Goal: Task Accomplishment & Management: Complete application form

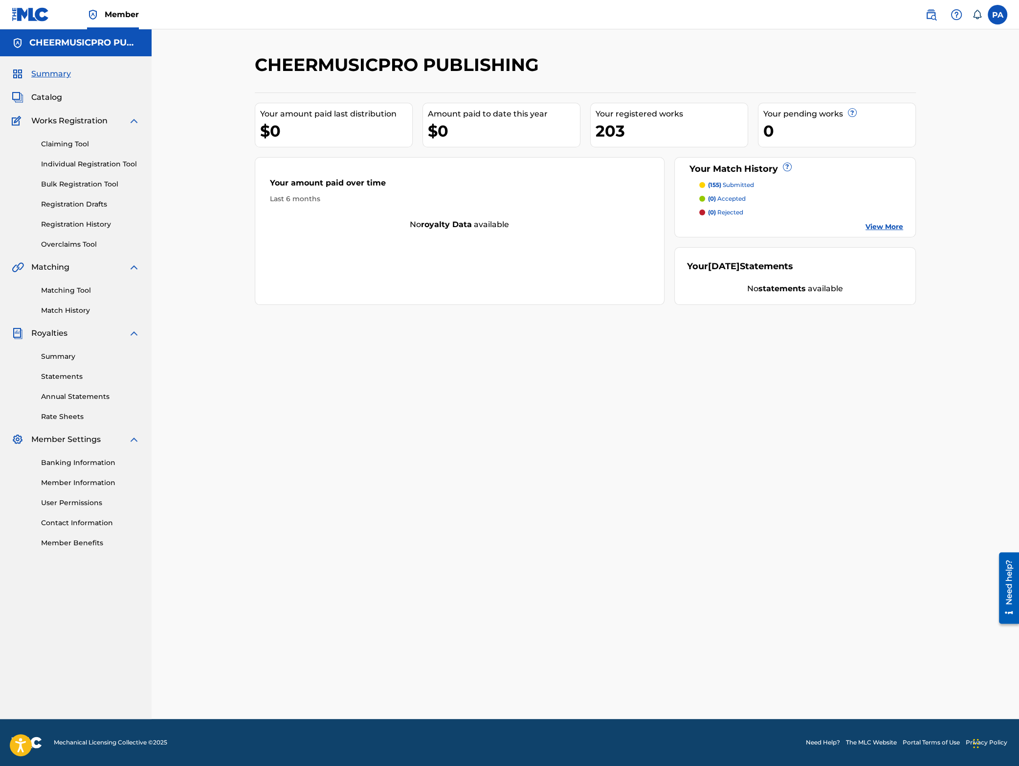
click at [68, 220] on link "Registration History" at bounding box center [90, 224] width 99 height 10
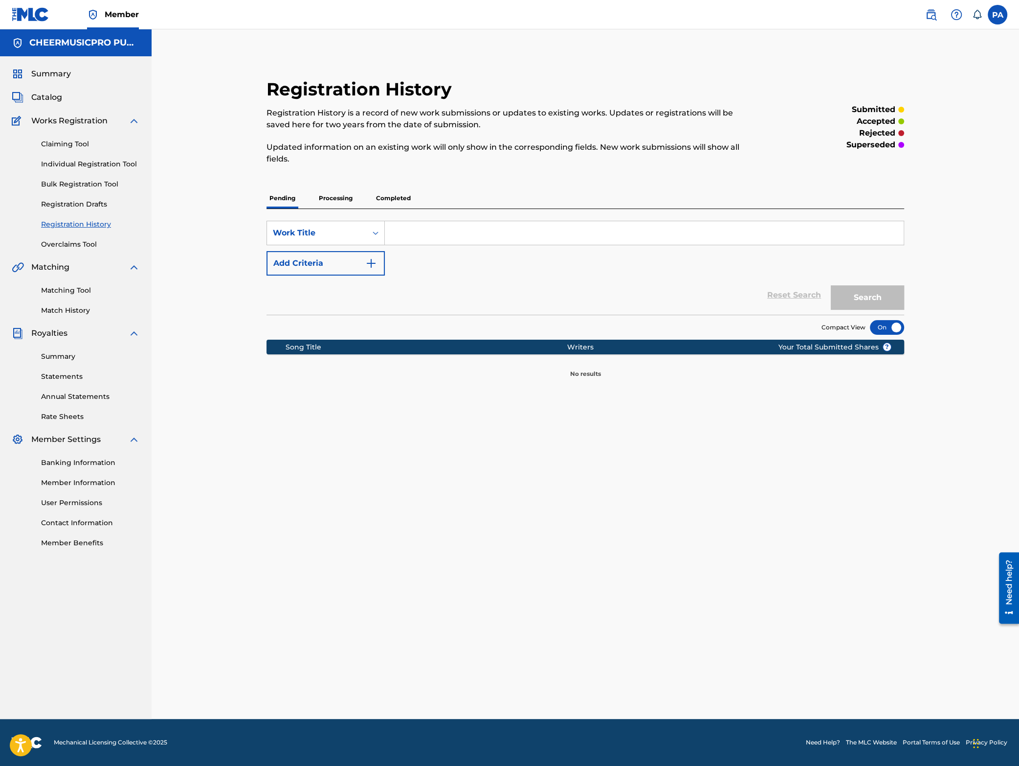
click at [332, 199] on p "Processing" at bounding box center [336, 198] width 40 height 21
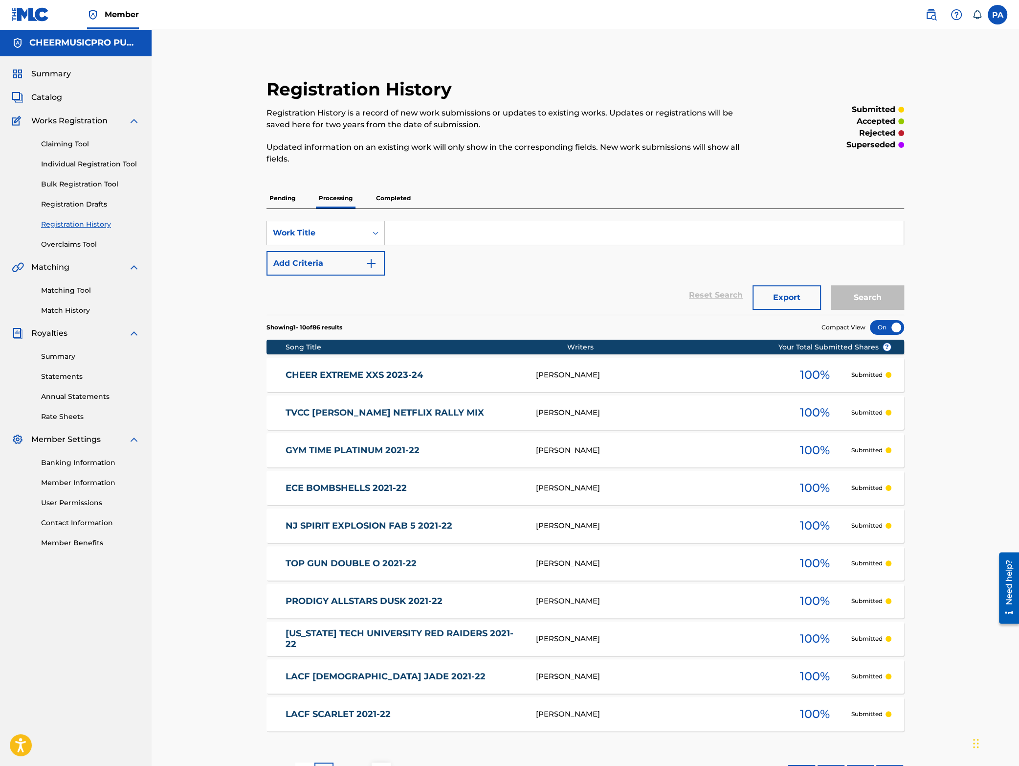
scroll to position [78, 0]
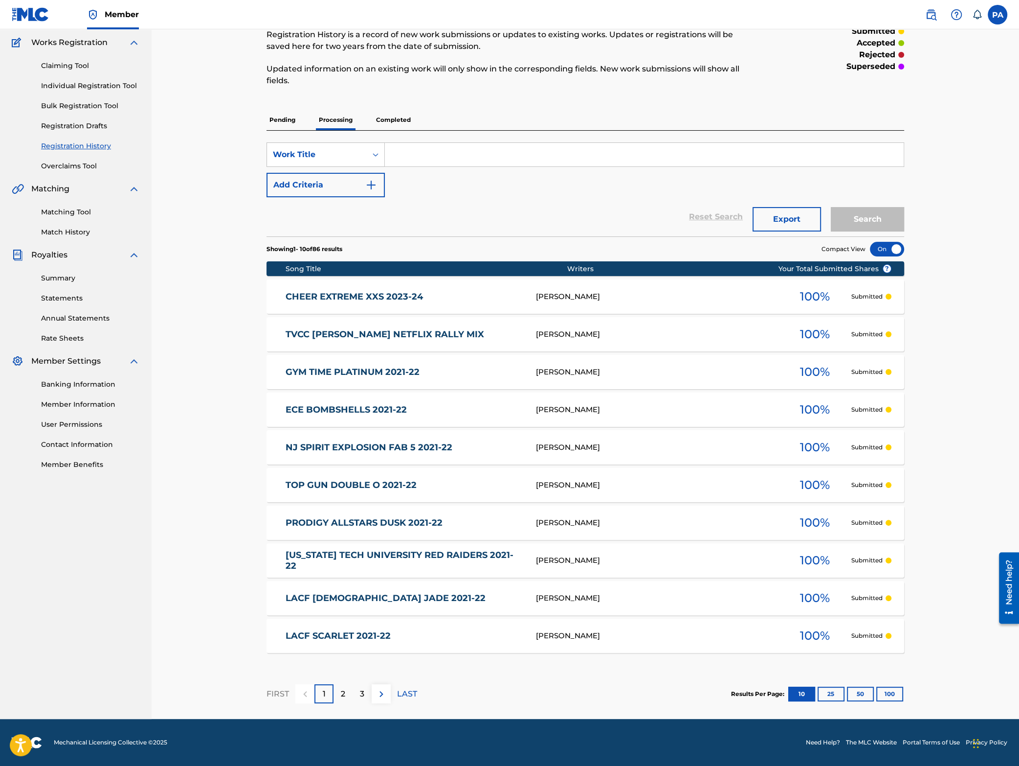
click at [884, 690] on button "100" at bounding box center [890, 693] width 27 height 15
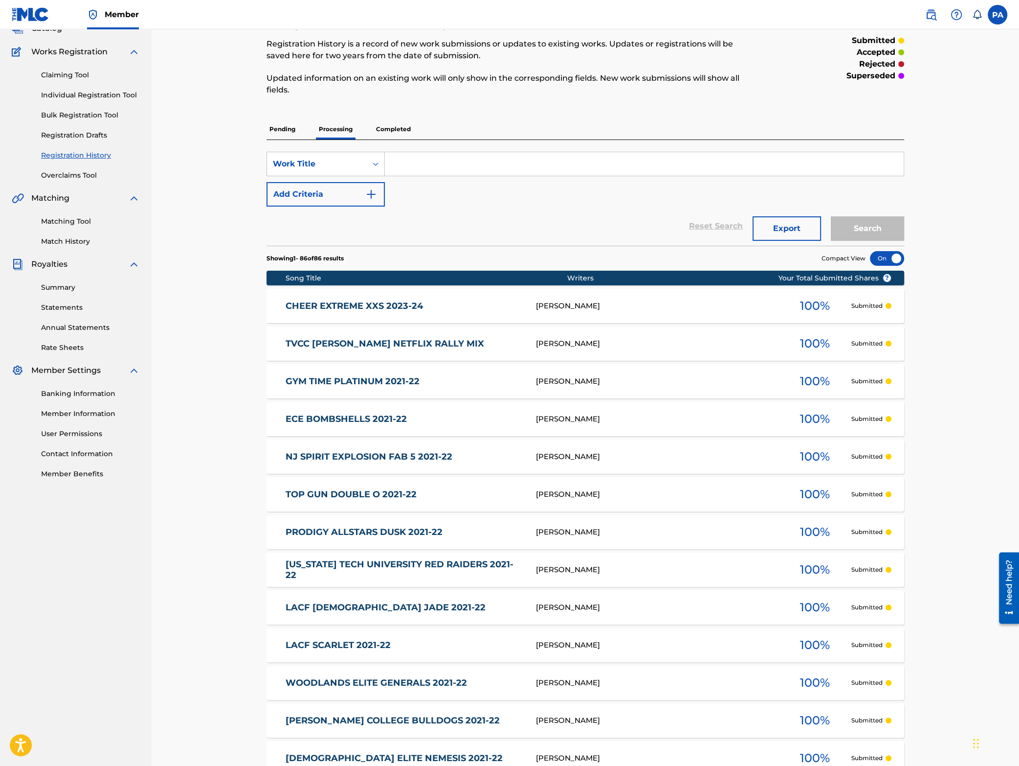
scroll to position [0, 0]
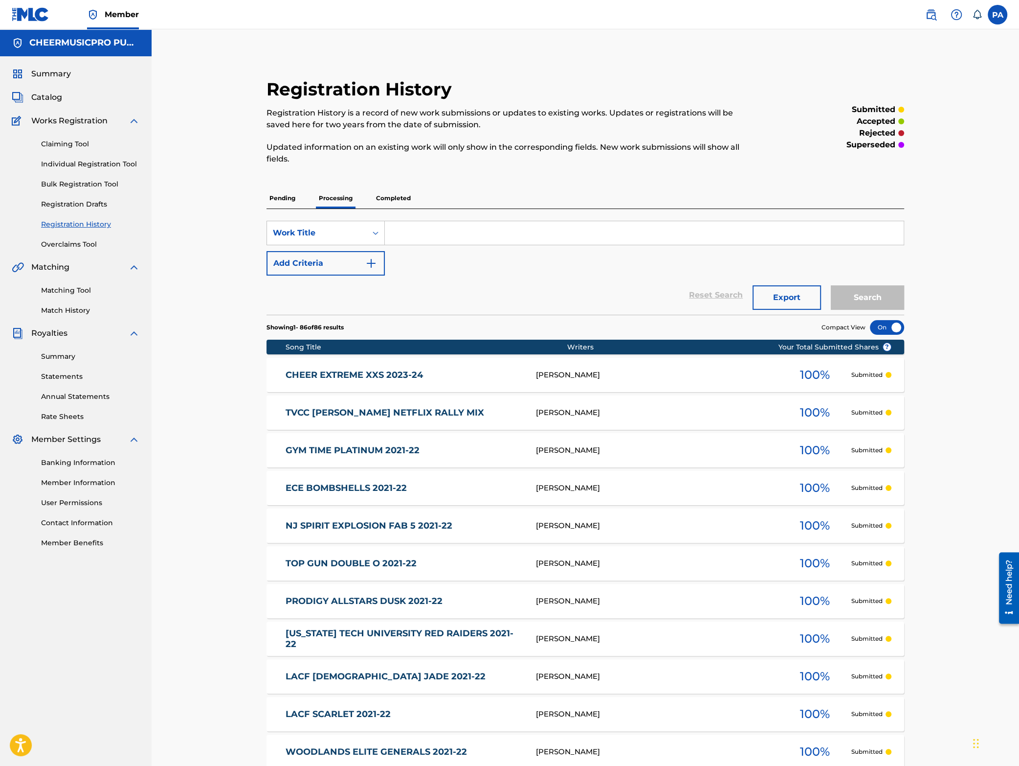
click at [392, 198] on p "Completed" at bounding box center [393, 198] width 41 height 21
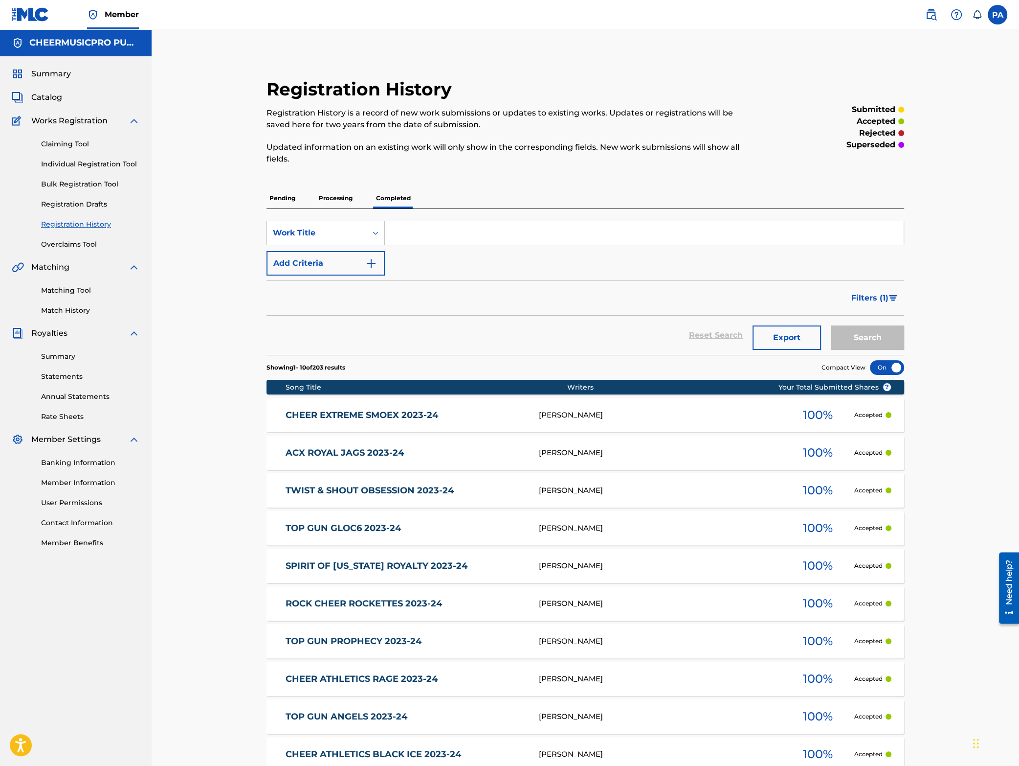
click at [276, 199] on p "Pending" at bounding box center [283, 198] width 32 height 21
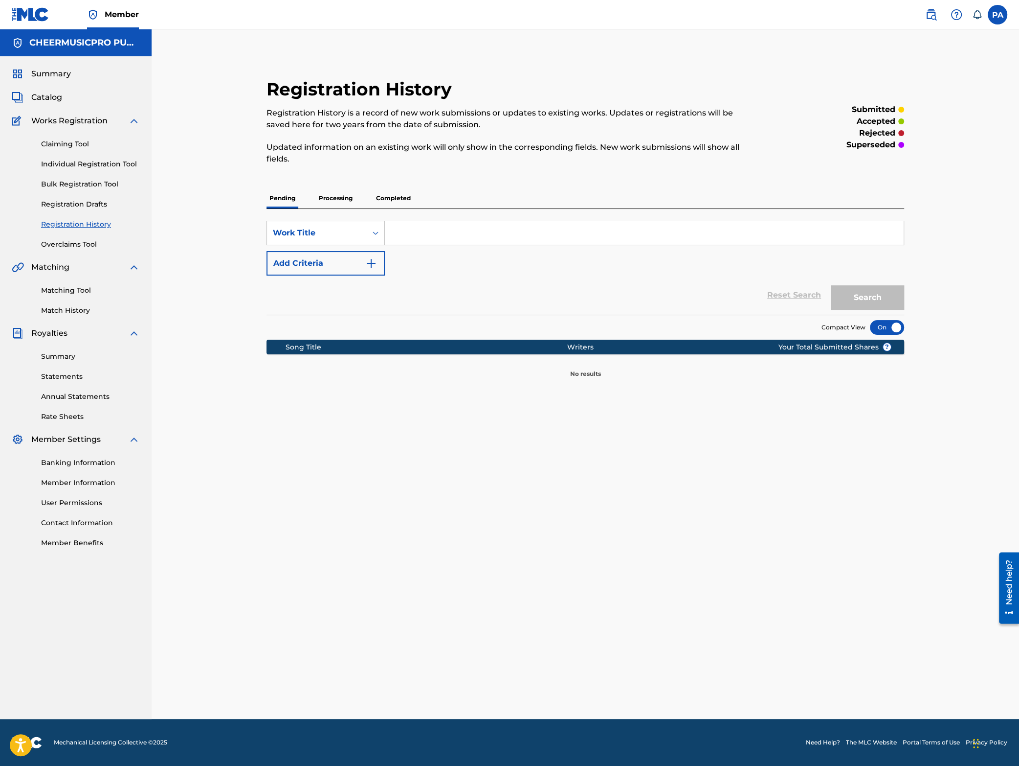
click at [330, 193] on p "Processing" at bounding box center [336, 198] width 40 height 21
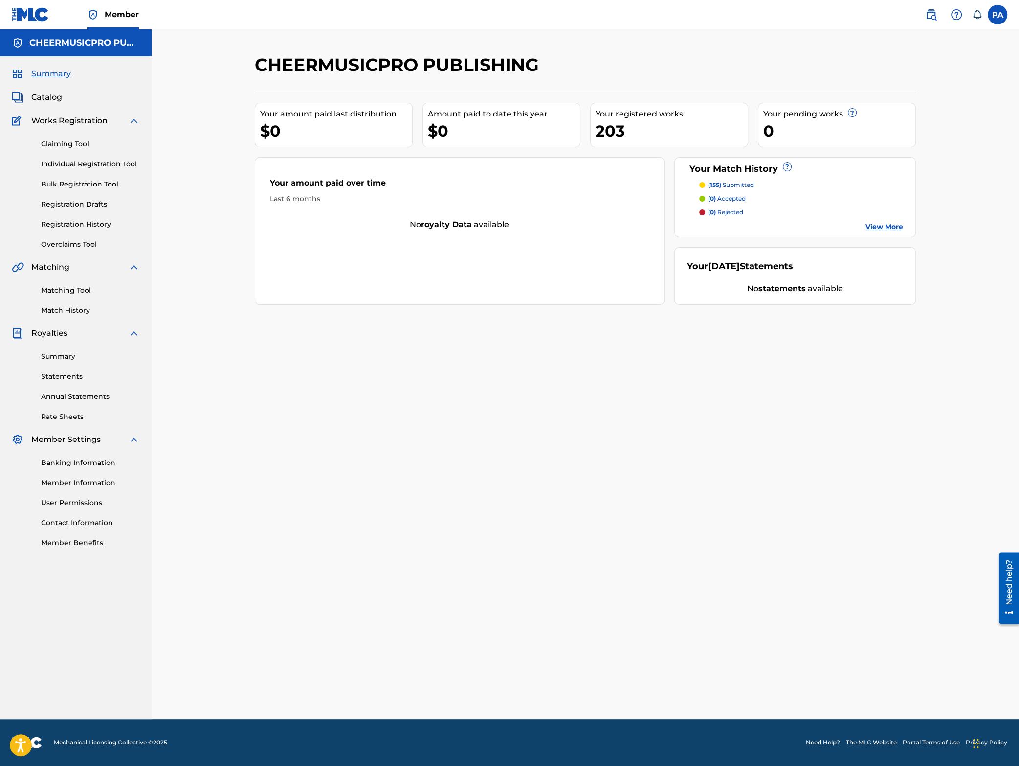
click at [68, 142] on link "Claiming Tool" at bounding box center [90, 144] width 99 height 10
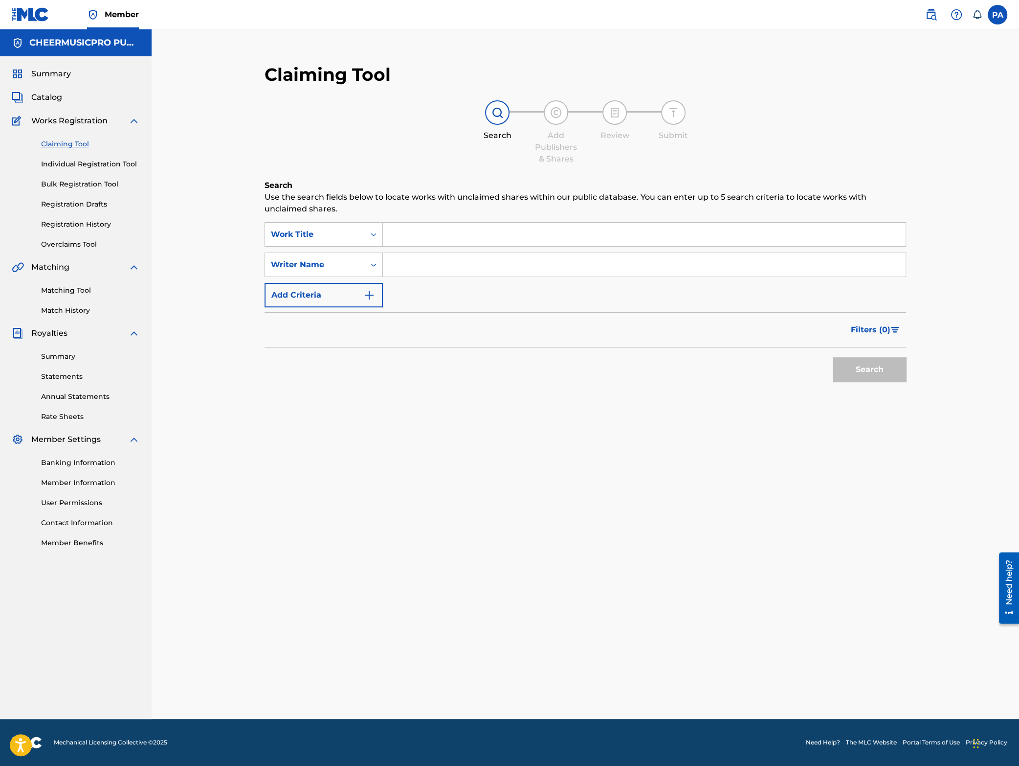
click at [414, 232] on input "Search Form" at bounding box center [644, 234] width 523 height 23
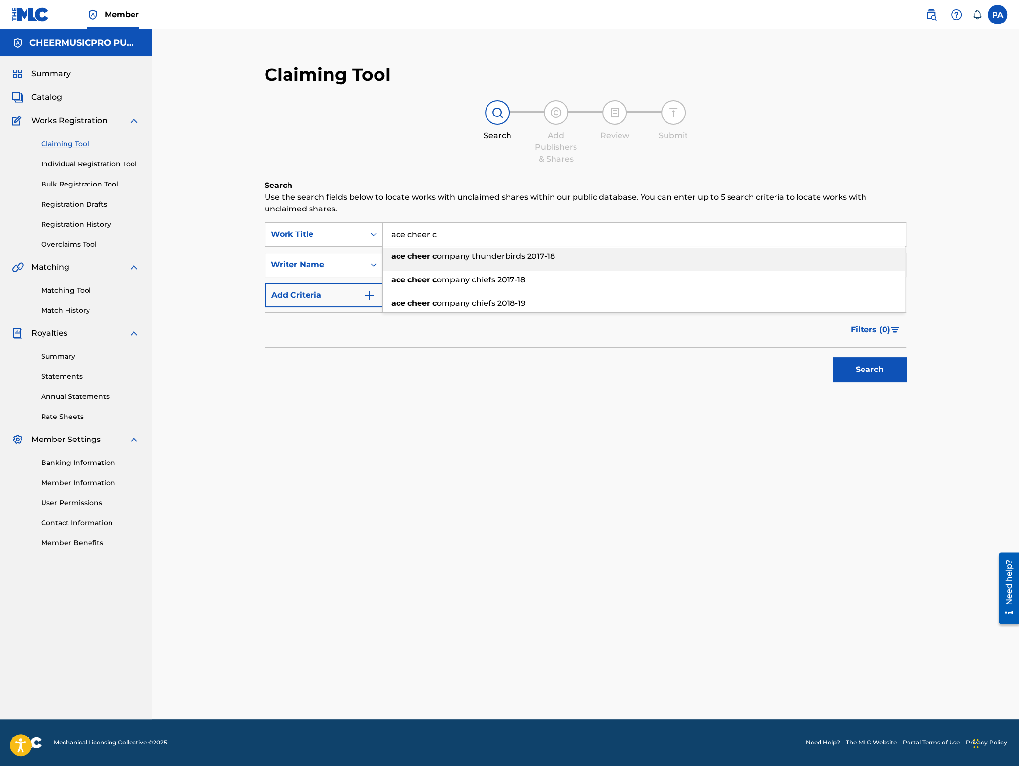
click at [536, 259] on span "ompany thunderbirds 2017-18" at bounding box center [496, 255] width 118 height 9
type input "ace cheer company thunderbirds 2017-18"
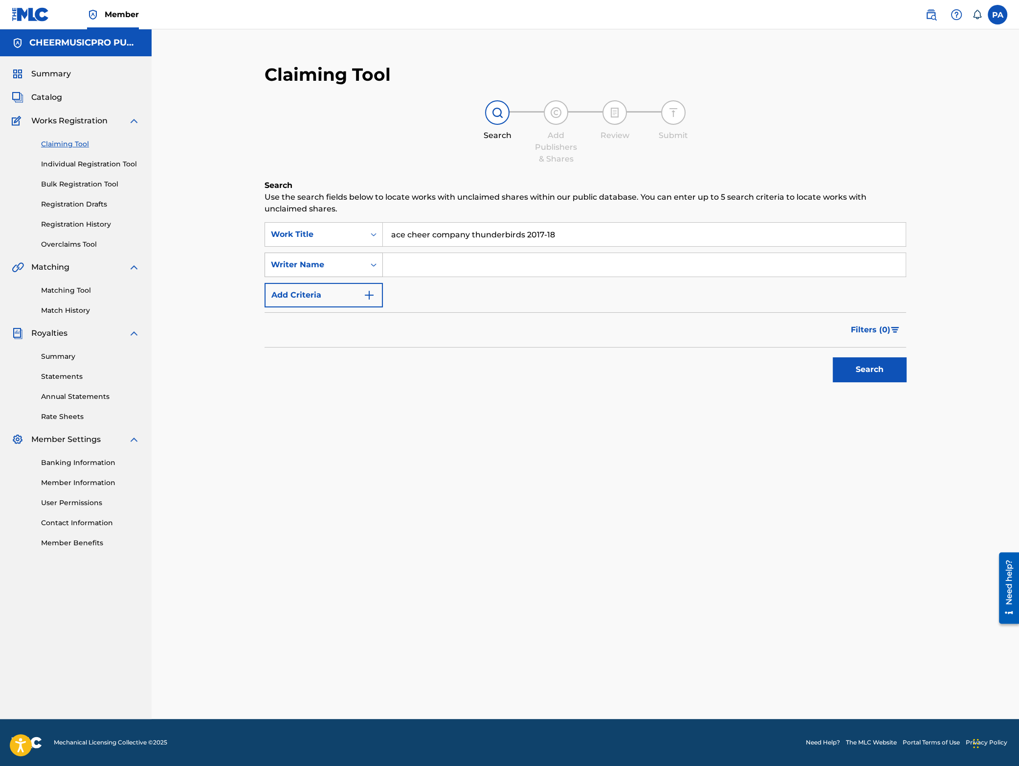
click at [313, 266] on div "Writer Name" at bounding box center [315, 265] width 88 height 12
click at [316, 413] on div "Writer Name" at bounding box center [323, 411] width 117 height 24
click at [433, 272] on input "Search Form" at bounding box center [644, 264] width 523 height 23
type input "[PERSON_NAME]"
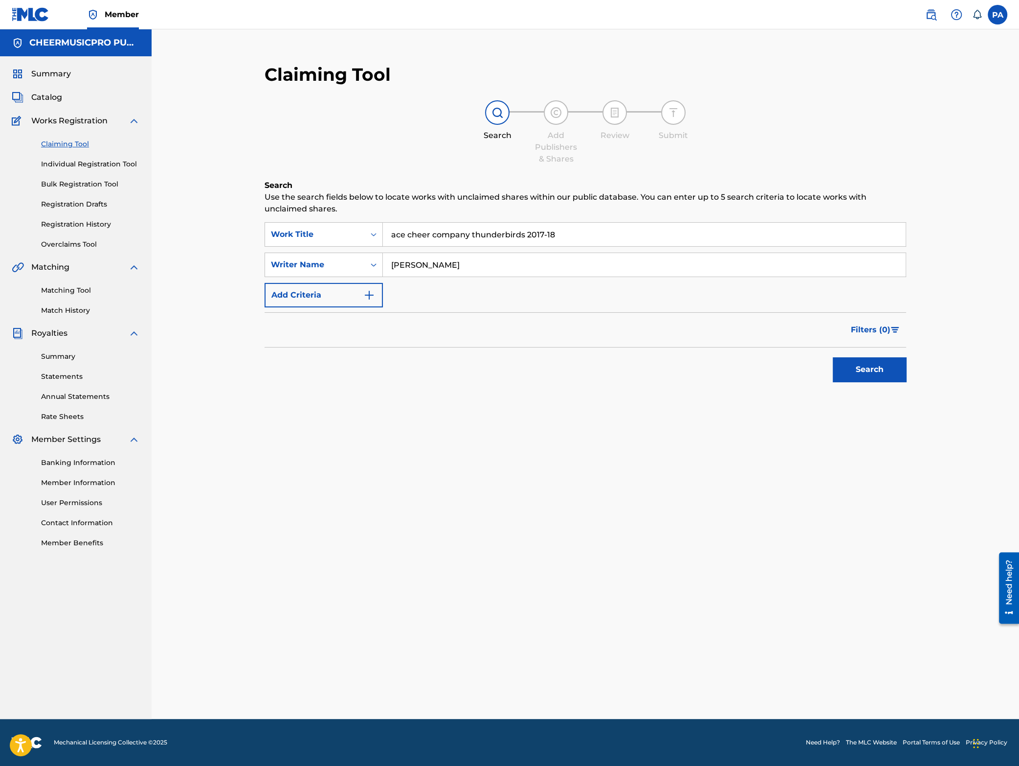
click at [624, 505] on div "Claiming Tool Search Add Publishers & Shares Review Submit Search Use the searc…" at bounding box center [585, 386] width 685 height 665
drag, startPoint x: 889, startPoint y: 355, endPoint x: 863, endPoint y: 369, distance: 30.2
click at [888, 355] on div "Search" at bounding box center [867, 366] width 78 height 39
click at [860, 371] on button "Search" at bounding box center [869, 369] width 73 height 24
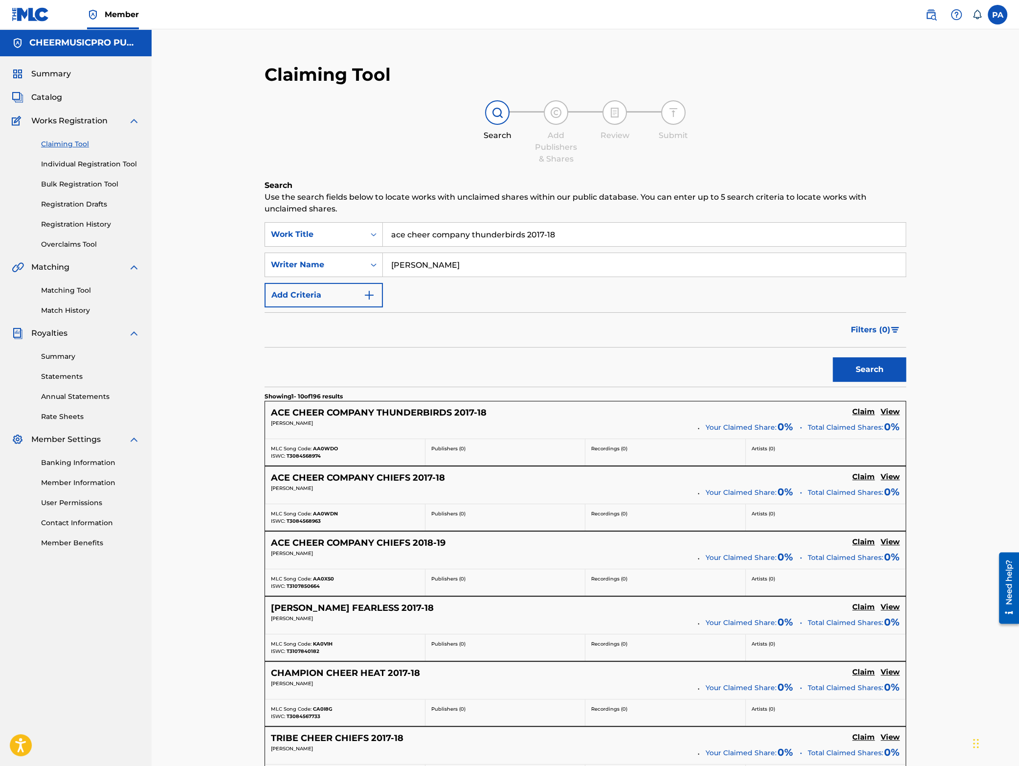
click at [430, 411] on h5 "ACE CHEER COMPANY THUNDERBIRDS 2017-18" at bounding box center [379, 412] width 216 height 11
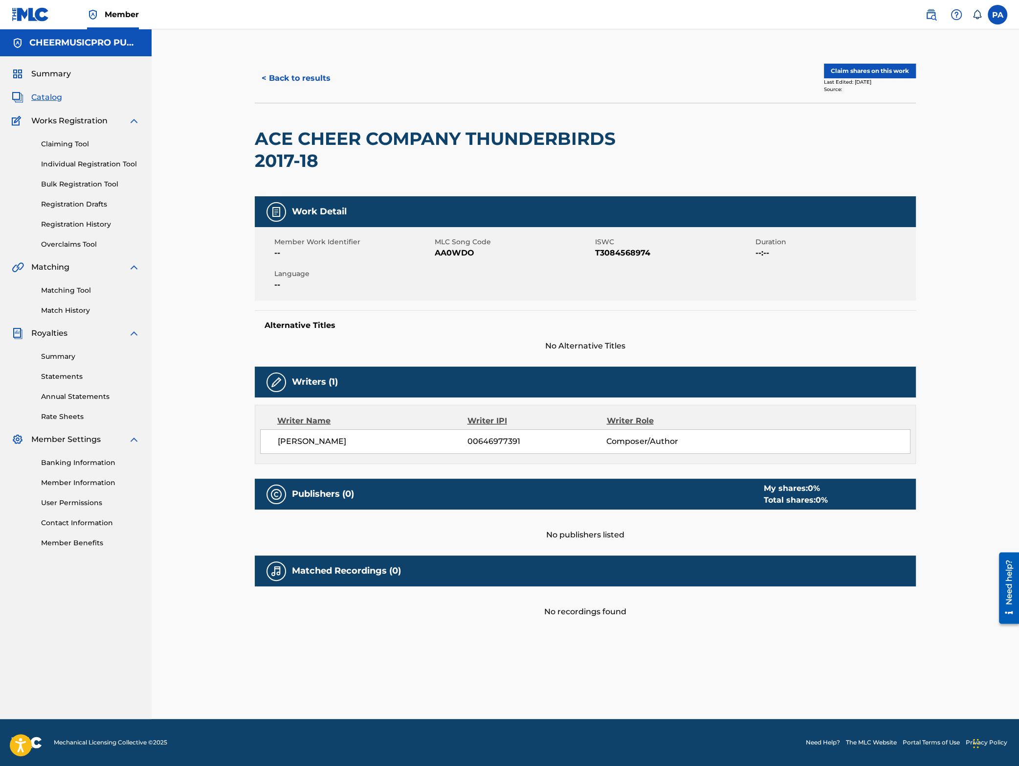
click at [406, 573] on div "Matched Recordings (0)" at bounding box center [585, 570] width 661 height 31
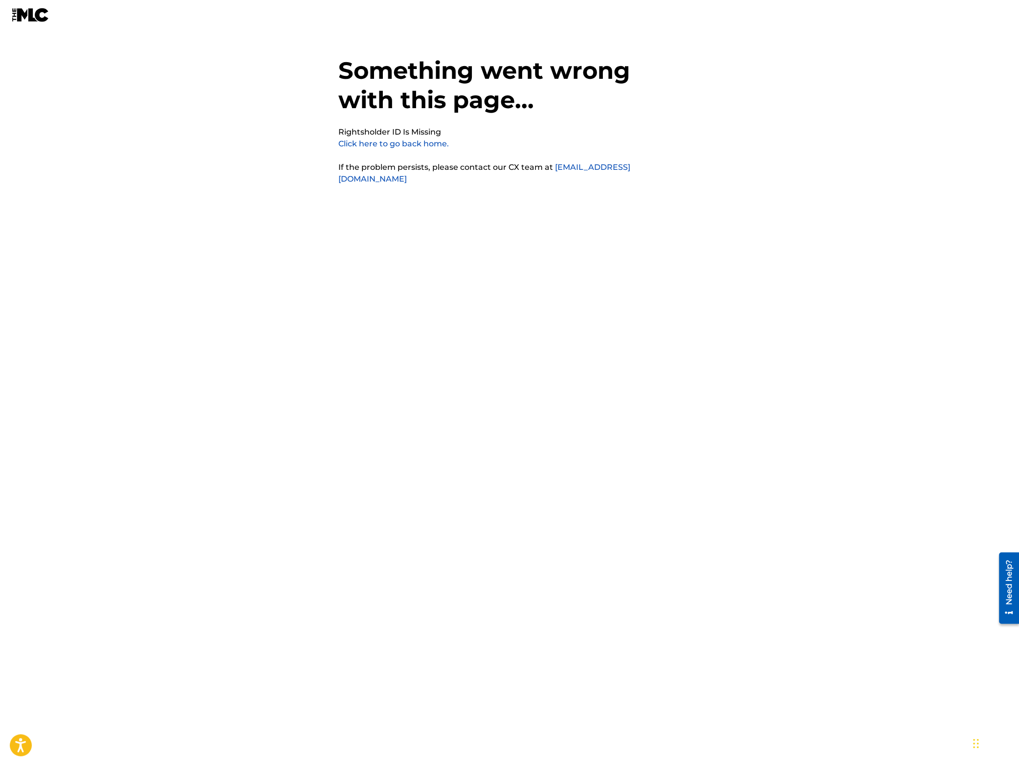
click at [21, 15] on img at bounding box center [31, 15] width 38 height 14
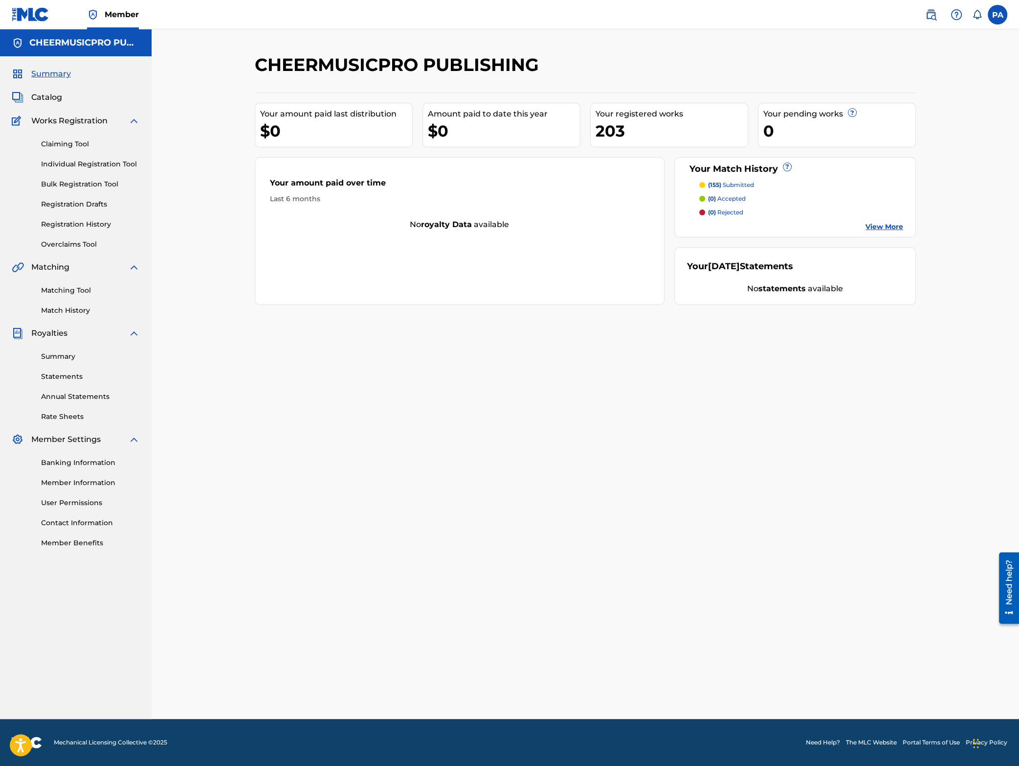
click at [70, 226] on link "Registration History" at bounding box center [90, 224] width 99 height 10
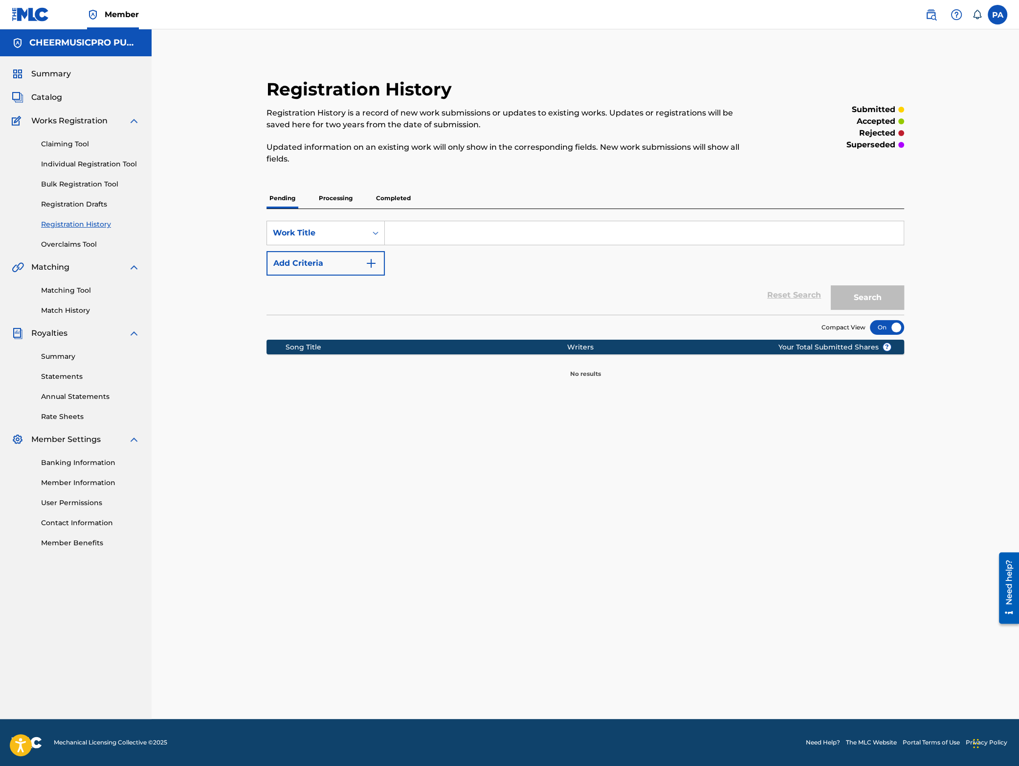
click at [344, 198] on p "Processing" at bounding box center [336, 198] width 40 height 21
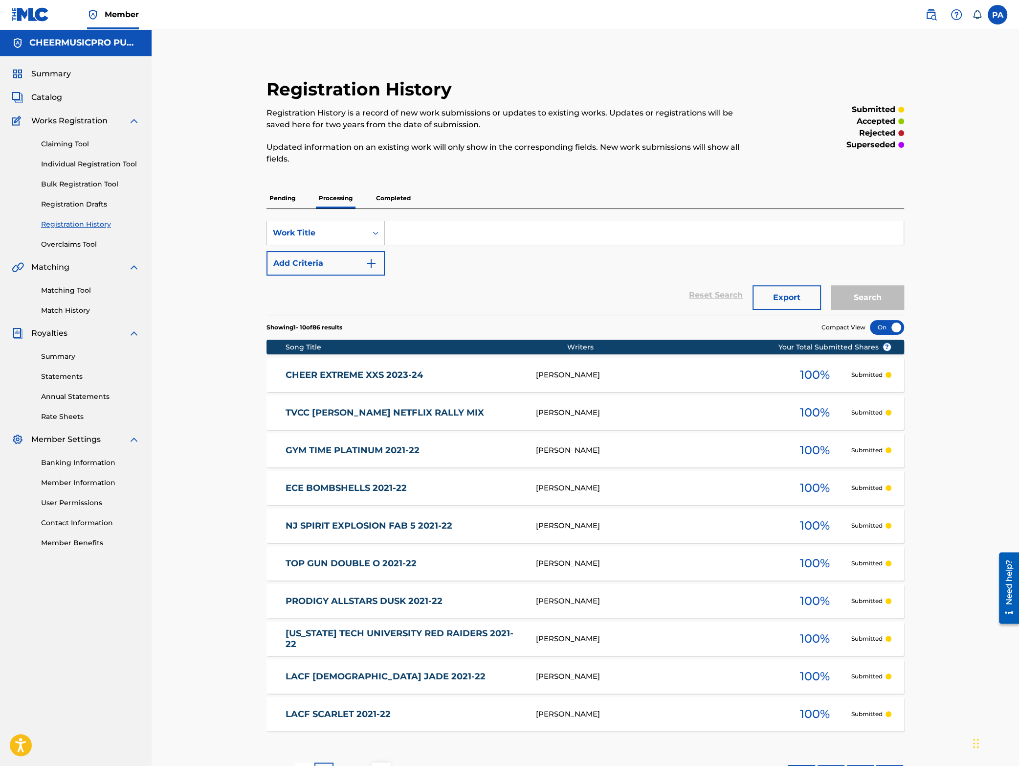
click at [392, 193] on p "Completed" at bounding box center [393, 198] width 41 height 21
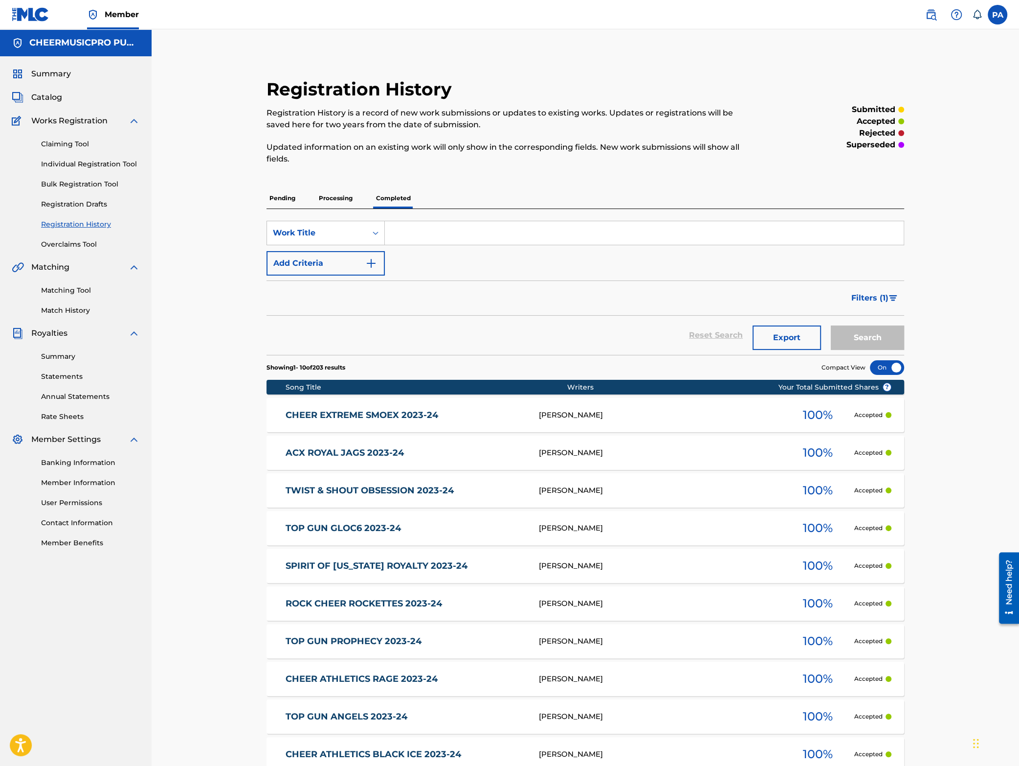
scroll to position [118, 0]
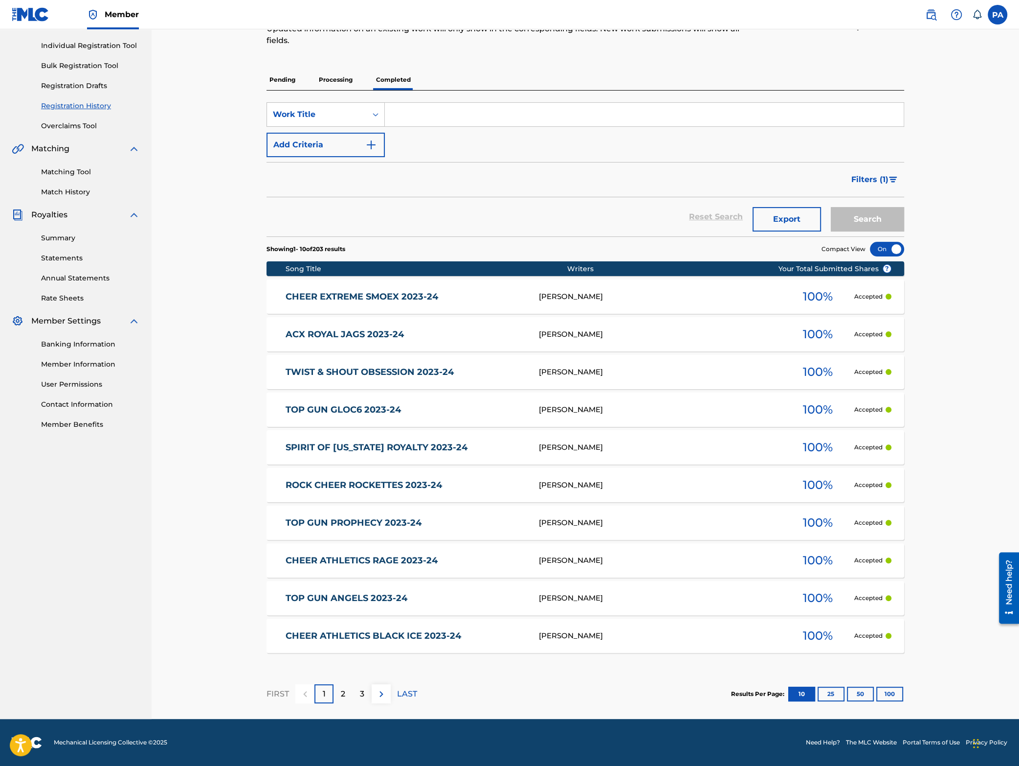
click at [893, 689] on button "100" at bounding box center [890, 693] width 27 height 15
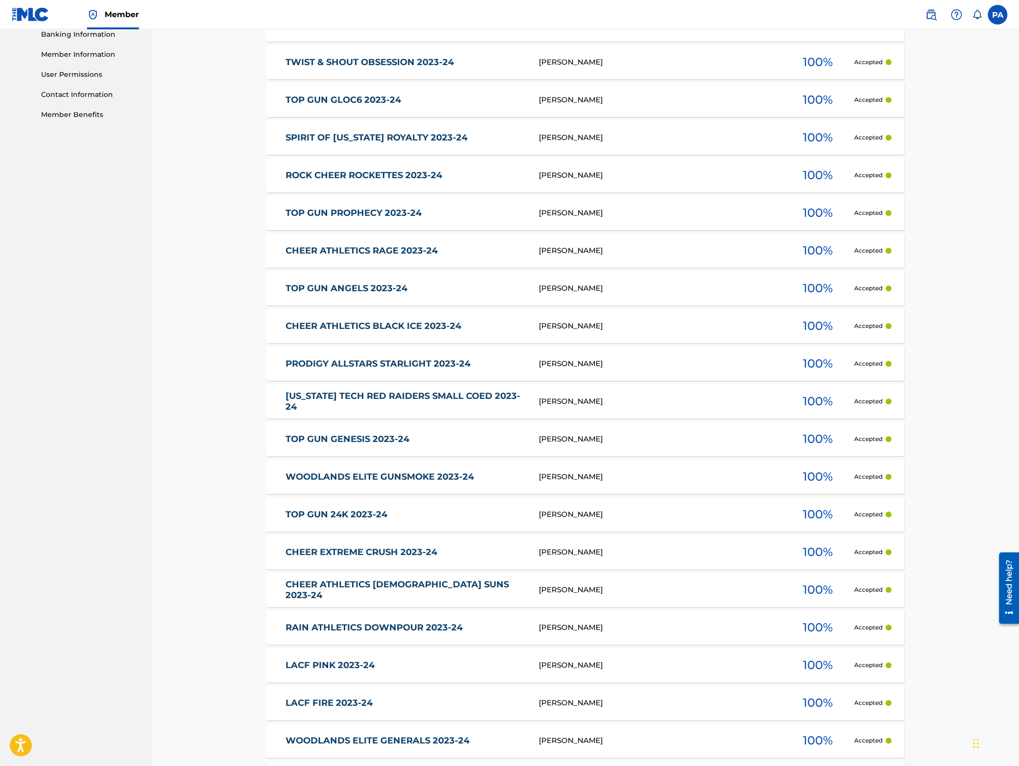
scroll to position [0, 0]
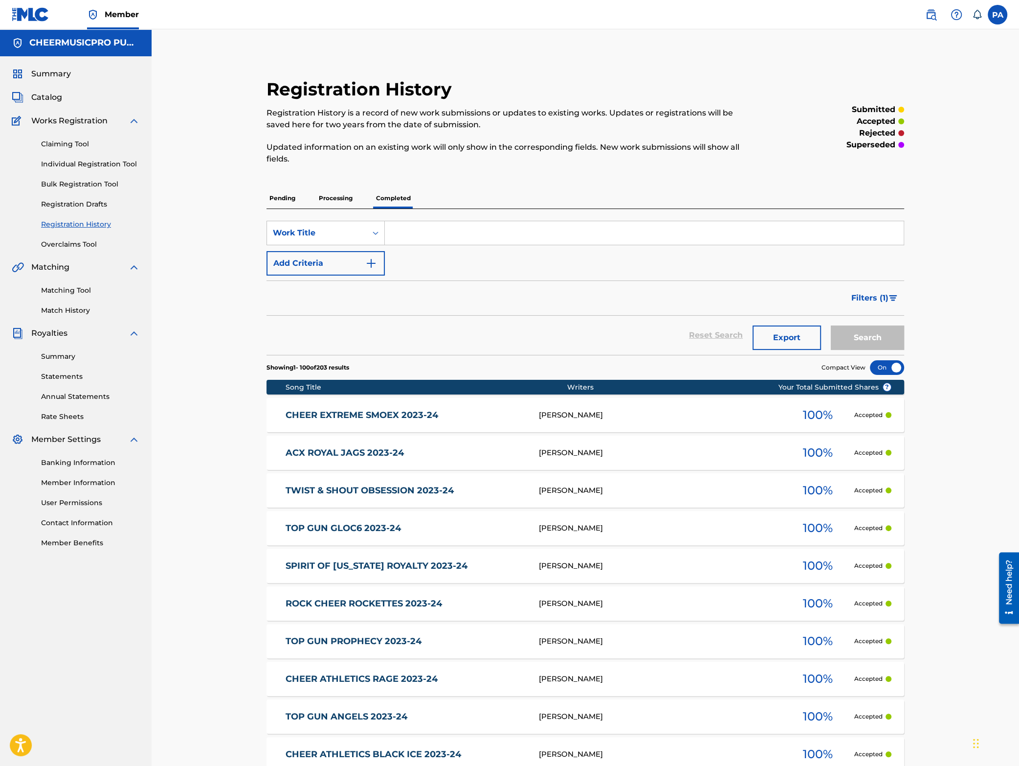
click at [452, 232] on input "Search Form" at bounding box center [644, 232] width 519 height 23
type input "w"
click at [68, 147] on link "Claiming Tool" at bounding box center [90, 144] width 99 height 10
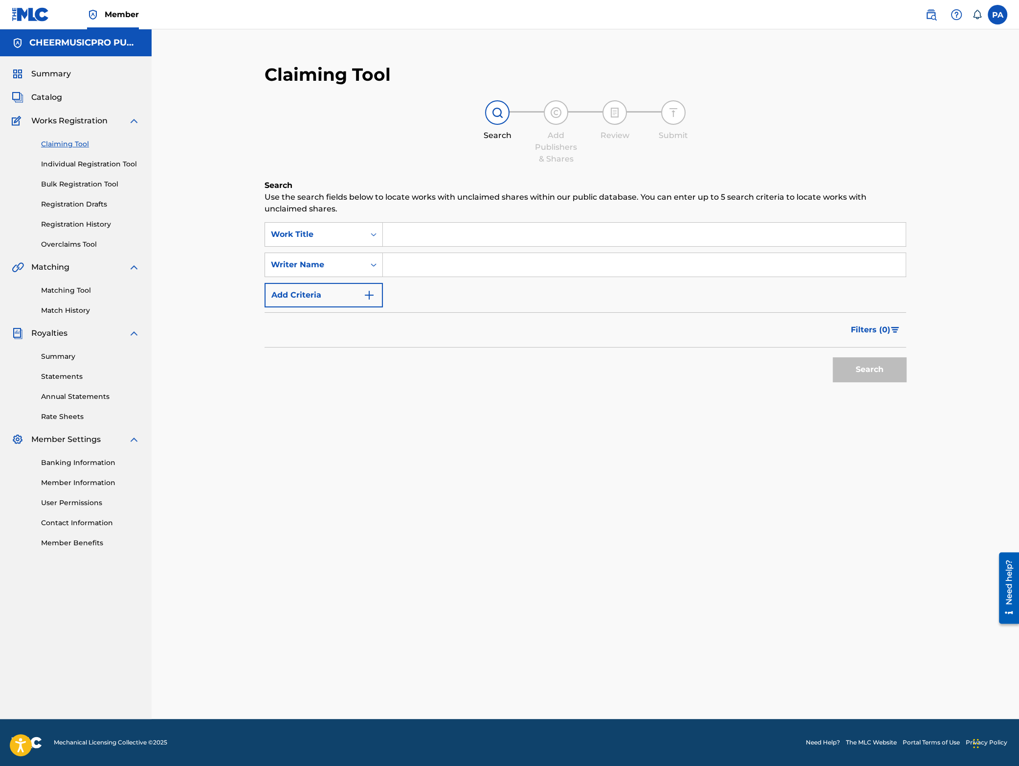
click at [414, 230] on input "Search Form" at bounding box center [644, 234] width 523 height 23
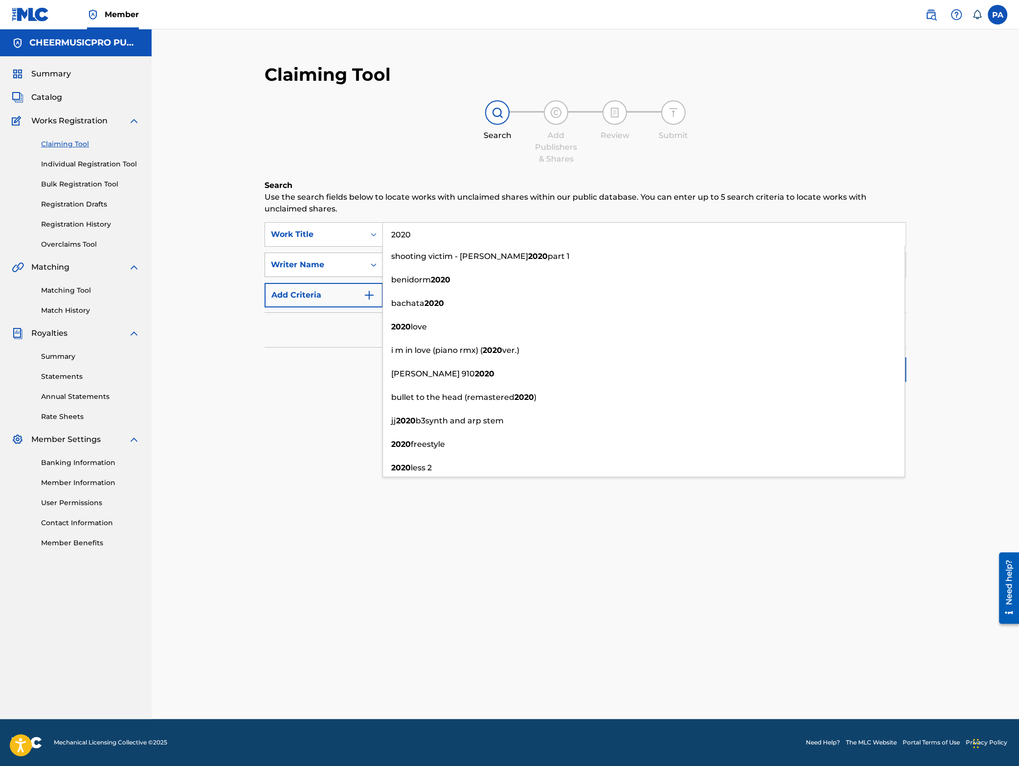
type input "2020"
click at [316, 262] on div "Writer Name" at bounding box center [315, 265] width 88 height 12
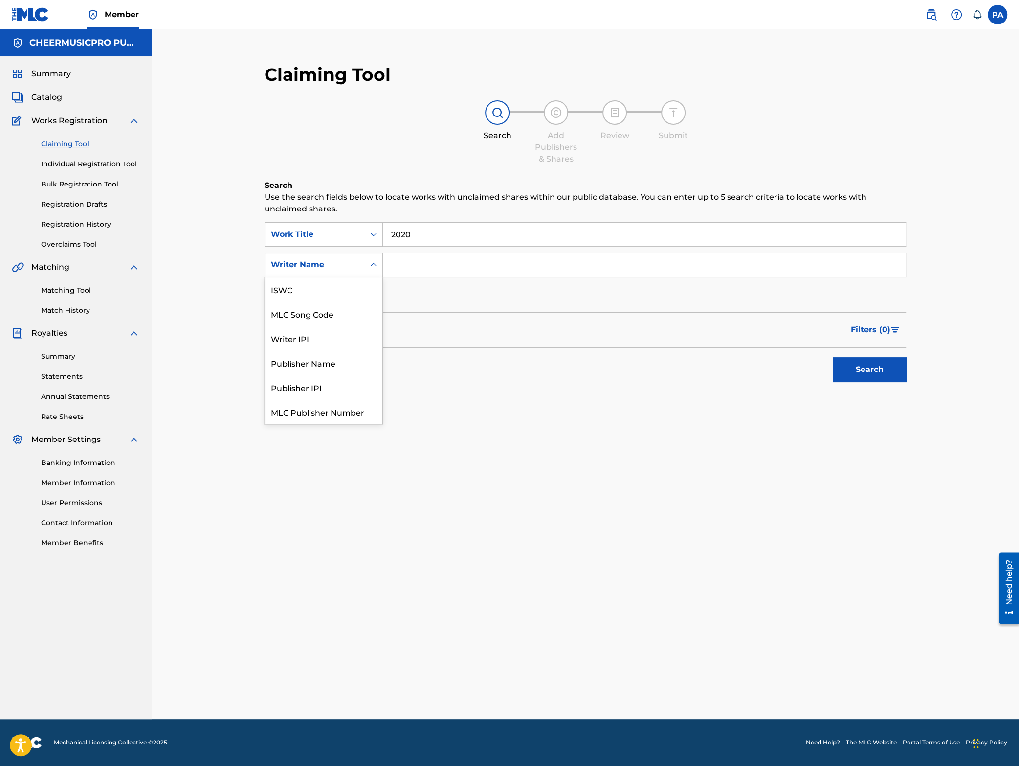
scroll to position [24, 0]
click at [312, 408] on div "Writer Name" at bounding box center [323, 411] width 117 height 24
click at [317, 267] on div "Writer Name" at bounding box center [315, 265] width 88 height 12
drag, startPoint x: 297, startPoint y: 412, endPoint x: 401, endPoint y: 311, distance: 145.3
click at [298, 412] on div "Writer Name" at bounding box center [323, 411] width 117 height 24
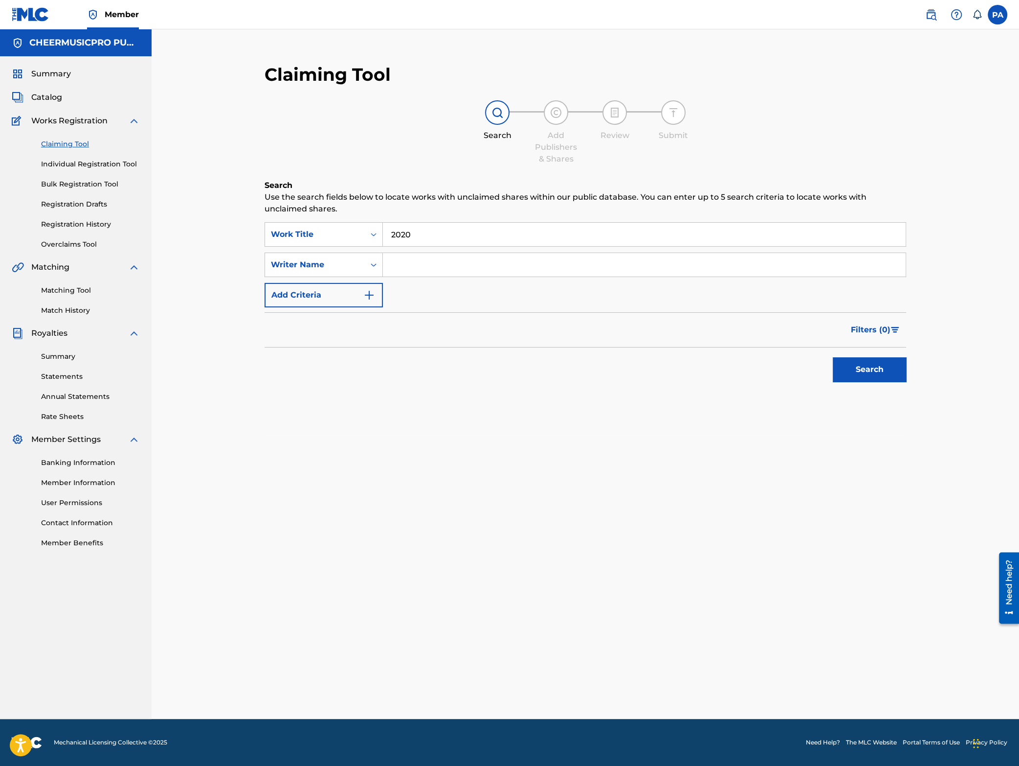
click at [435, 267] on input "Search Form" at bounding box center [644, 264] width 523 height 23
type input "[PERSON_NAME]"
click at [293, 291] on button "Add Criteria" at bounding box center [324, 295] width 118 height 24
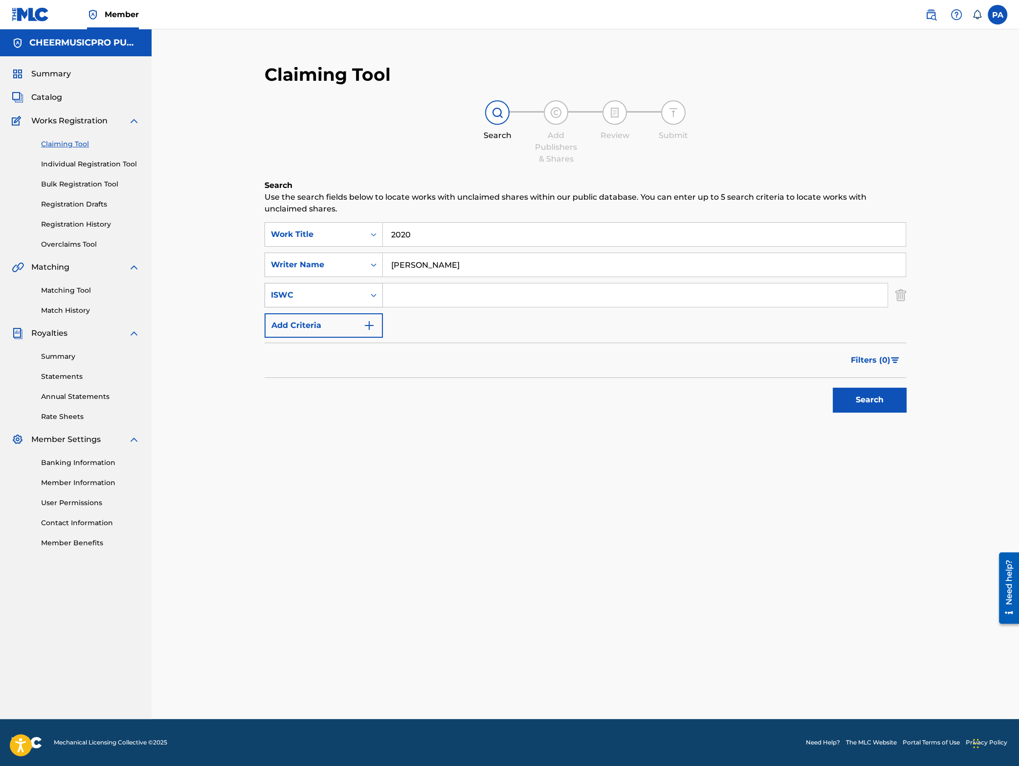
click at [307, 292] on div "ISWC" at bounding box center [315, 295] width 88 height 12
click at [531, 328] on div "SearchWithCriteriae7f1d6c0-3332-489c-aee0-595253ee97f1 Work Title 2020 SearchWi…" at bounding box center [586, 279] width 642 height 115
click at [360, 232] on div "Work Title" at bounding box center [315, 234] width 100 height 19
click at [365, 262] on div "Search Form" at bounding box center [374, 265] width 18 height 18
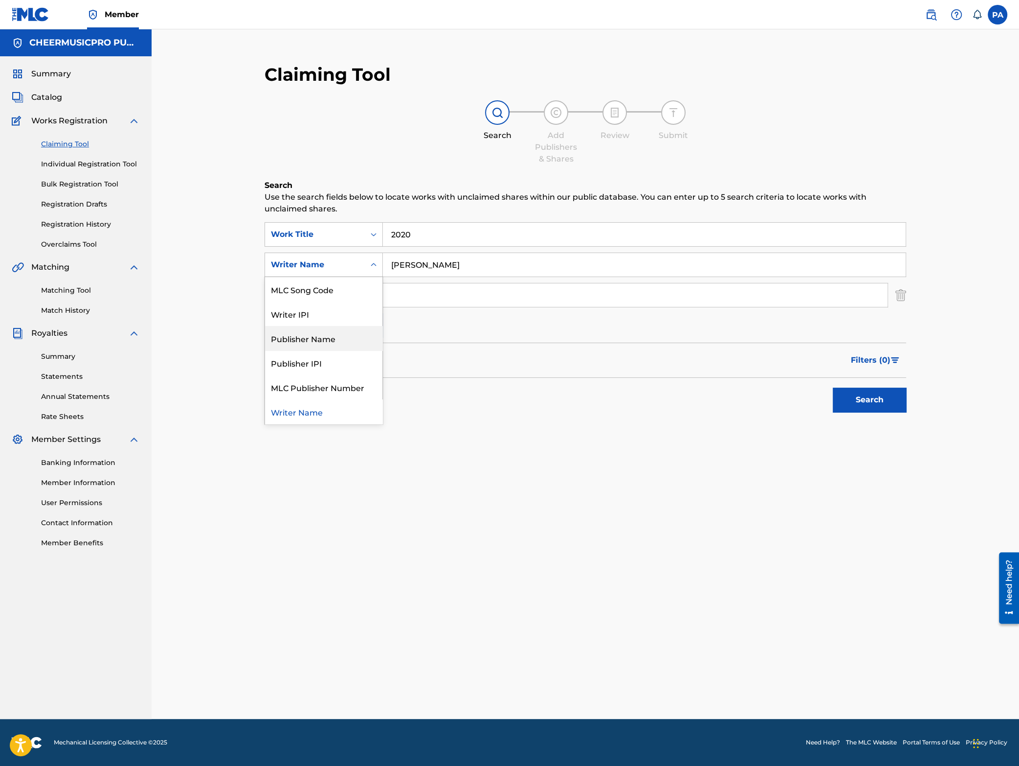
click at [188, 315] on div "Claiming Tool Search Add Publishers & Shares Review Submit Search Use the searc…" at bounding box center [586, 373] width 868 height 689
click at [68, 287] on link "Matching Tool" at bounding box center [90, 290] width 99 height 10
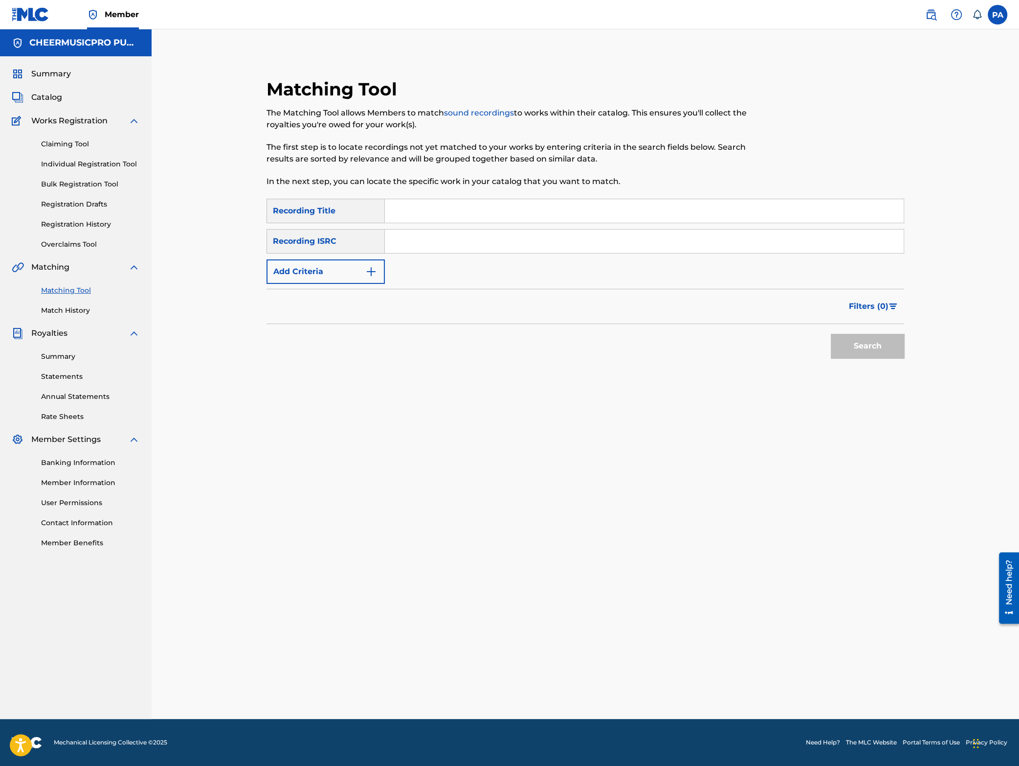
click at [417, 215] on input "Search Form" at bounding box center [644, 210] width 519 height 23
type input "2020"
click at [356, 241] on div "Recording ISRC" at bounding box center [326, 241] width 118 height 24
click at [327, 271] on button "Add Criteria" at bounding box center [326, 271] width 118 height 24
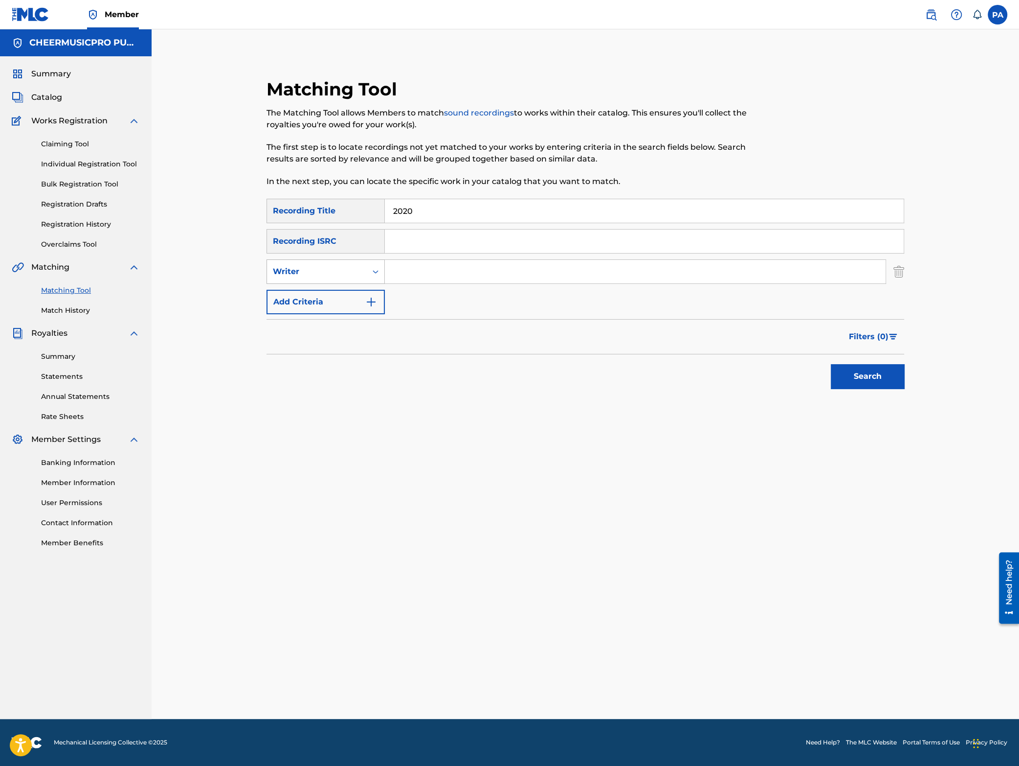
click at [327, 276] on div "Writer" at bounding box center [317, 272] width 88 height 12
click at [319, 296] on div "Recording Artist" at bounding box center [325, 296] width 117 height 24
click at [432, 267] on input "Search Form" at bounding box center [635, 271] width 501 height 23
type input "cheermusicpro"
click at [868, 364] on button "Search" at bounding box center [867, 376] width 73 height 24
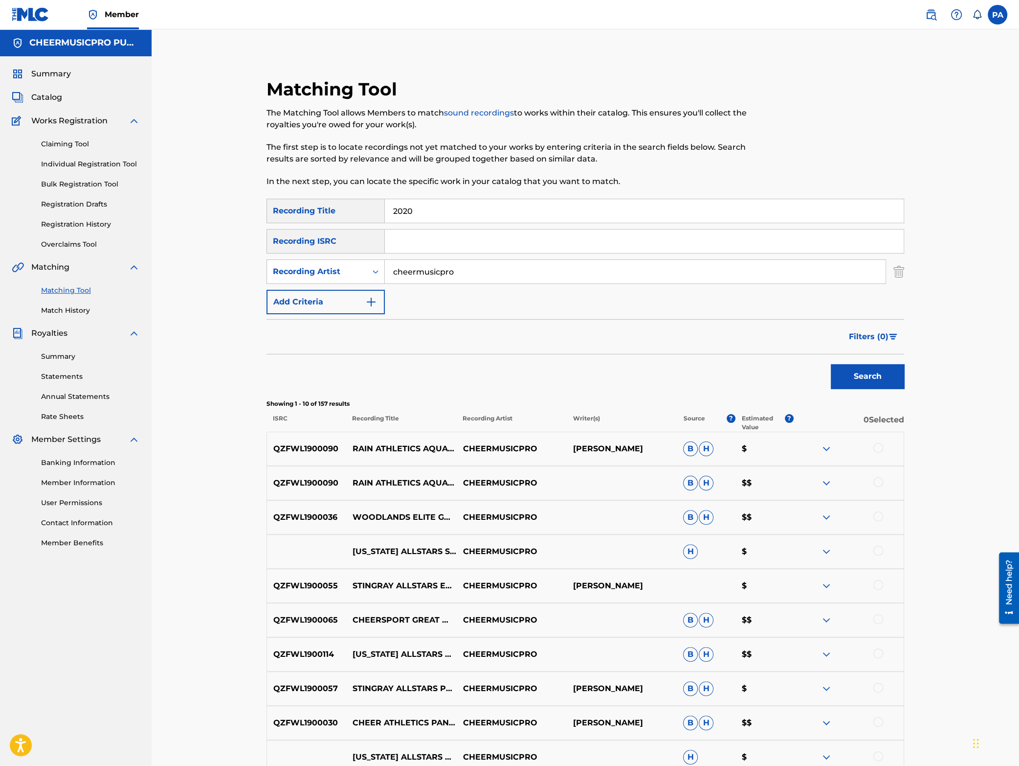
click at [63, 141] on link "Claiming Tool" at bounding box center [90, 144] width 99 height 10
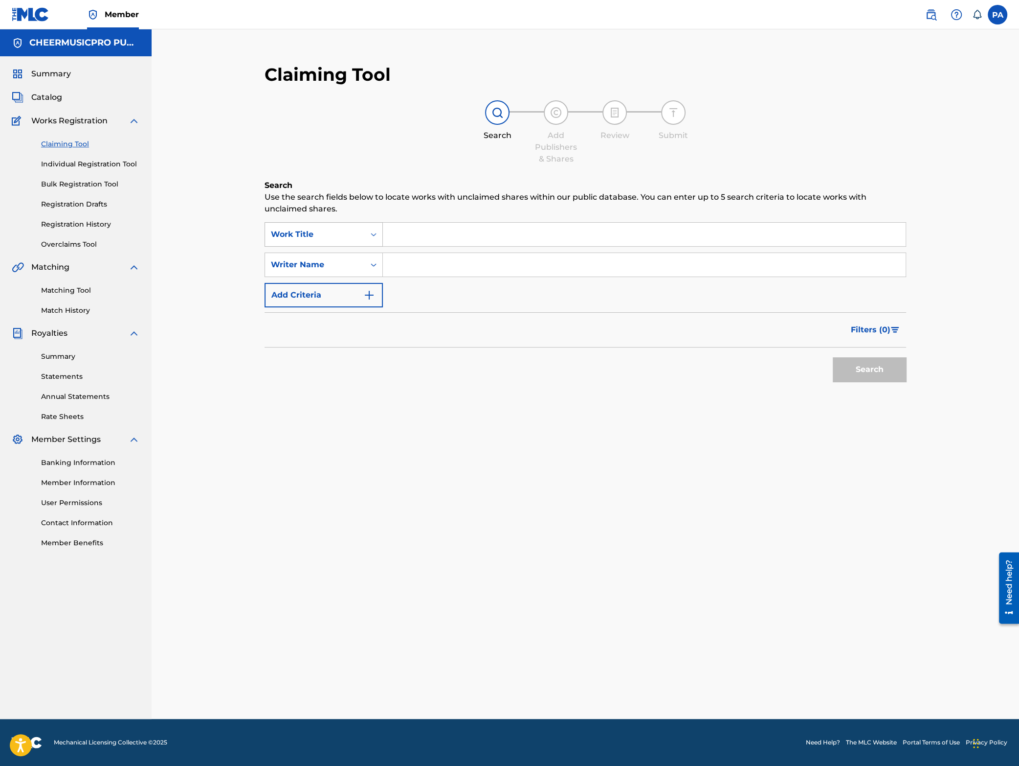
click at [327, 229] on div "Work Title" at bounding box center [315, 234] width 88 height 12
click at [318, 383] on div "Work Title" at bounding box center [323, 381] width 117 height 24
click at [342, 271] on div "Writer Name" at bounding box center [315, 265] width 88 height 12
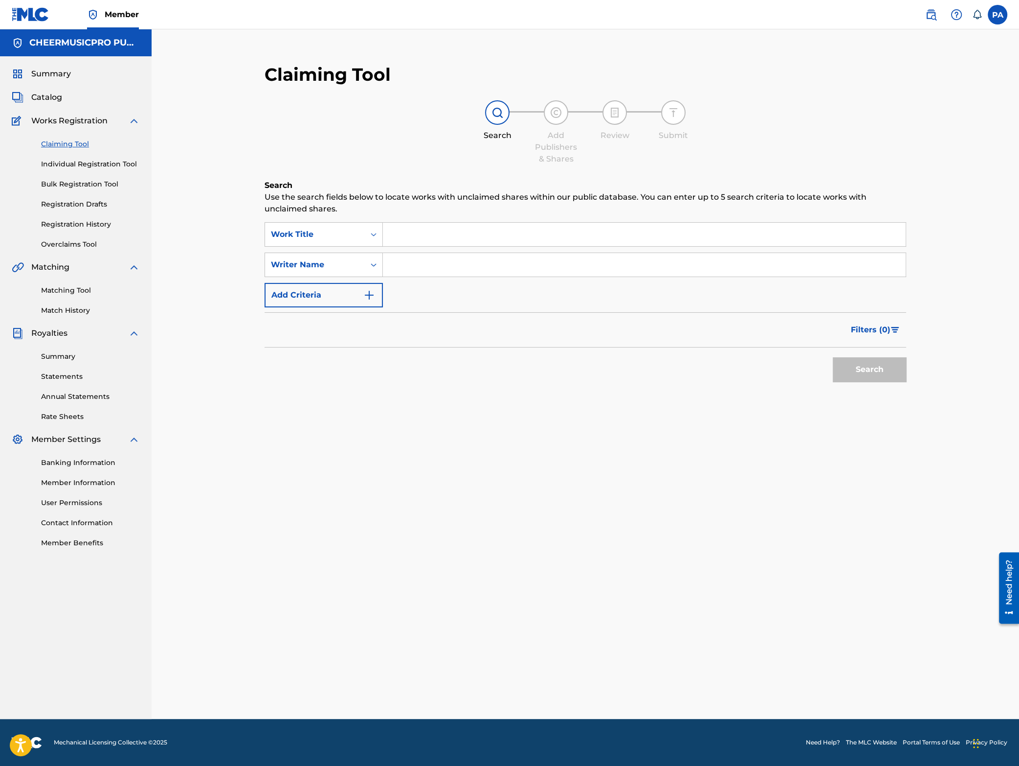
click at [445, 238] on input "Search Form" at bounding box center [644, 234] width 523 height 23
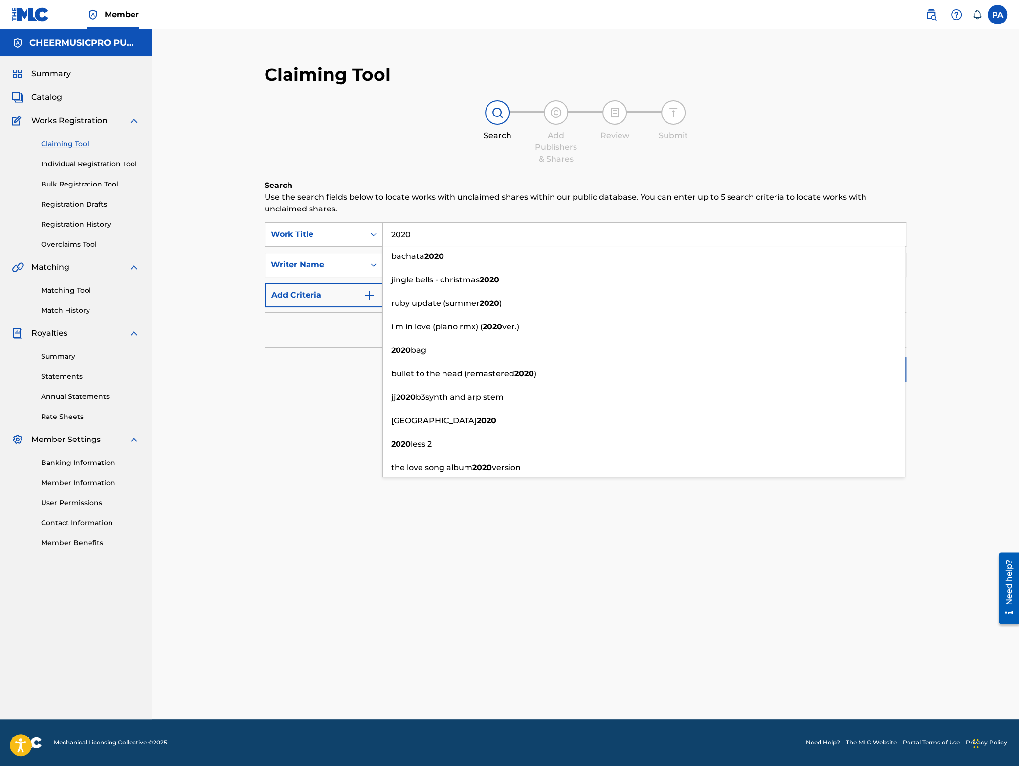
type input "2020"
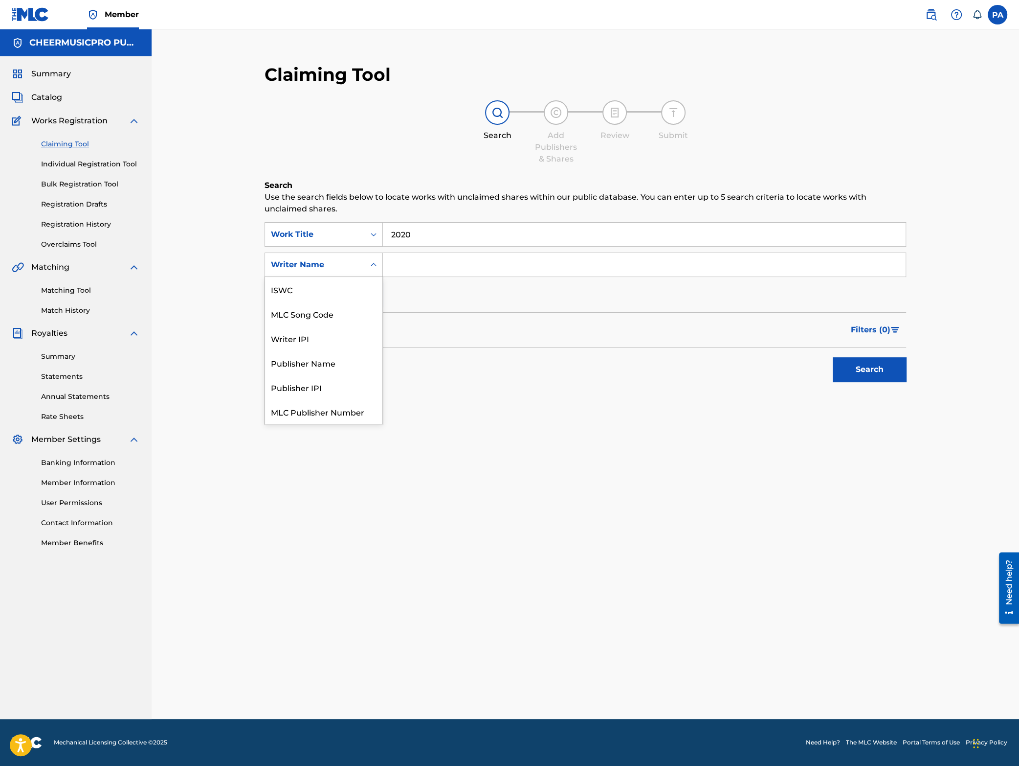
click at [354, 267] on div "Writer Name" at bounding box center [315, 265] width 88 height 12
click at [458, 264] on input "Search Form" at bounding box center [644, 264] width 523 height 23
type input "[PERSON_NAME]"
click at [542, 366] on div "Search" at bounding box center [586, 366] width 642 height 39
click at [882, 377] on button "Search" at bounding box center [869, 369] width 73 height 24
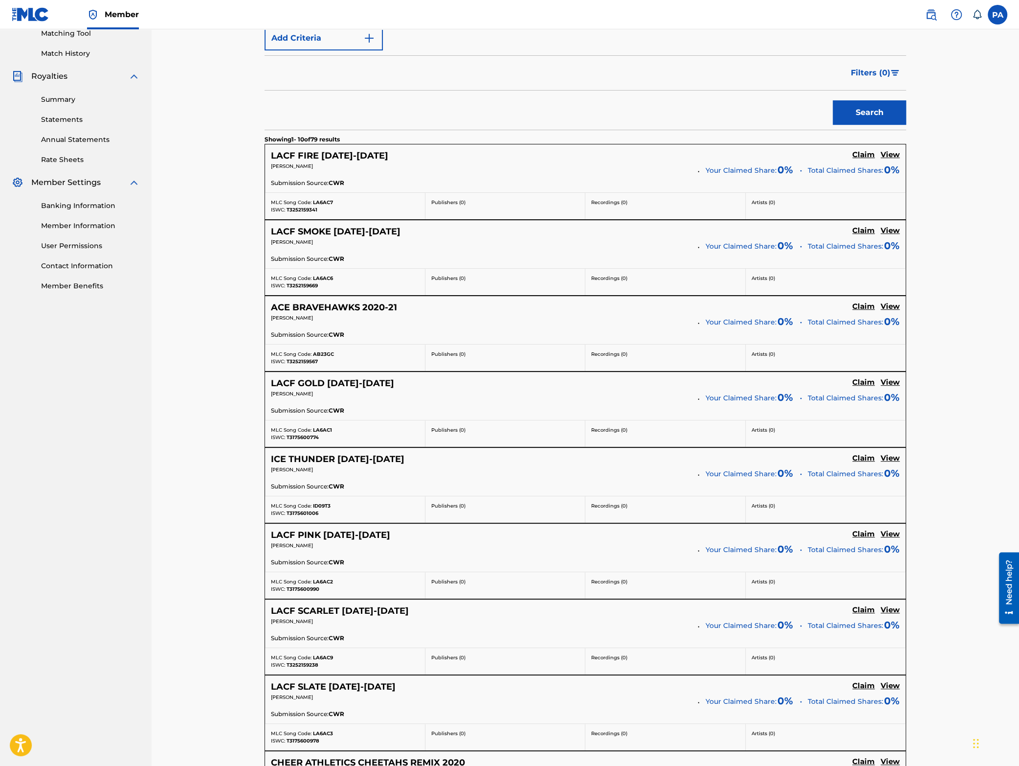
scroll to position [299, 0]
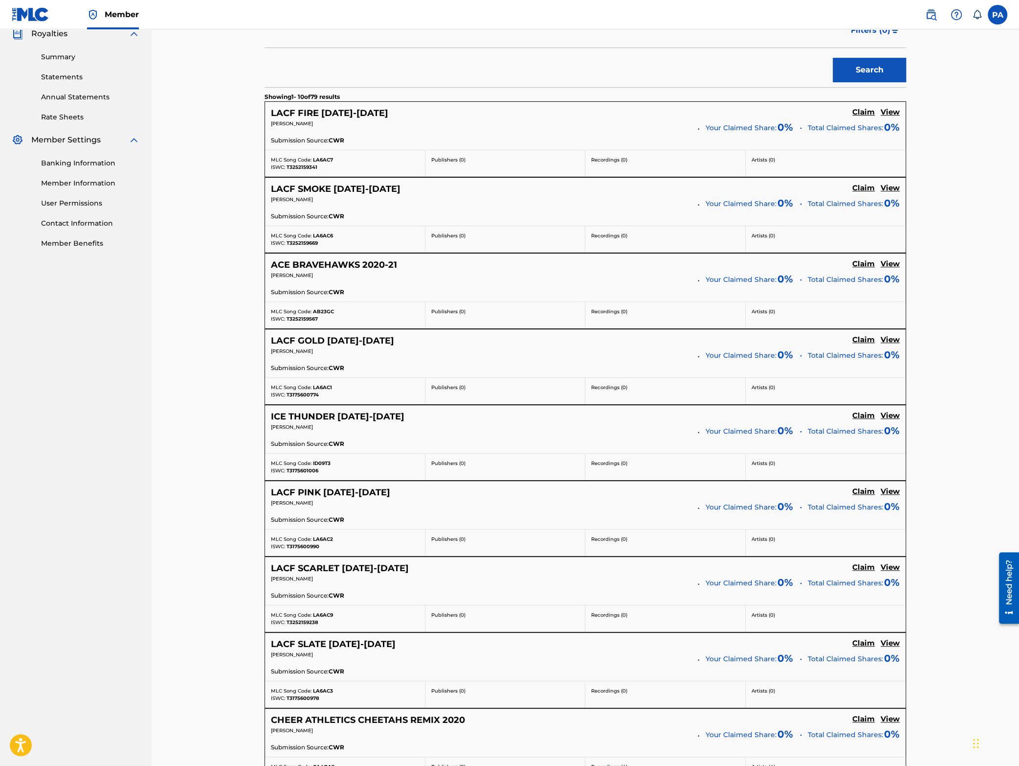
click at [327, 158] on span "LA6AC7" at bounding box center [323, 160] width 20 height 6
copy div "LA6AC7"
click at [327, 232] on div "MLC Song Code: LA6AC6 ISWC: T3252159669" at bounding box center [345, 239] width 160 height 26
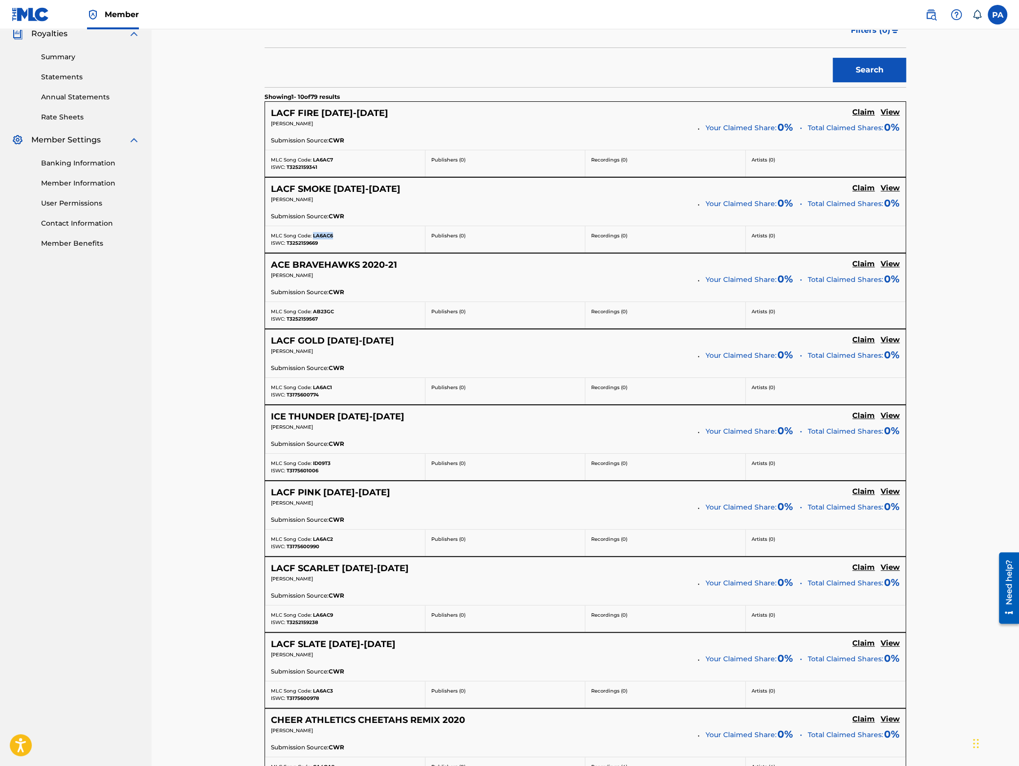
copy div "LA6AC6"
click at [327, 310] on span "AB23GC" at bounding box center [323, 311] width 21 height 6
copy div "AB23GC"
click at [322, 388] on span "LA6AC1" at bounding box center [322, 387] width 19 height 6
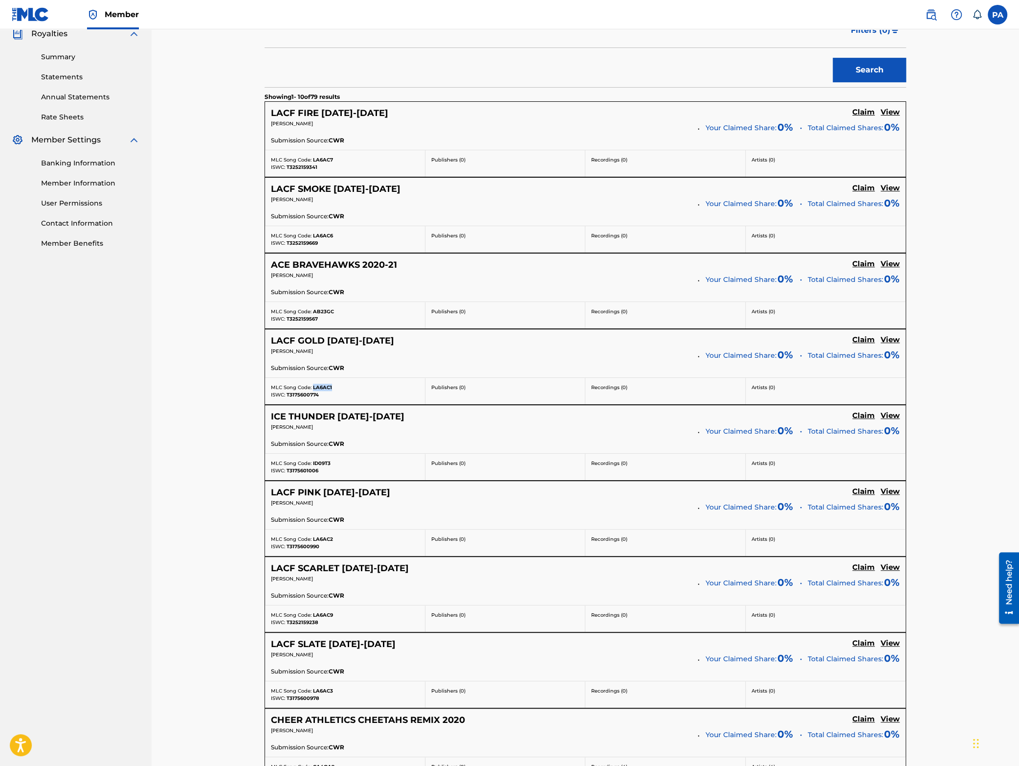
click at [322, 388] on span "LA6AC1" at bounding box center [322, 387] width 19 height 6
copy div "LA6AC1"
click at [322, 464] on span "ID09T3" at bounding box center [322, 463] width 18 height 6
copy div "ID09T3"
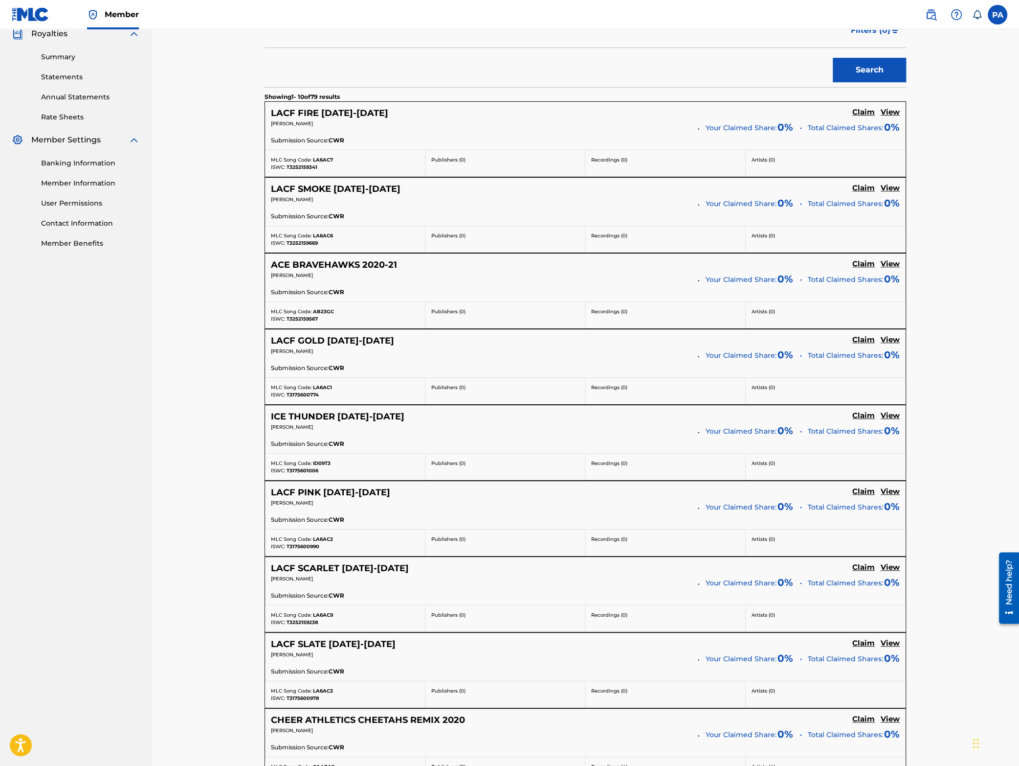
click at [212, 443] on div "Claiming Tool Search Add Publishers & Shares Review Submit Search Use the searc…" at bounding box center [586, 349] width 868 height 1239
click at [325, 541] on span "LA6AC2" at bounding box center [323, 539] width 20 height 6
copy div "LA6AC2"
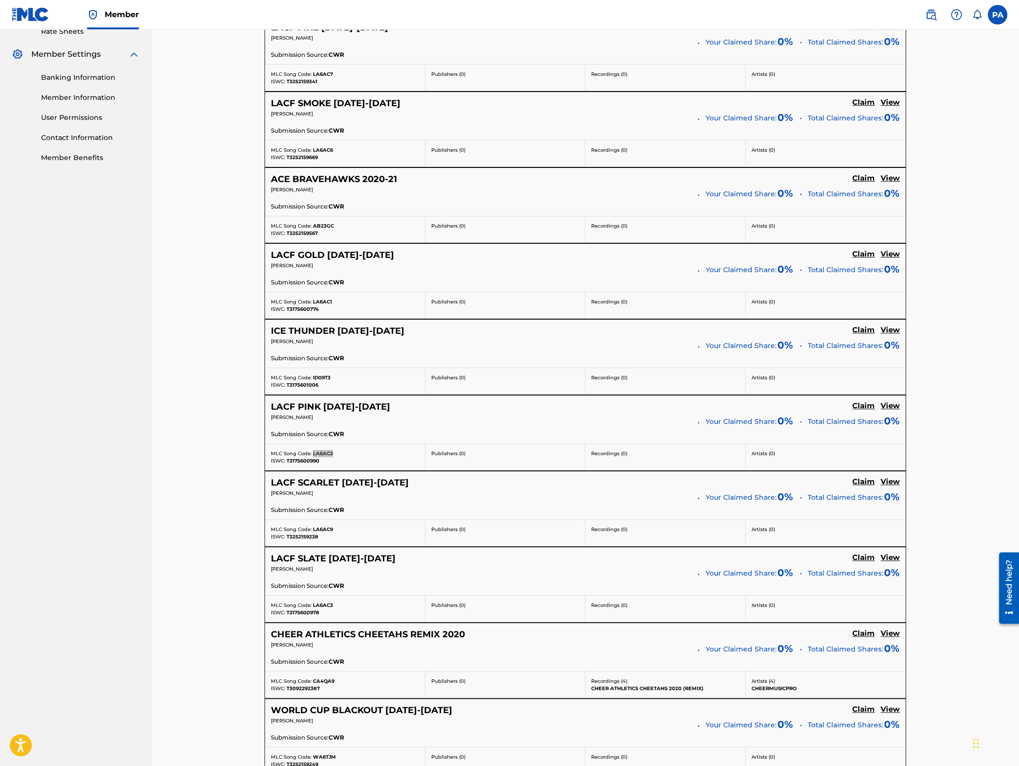
scroll to position [471, 0]
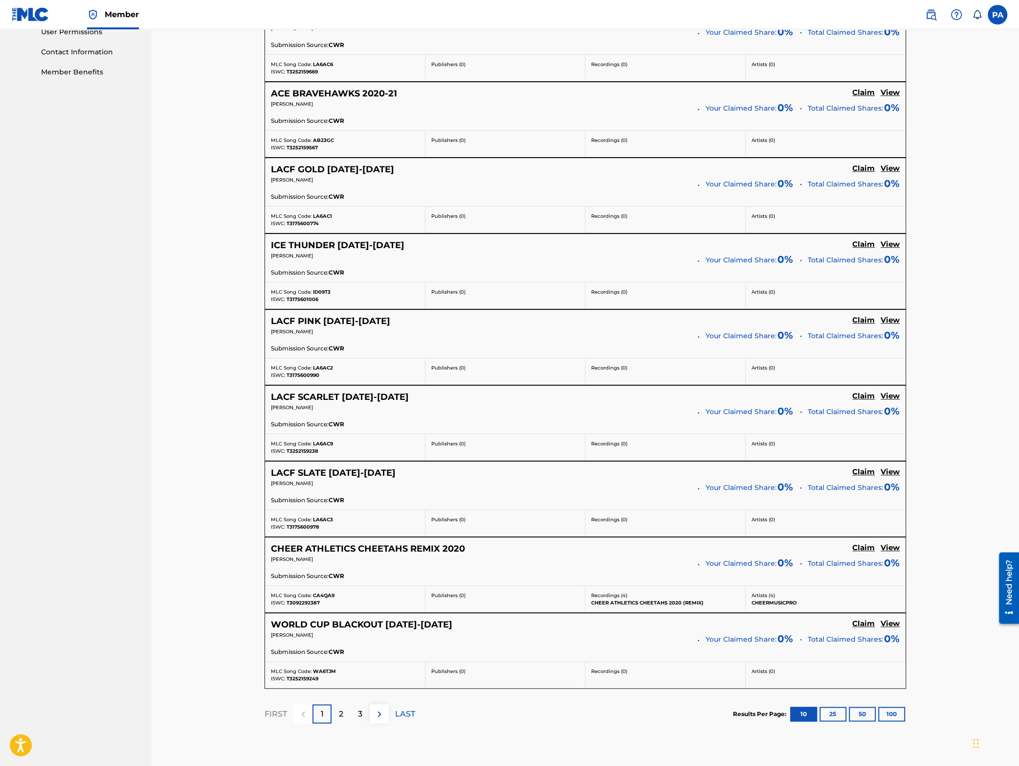
click at [324, 443] on span "LA6AC9" at bounding box center [323, 443] width 20 height 6
copy div "LA6AC9"
click at [323, 520] on span "LA6AC3" at bounding box center [323, 519] width 20 height 6
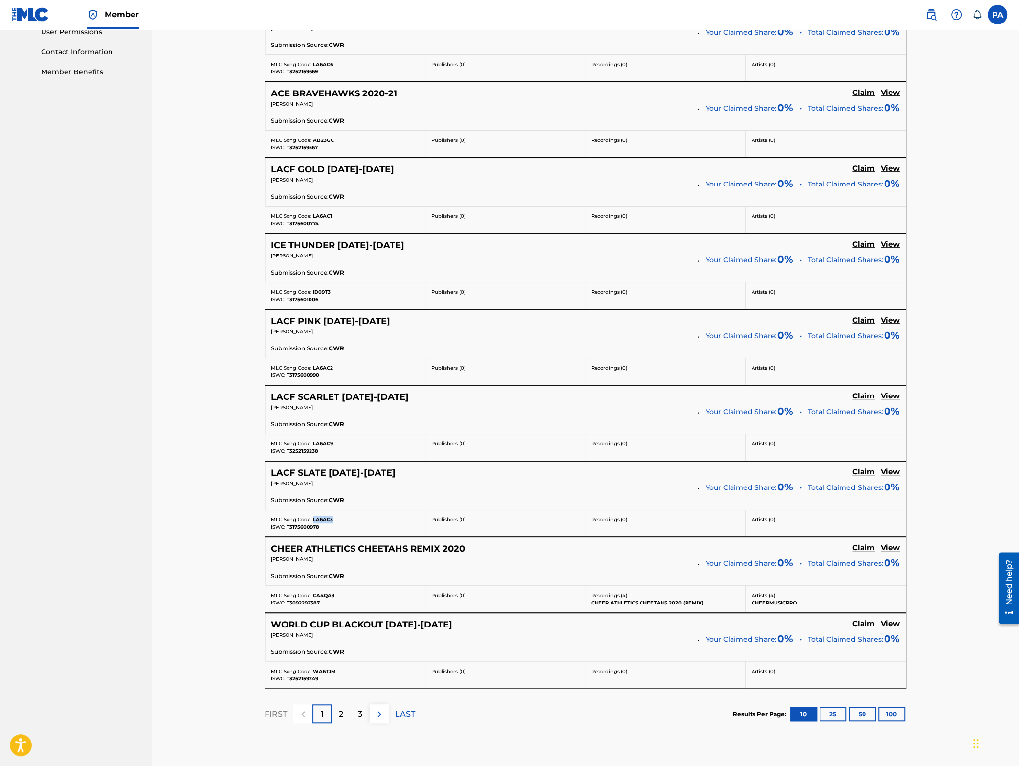
copy div "LA6AC3"
click at [326, 672] on div "MLC Song Code: WA6TJM" at bounding box center [345, 670] width 148 height 7
copy div "WA6TJM"
click at [381, 718] on img at bounding box center [380, 714] width 12 height 12
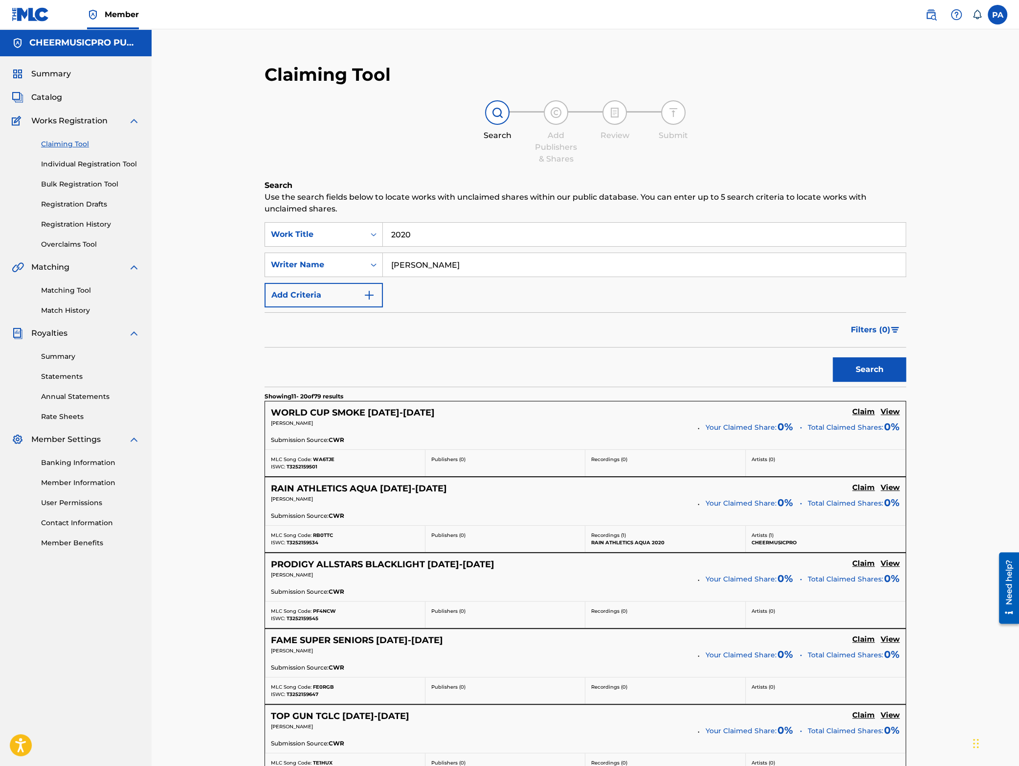
scroll to position [171, 0]
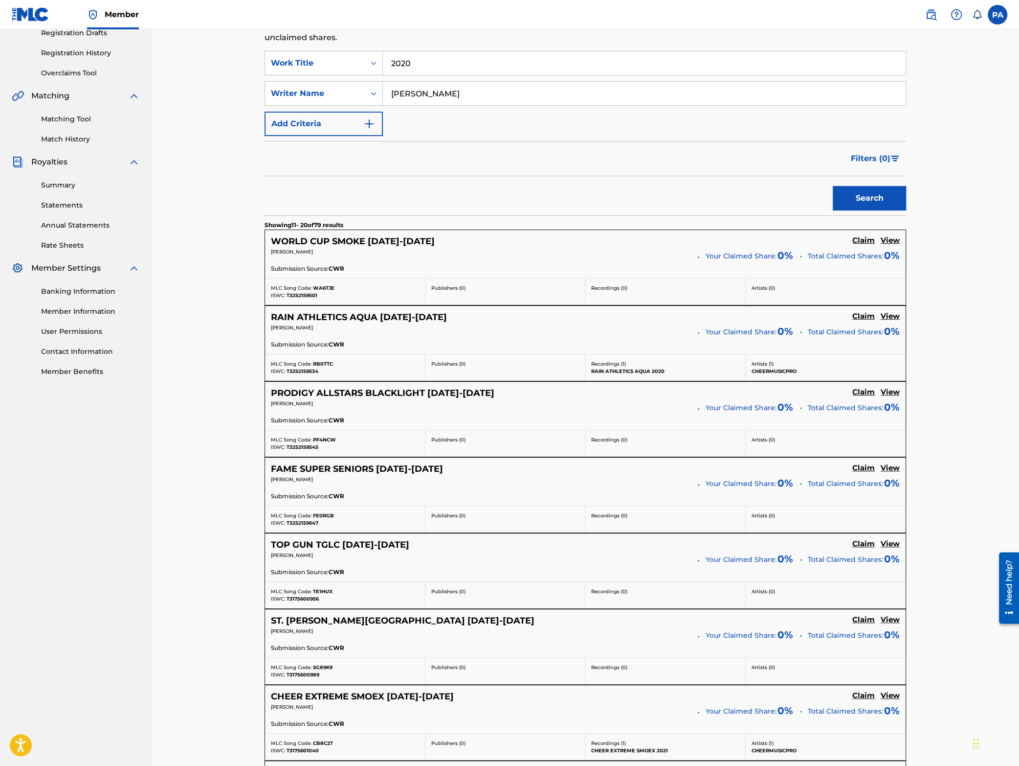
click at [327, 287] on span "WA6TJE" at bounding box center [324, 288] width 22 height 6
copy div "WA6TJE"
click at [323, 367] on span "RB0TTC" at bounding box center [323, 364] width 20 height 6
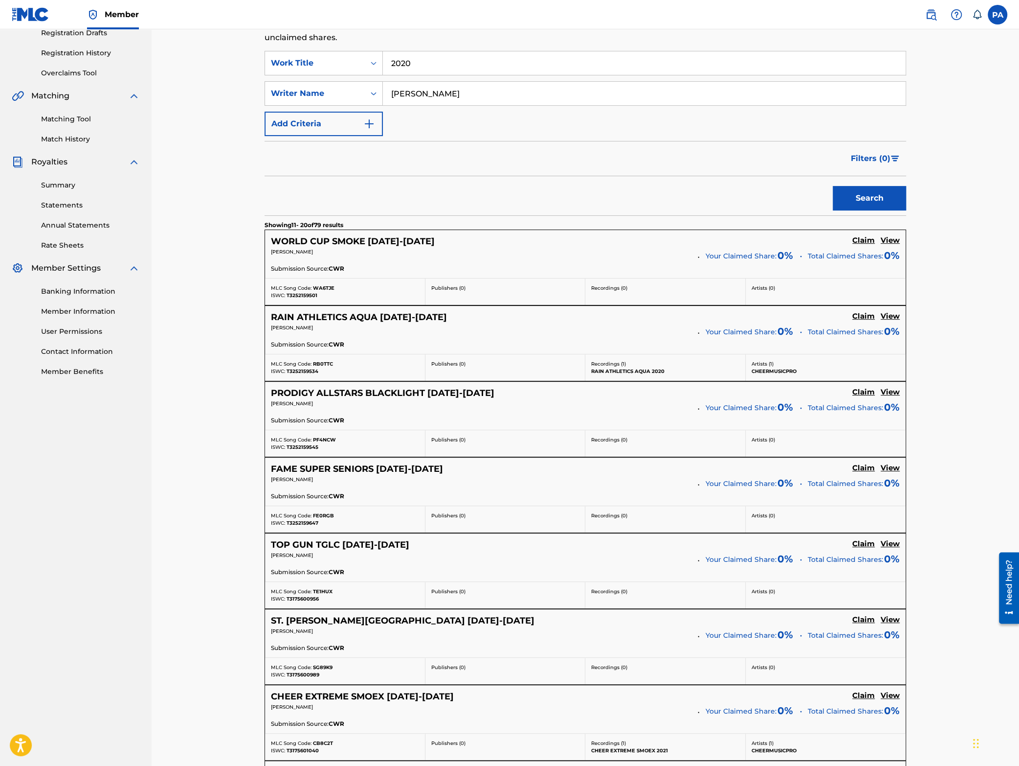
click at [318, 440] on span "PF4NCW" at bounding box center [324, 439] width 23 height 6
click at [142, 428] on nav "CHEERMUSICPRO PUBLISHING Summary Catalog Works Registration Claiming Tool Indiv…" at bounding box center [76, 477] width 152 height 1239
click at [327, 512] on div "MLC Song Code: FE0RGB ISWC: T3252159647" at bounding box center [345, 519] width 160 height 26
click at [320, 517] on span "FE0RGB" at bounding box center [323, 515] width 21 height 6
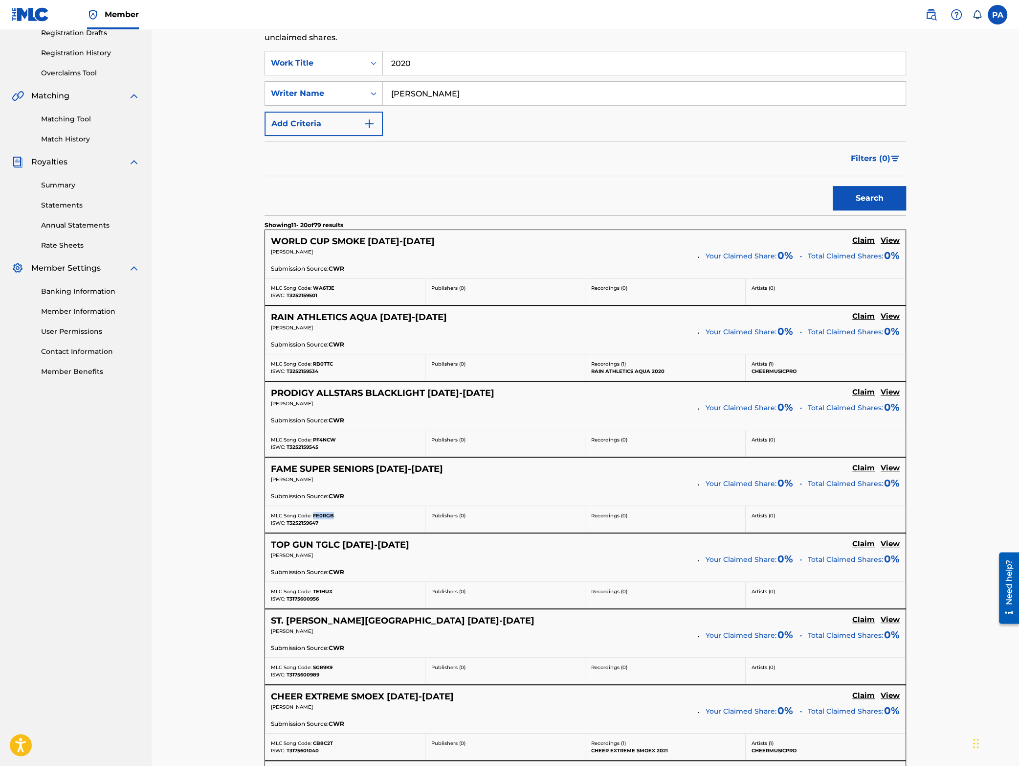
click at [320, 517] on span "FE0RGB" at bounding box center [323, 515] width 21 height 6
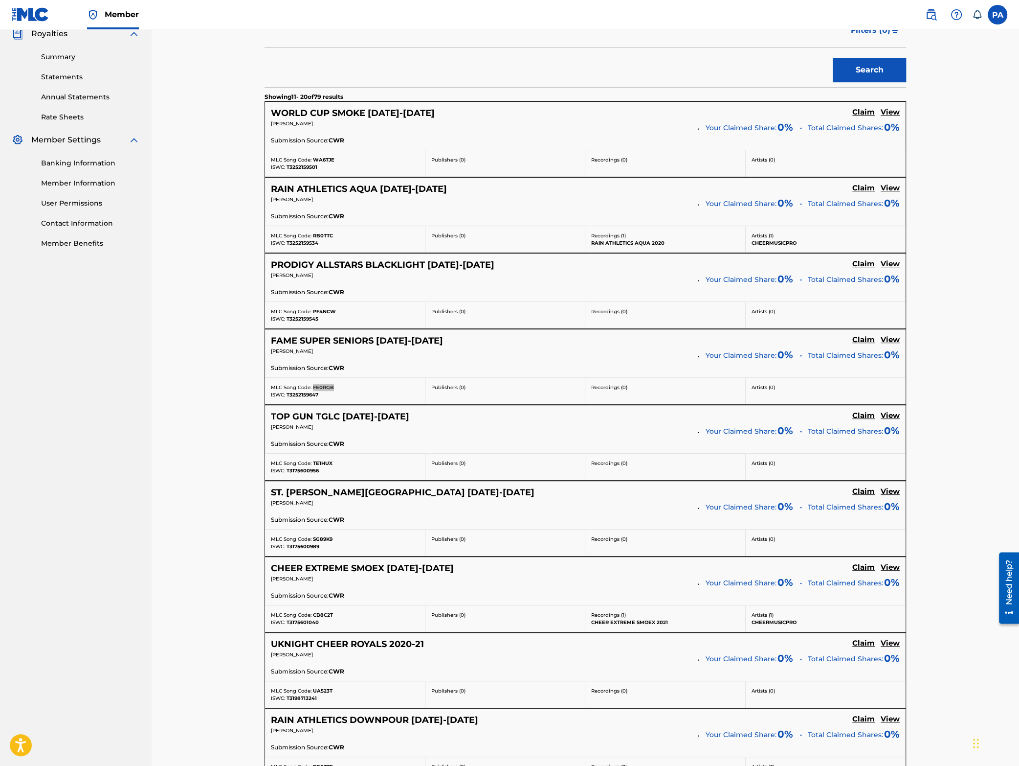
scroll to position [342, 0]
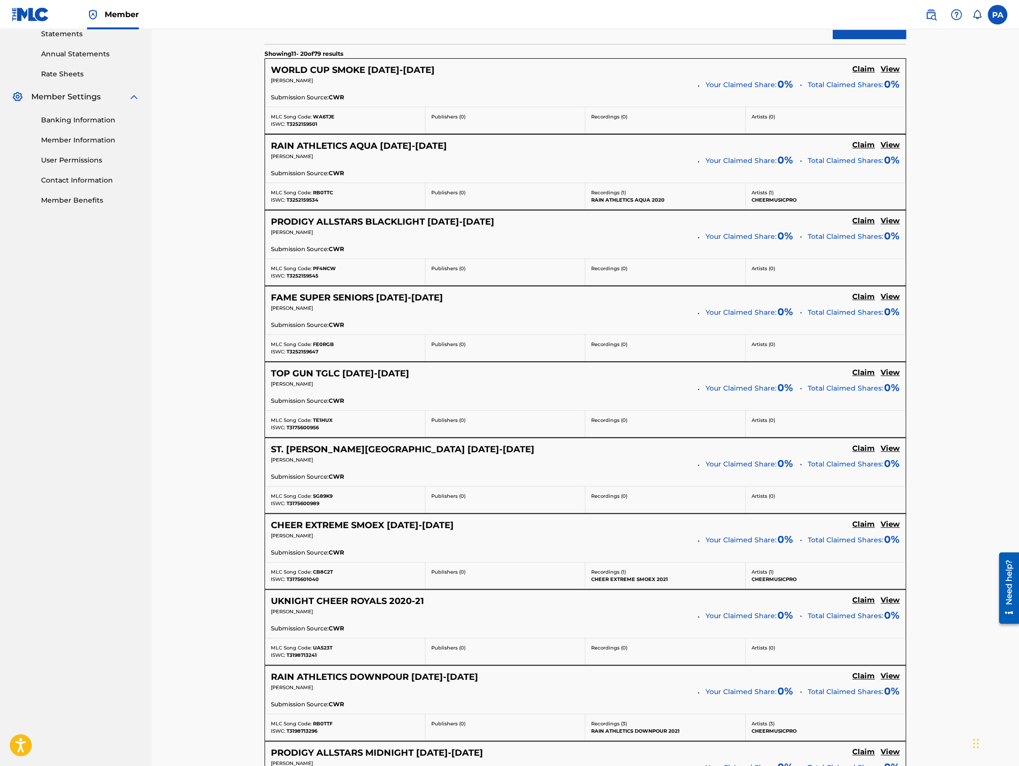
click at [322, 423] on span "TE1HUX" at bounding box center [323, 420] width 20 height 6
click at [328, 499] on span "SG89K9" at bounding box center [323, 496] width 20 height 6
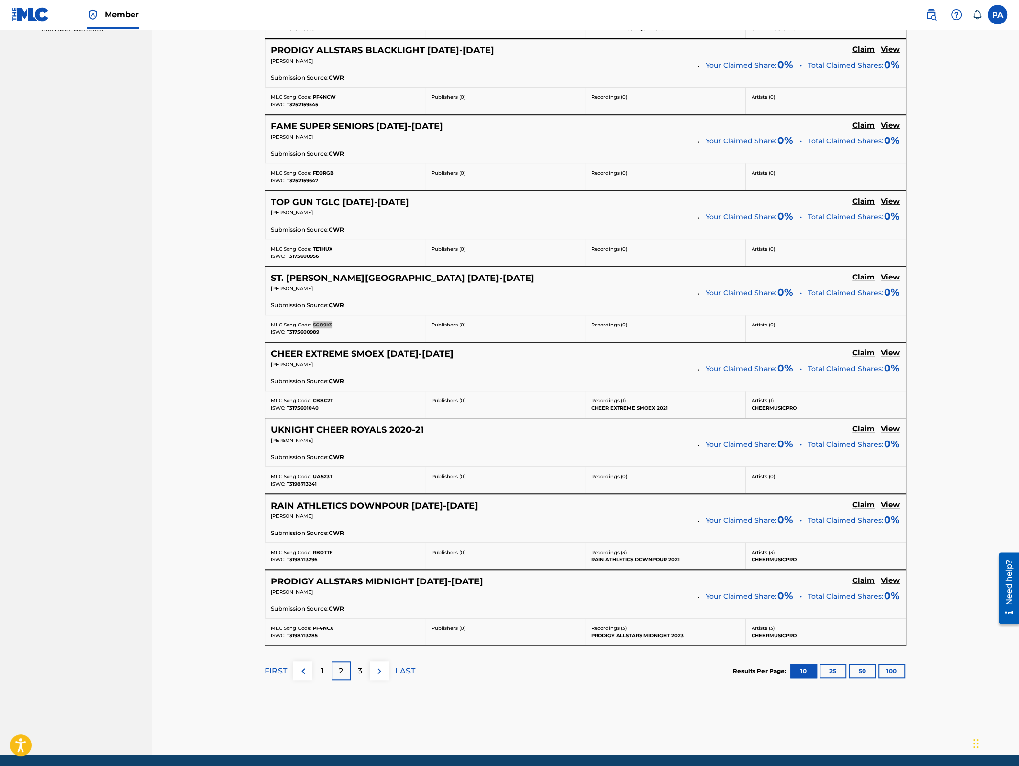
scroll to position [553, 0]
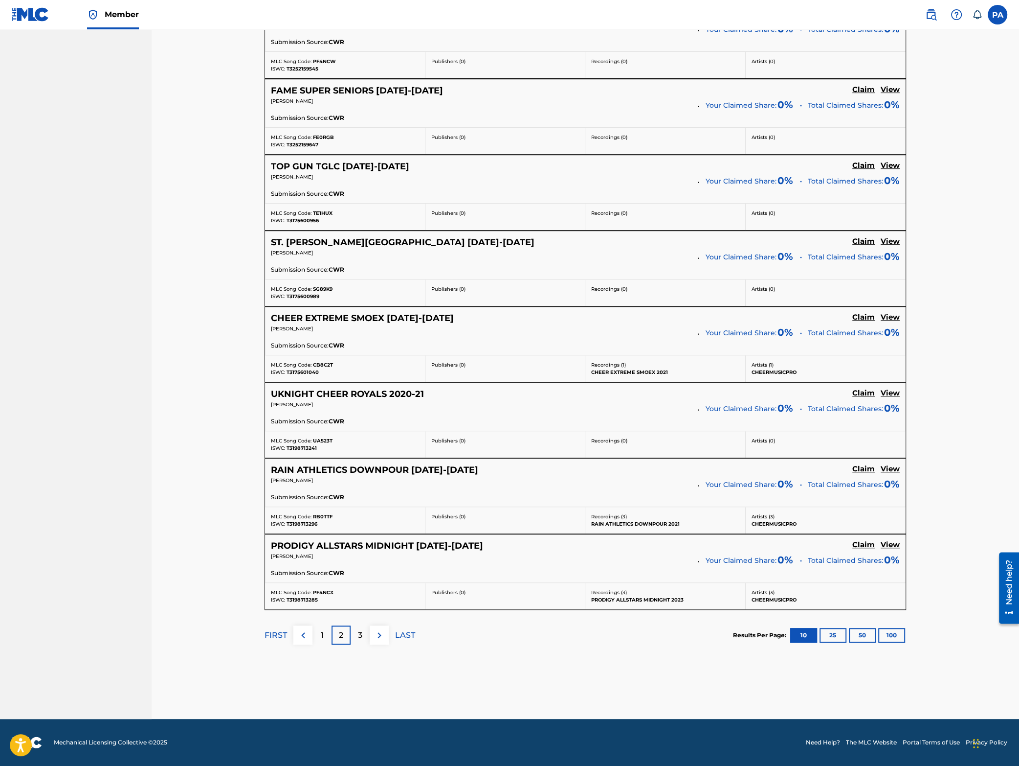
click at [329, 363] on span "CB8C2T" at bounding box center [323, 364] width 20 height 6
click at [325, 435] on div "MLC Song Code: UA523T ISWC: T3198713241" at bounding box center [345, 444] width 160 height 26
click at [327, 514] on span "RB0TTF" at bounding box center [323, 516] width 20 height 6
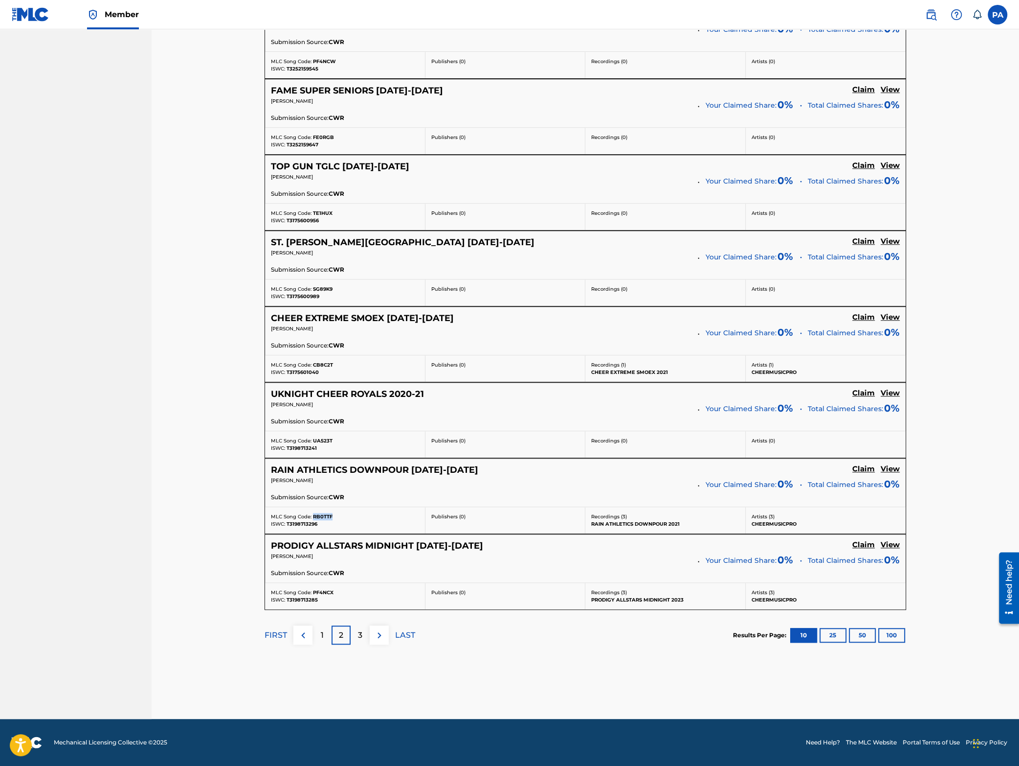
click at [327, 514] on span "RB0TTF" at bounding box center [323, 516] width 20 height 6
click at [328, 592] on span "PF4NCX" at bounding box center [323, 592] width 21 height 6
drag, startPoint x: 328, startPoint y: 592, endPoint x: 342, endPoint y: 592, distance: 14.7
click at [328, 592] on span "PF4NCX" at bounding box center [323, 592] width 21 height 6
click at [378, 636] on img at bounding box center [380, 635] width 12 height 12
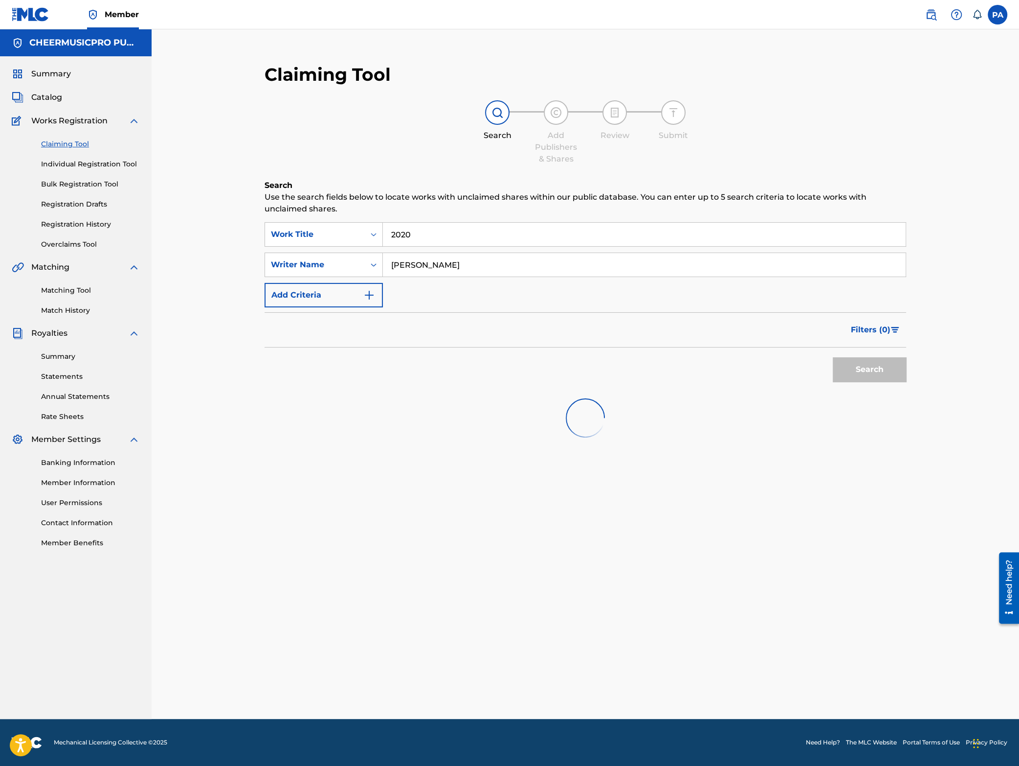
scroll to position [0, 0]
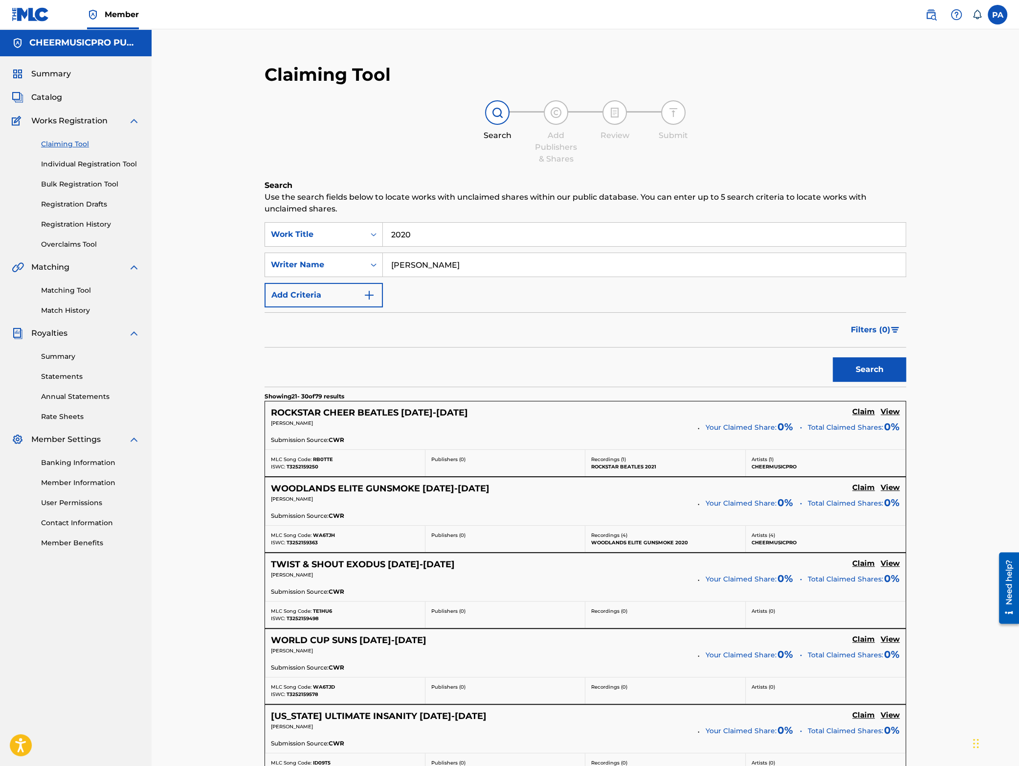
click at [323, 458] on span "RB0TTE" at bounding box center [323, 459] width 20 height 6
click at [326, 536] on span "WA6TJH" at bounding box center [324, 535] width 22 height 6
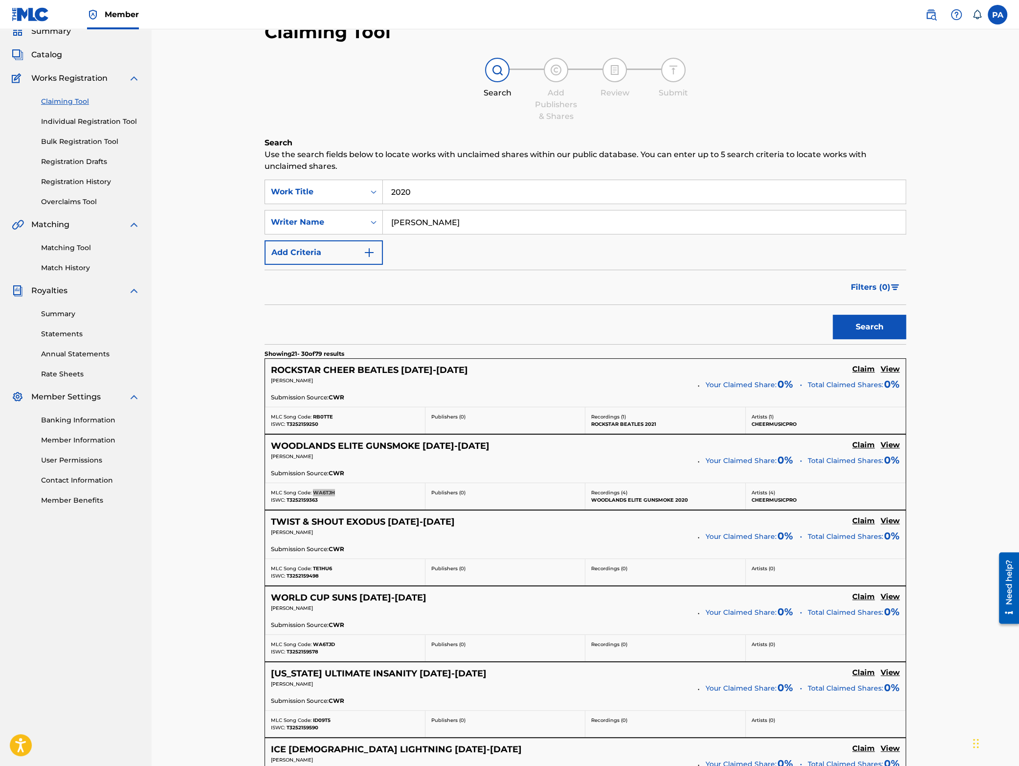
scroll to position [214, 0]
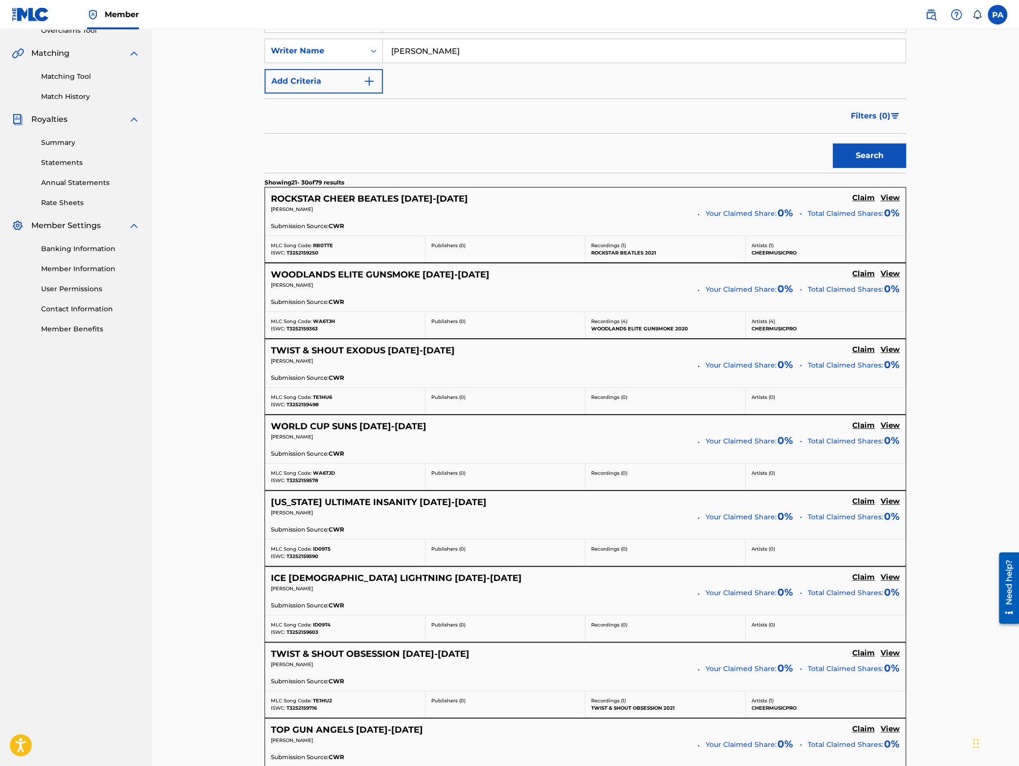
click at [325, 394] on div "MLC Song Code: TE1HU6" at bounding box center [345, 396] width 148 height 7
click at [325, 474] on span "WA6TJD" at bounding box center [324, 473] width 22 height 6
click at [326, 474] on span "WA6TJD" at bounding box center [324, 473] width 22 height 6
click at [325, 552] on span "ID09T5" at bounding box center [322, 548] width 18 height 6
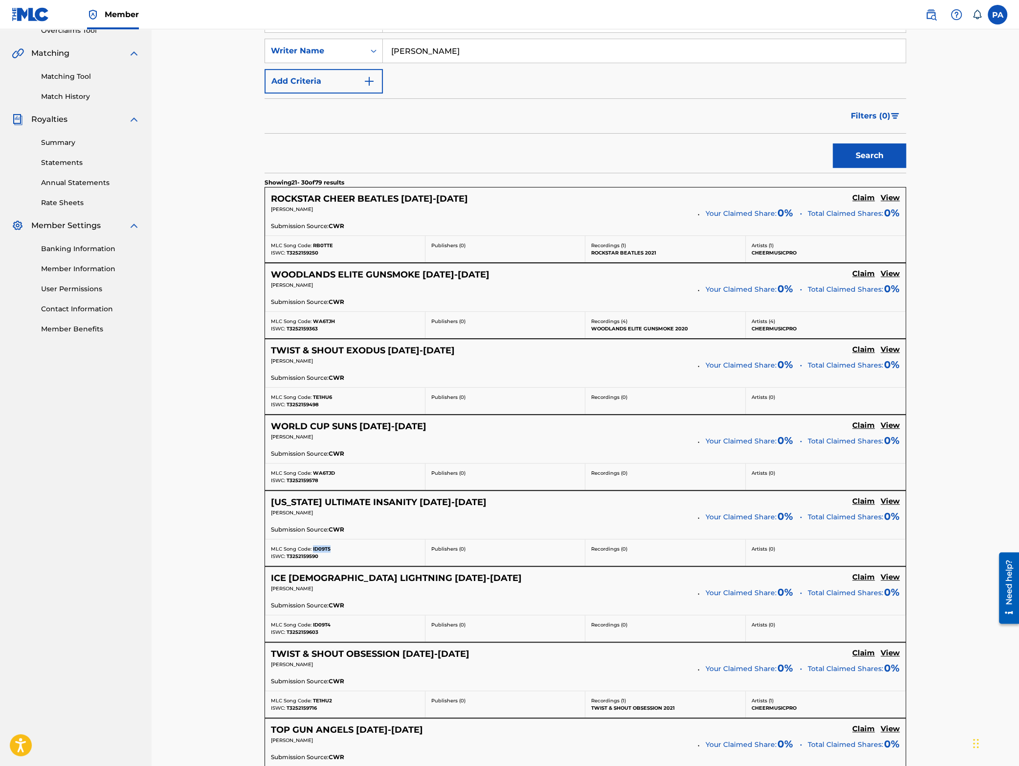
click at [325, 552] on span "ID09T5" at bounding box center [322, 548] width 18 height 6
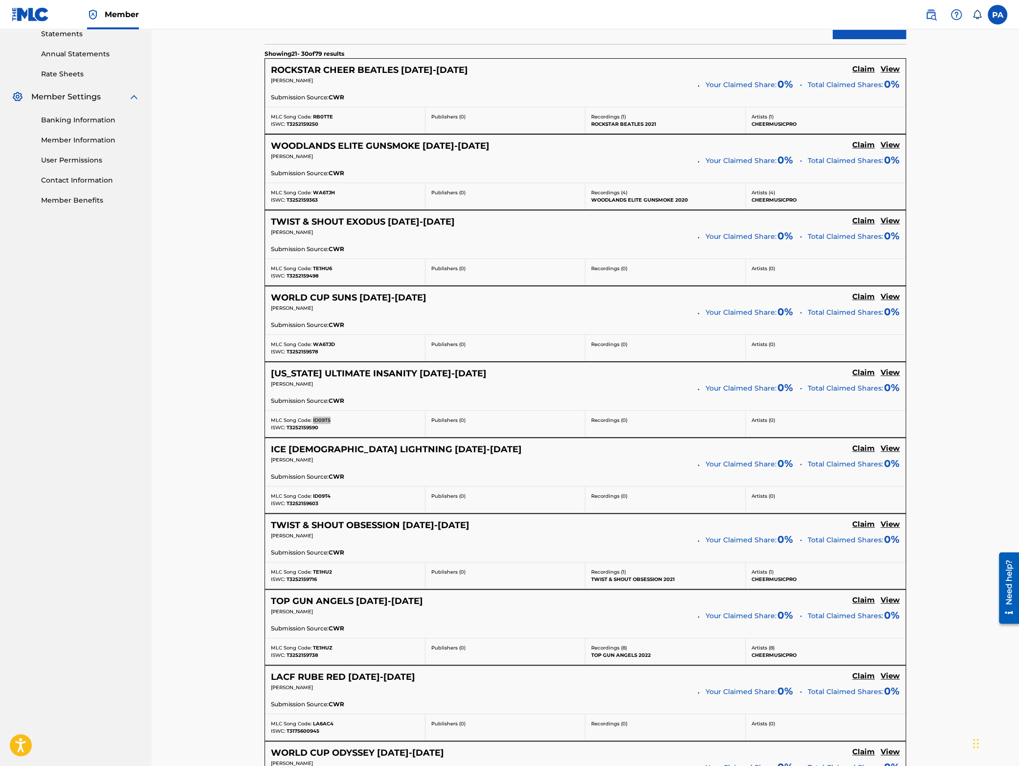
scroll to position [385, 0]
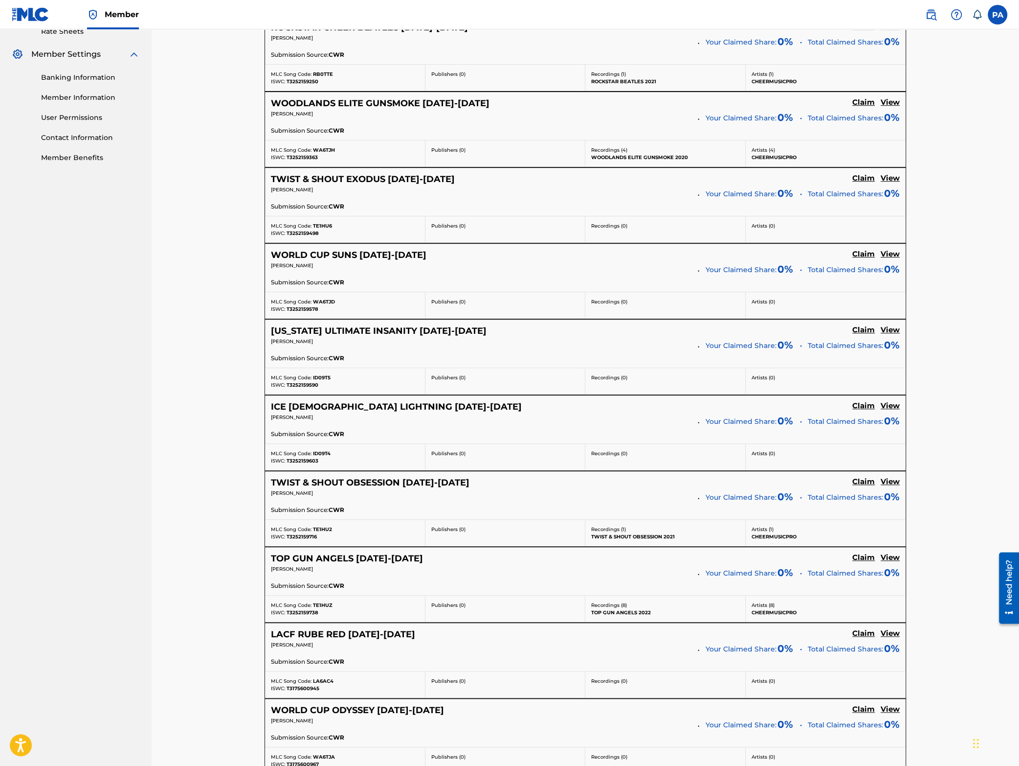
click at [322, 454] on span "ID09T4" at bounding box center [322, 453] width 18 height 6
click at [321, 530] on span "TE1HU2" at bounding box center [322, 529] width 19 height 6
click at [327, 608] on span "TE1HUZ" at bounding box center [323, 605] width 20 height 6
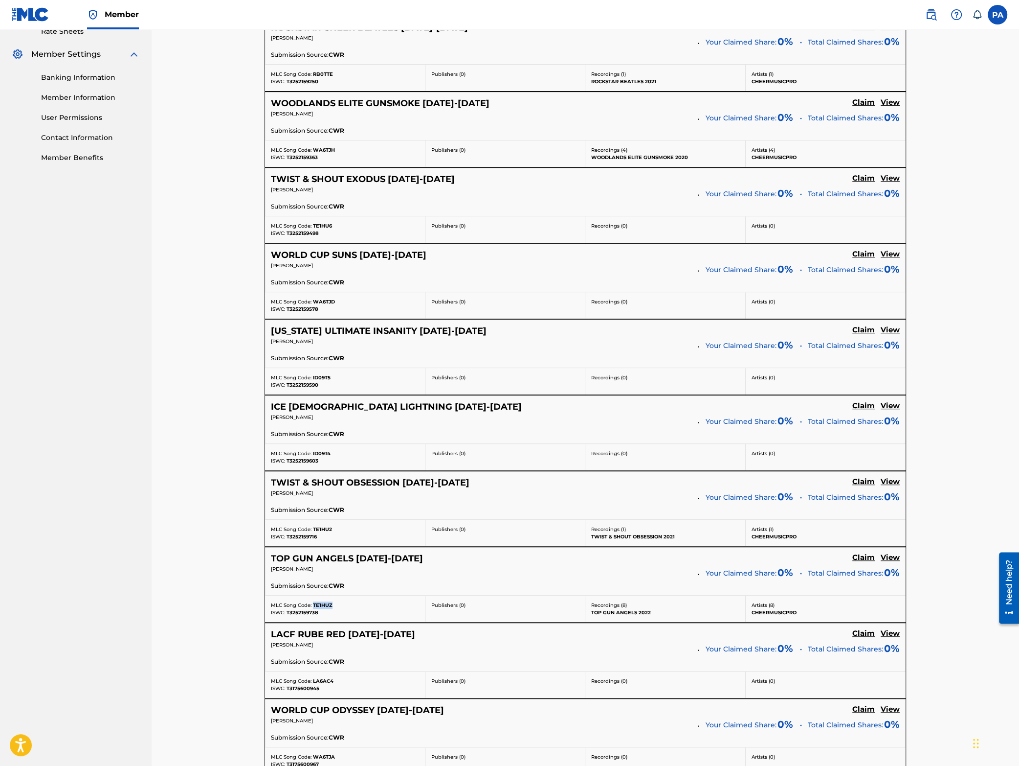
click at [327, 608] on span "TE1HUZ" at bounding box center [323, 605] width 20 height 6
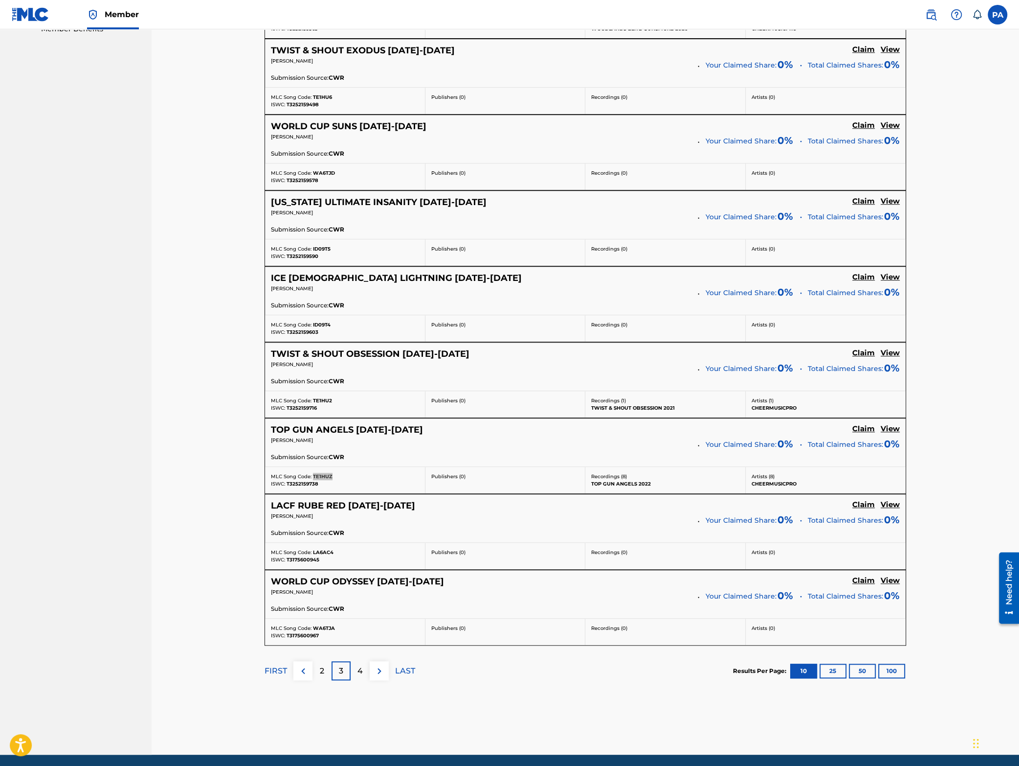
scroll to position [553, 0]
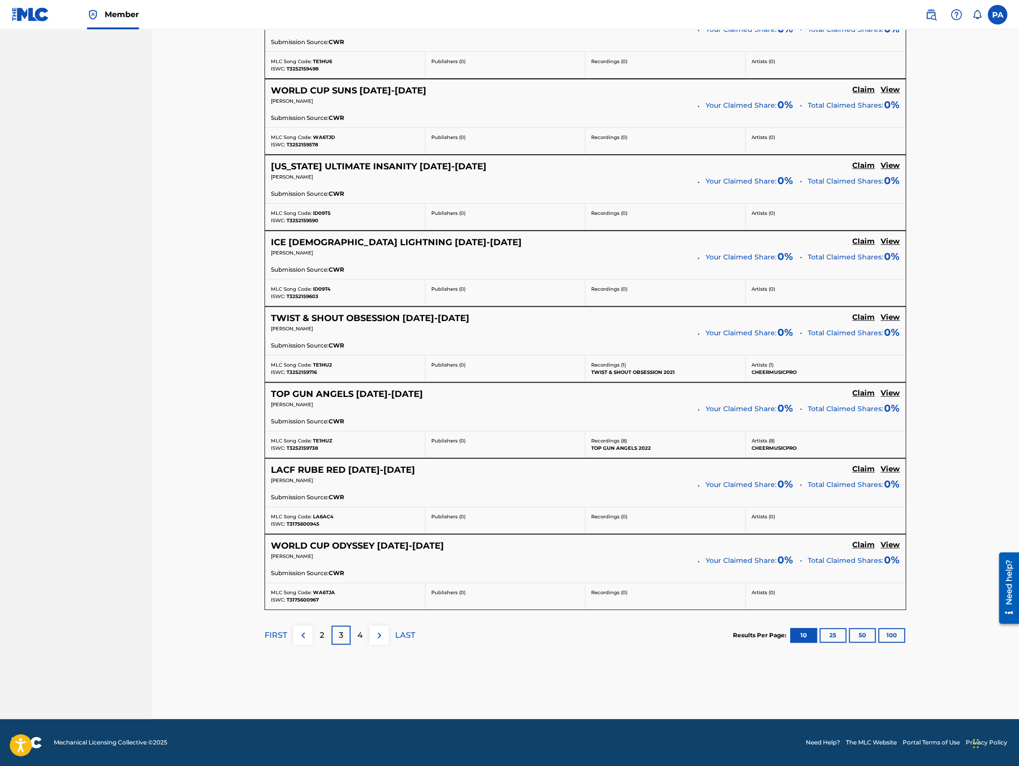
click at [322, 514] on span "LA6AC4" at bounding box center [323, 516] width 21 height 6
click at [326, 590] on span "WA6TJA" at bounding box center [324, 592] width 22 height 6
click at [381, 634] on img at bounding box center [380, 635] width 12 height 12
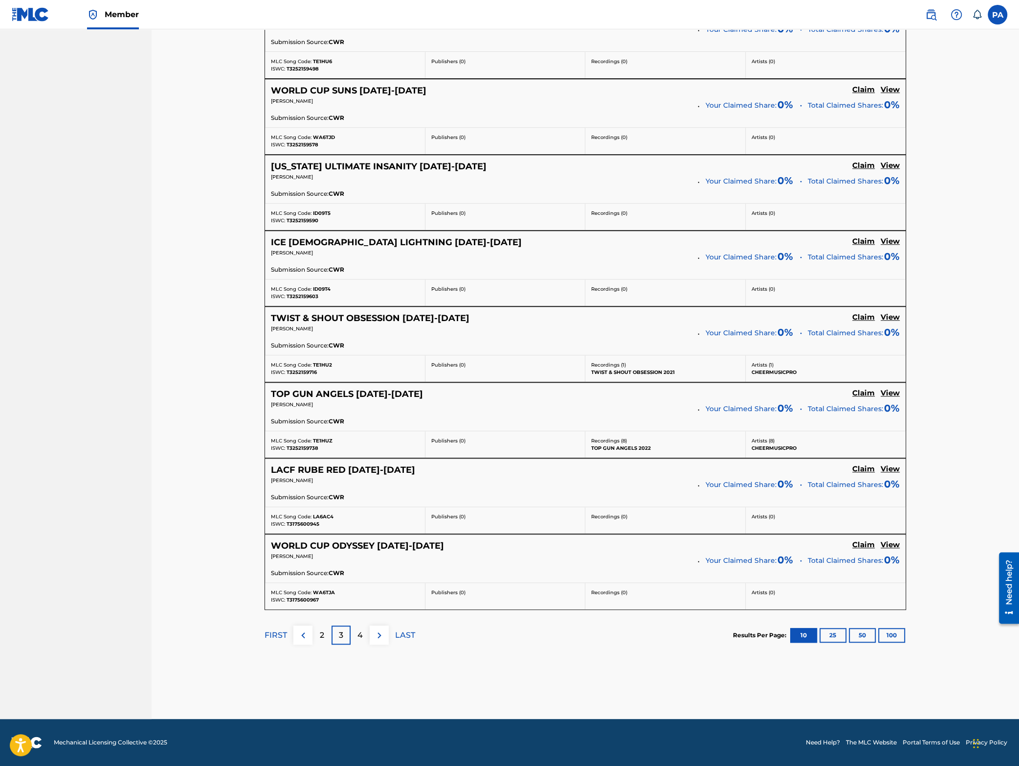
scroll to position [0, 0]
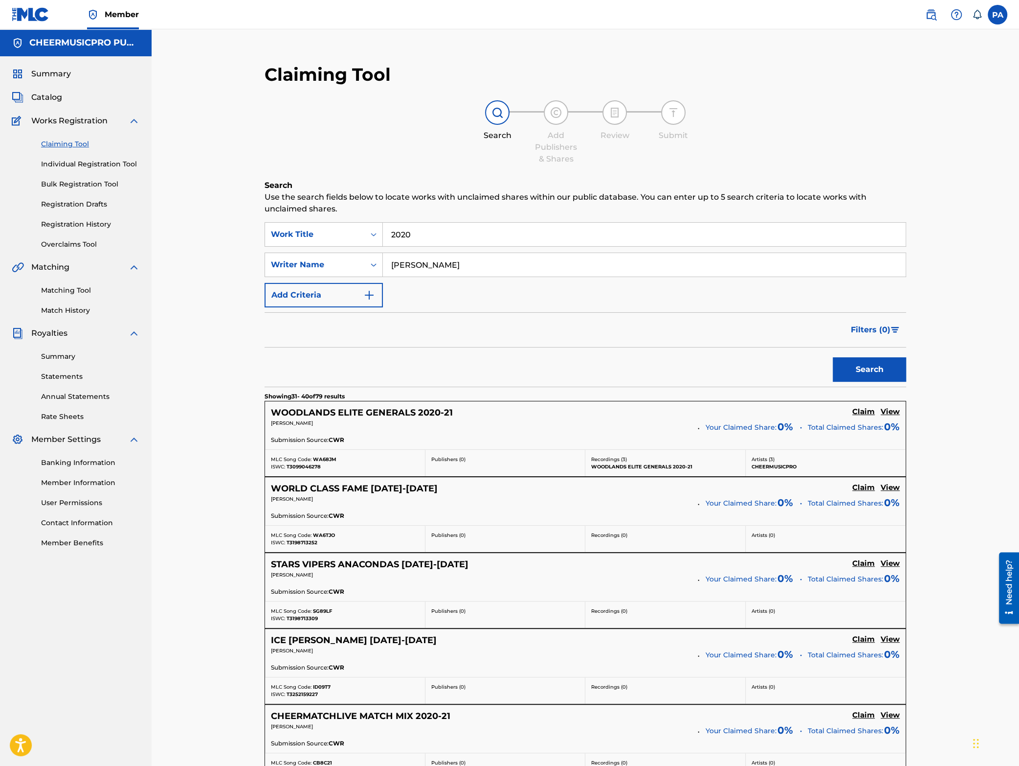
click at [328, 459] on span "WA68JM" at bounding box center [324, 459] width 23 height 6
click at [325, 533] on span "WA6TJO" at bounding box center [324, 535] width 22 height 6
click at [325, 610] on span "SG89LF" at bounding box center [322, 611] width 19 height 6
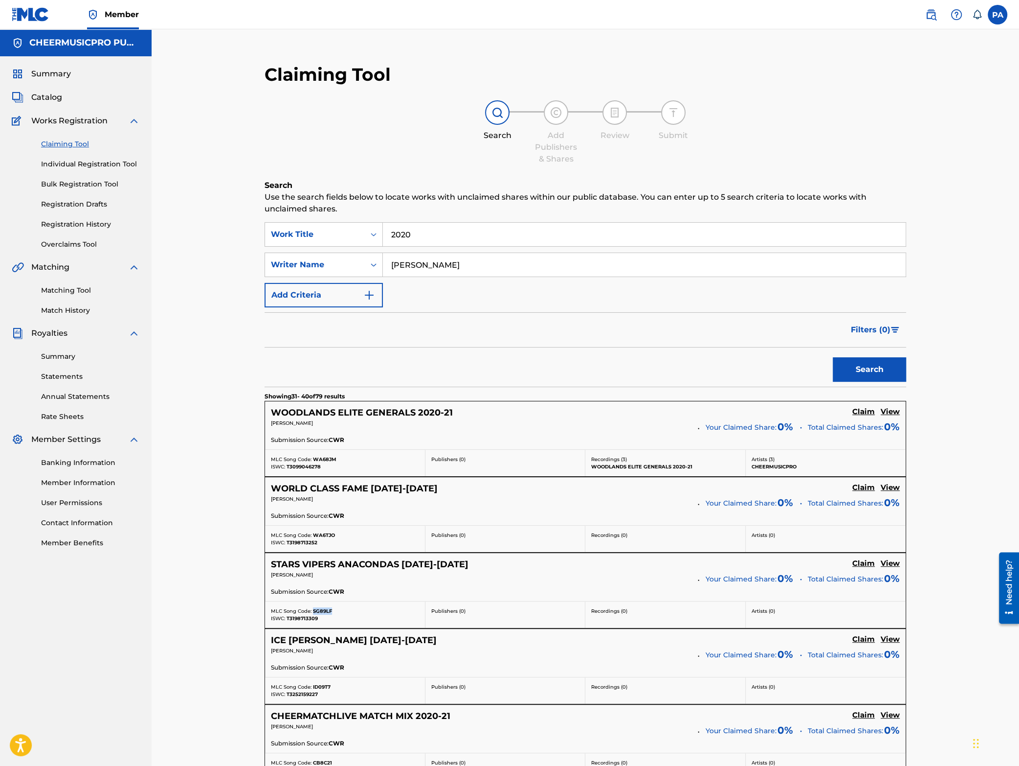
click at [325, 610] on span "SG89LF" at bounding box center [322, 611] width 19 height 6
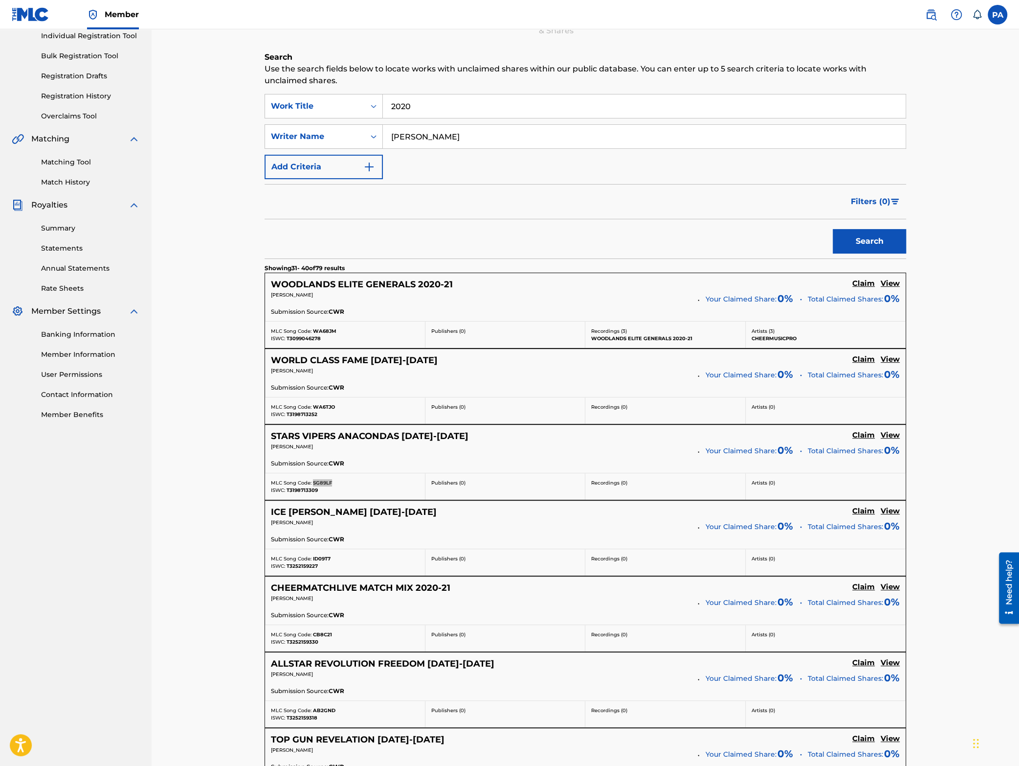
scroll to position [171, 0]
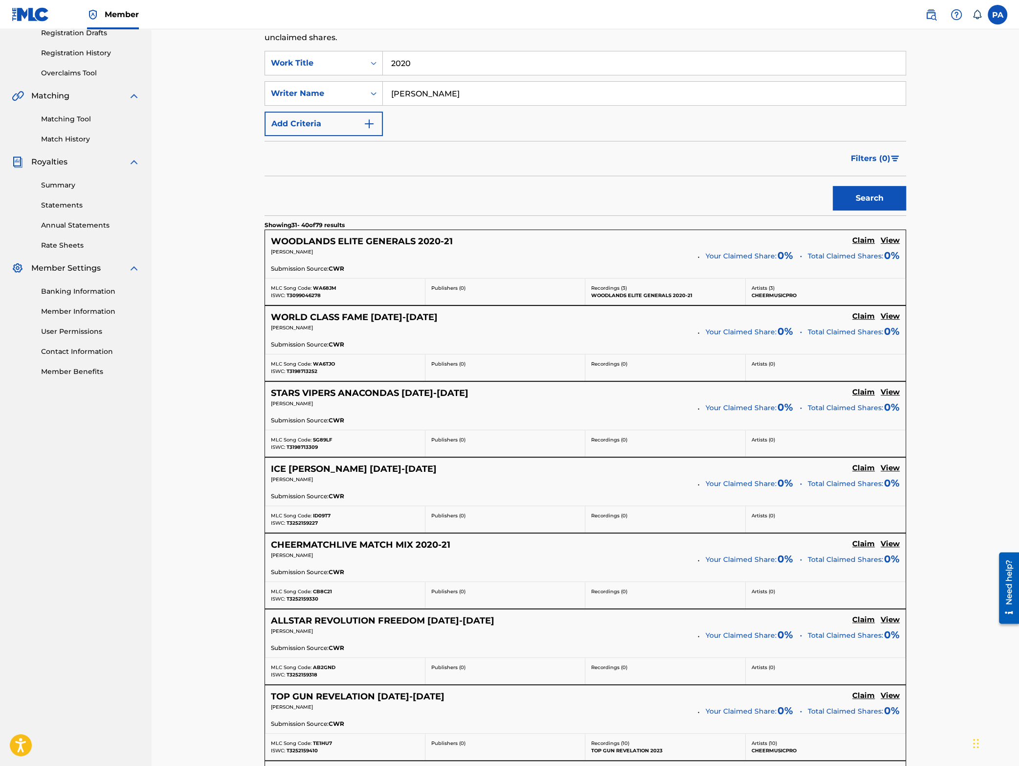
click at [324, 516] on span "ID09T7" at bounding box center [322, 515] width 18 height 6
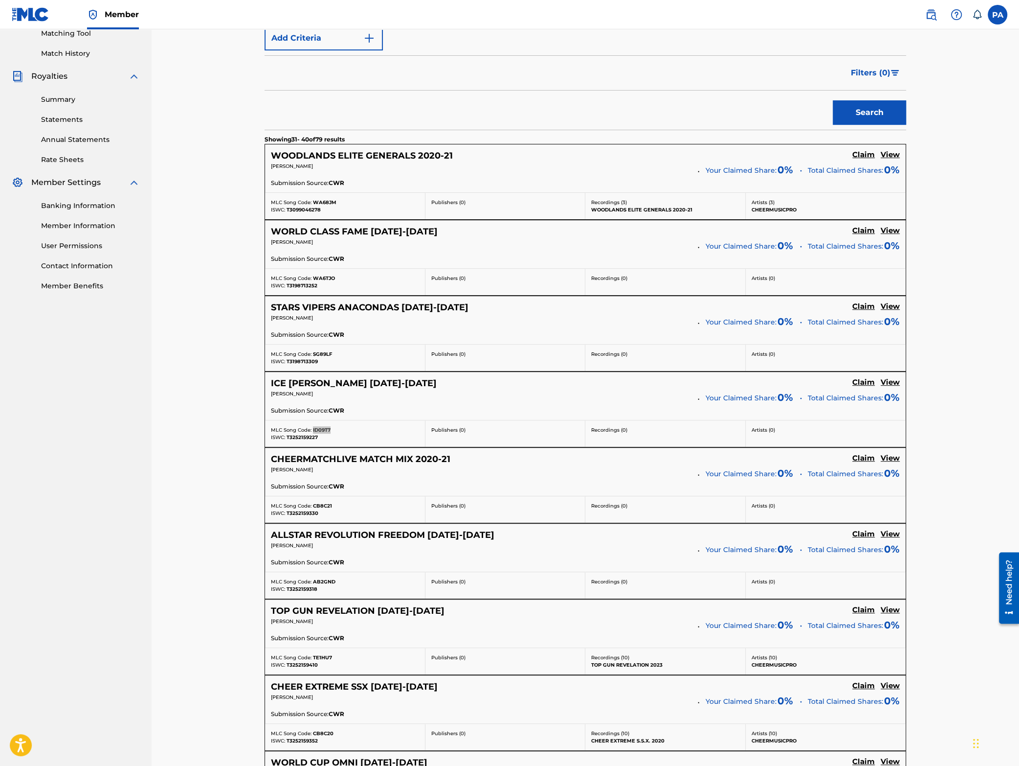
scroll to position [299, 0]
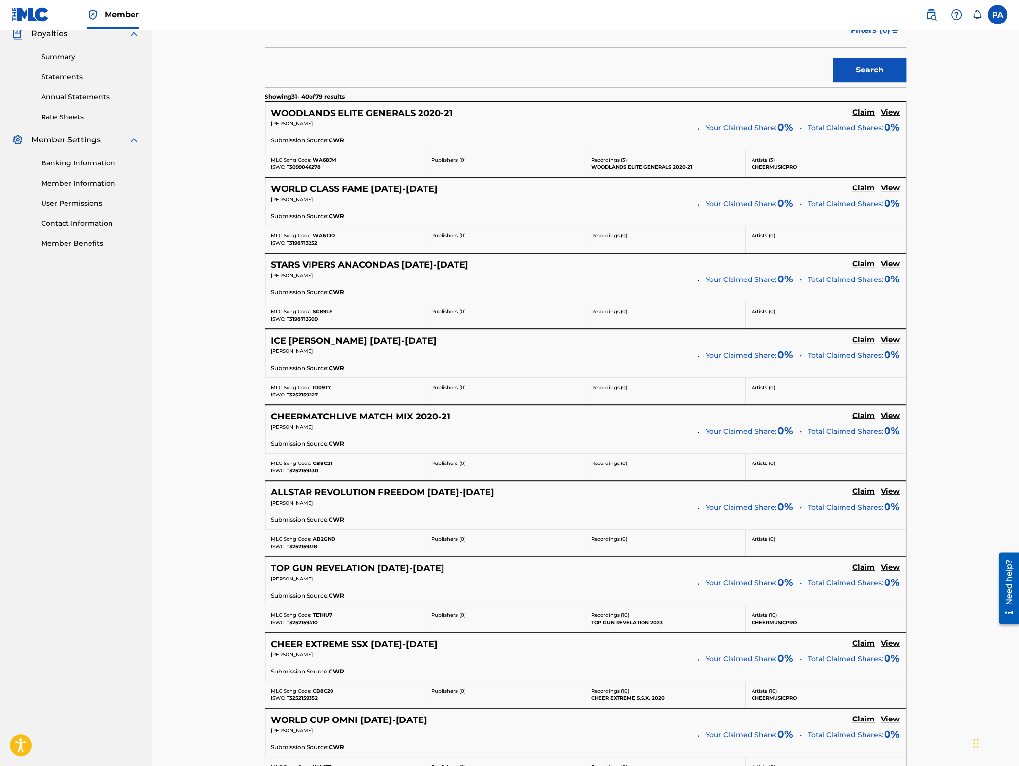
click at [320, 464] on span "CB8C21" at bounding box center [322, 463] width 19 height 6
click at [294, 472] on span "T3252159330" at bounding box center [303, 470] width 32 height 6
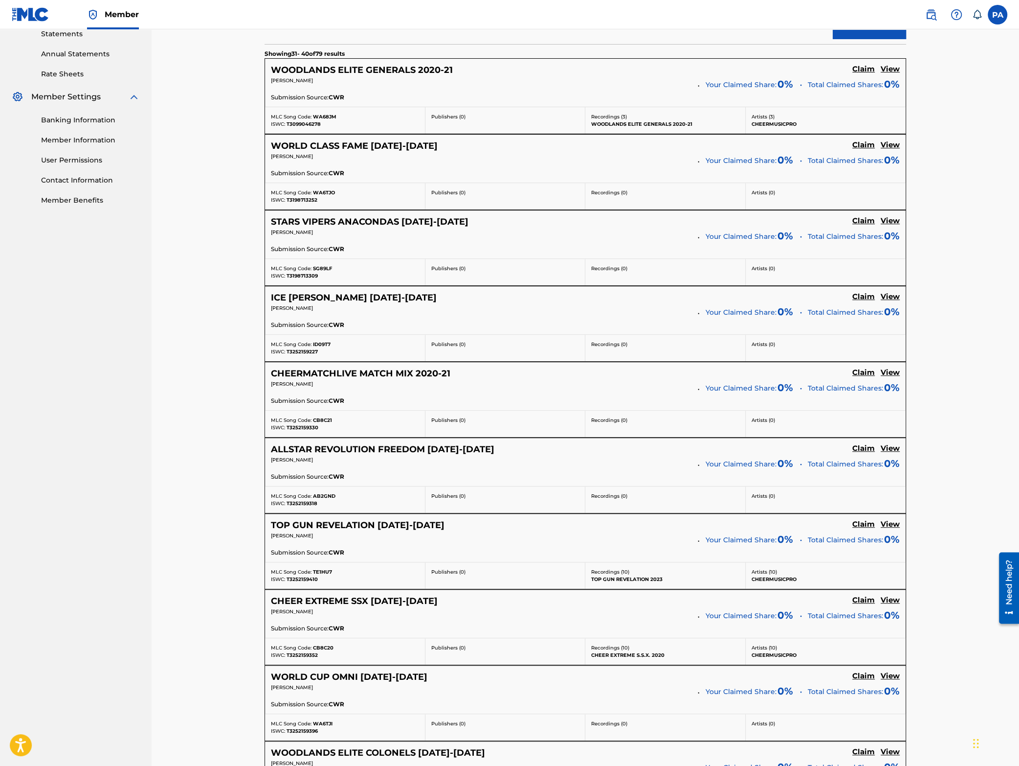
click at [326, 570] on div "MLC Song Code: TE1HU7 ISWC: T3252159410" at bounding box center [345, 575] width 160 height 26
click at [321, 572] on span "TE1HU7" at bounding box center [322, 571] width 19 height 6
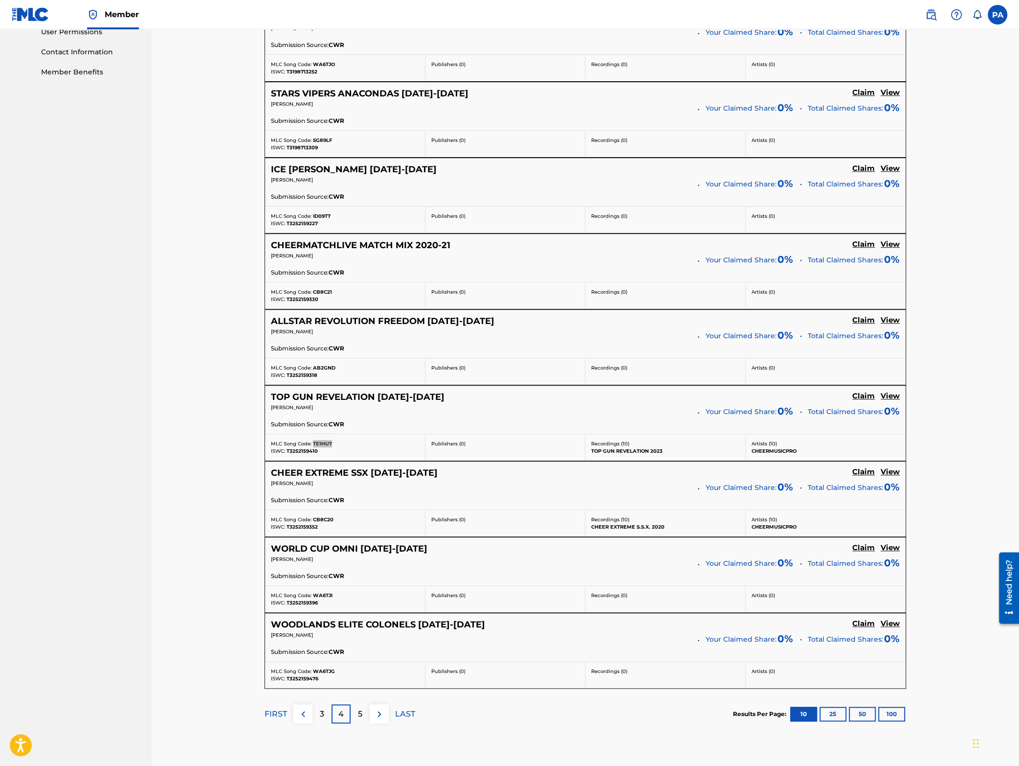
scroll to position [514, 0]
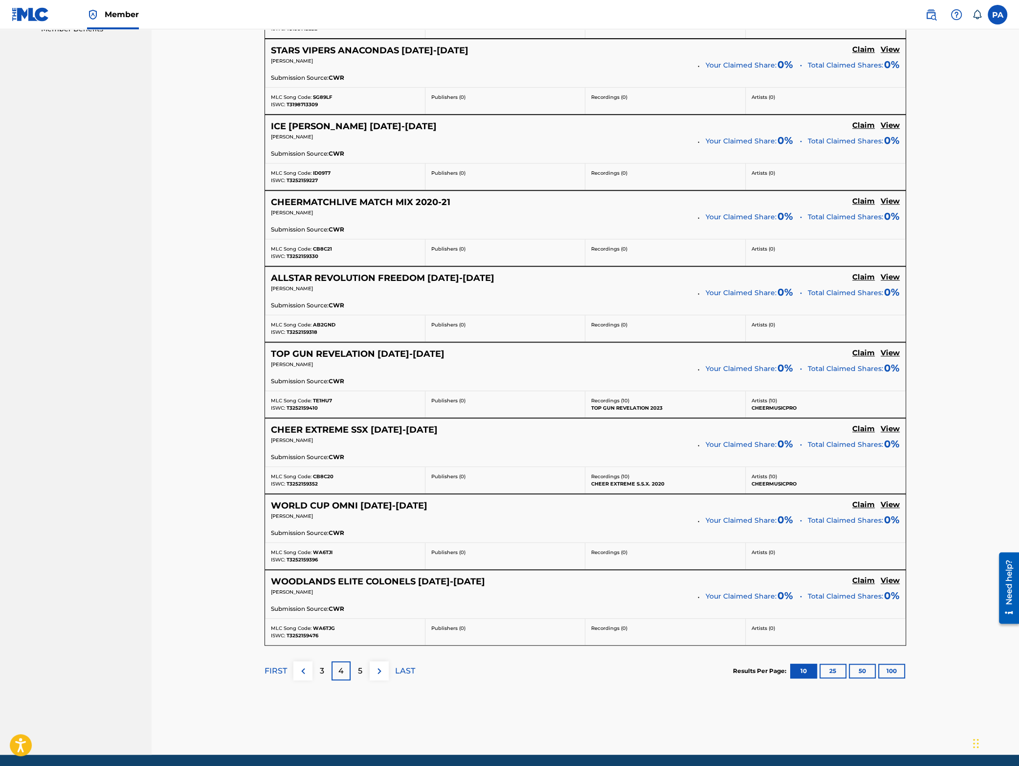
click at [322, 478] on span "CB8C20" at bounding box center [323, 476] width 21 height 6
click at [327, 555] on span "WA6TJI" at bounding box center [323, 552] width 20 height 6
click at [323, 630] on span "WA6TJG" at bounding box center [324, 628] width 22 height 6
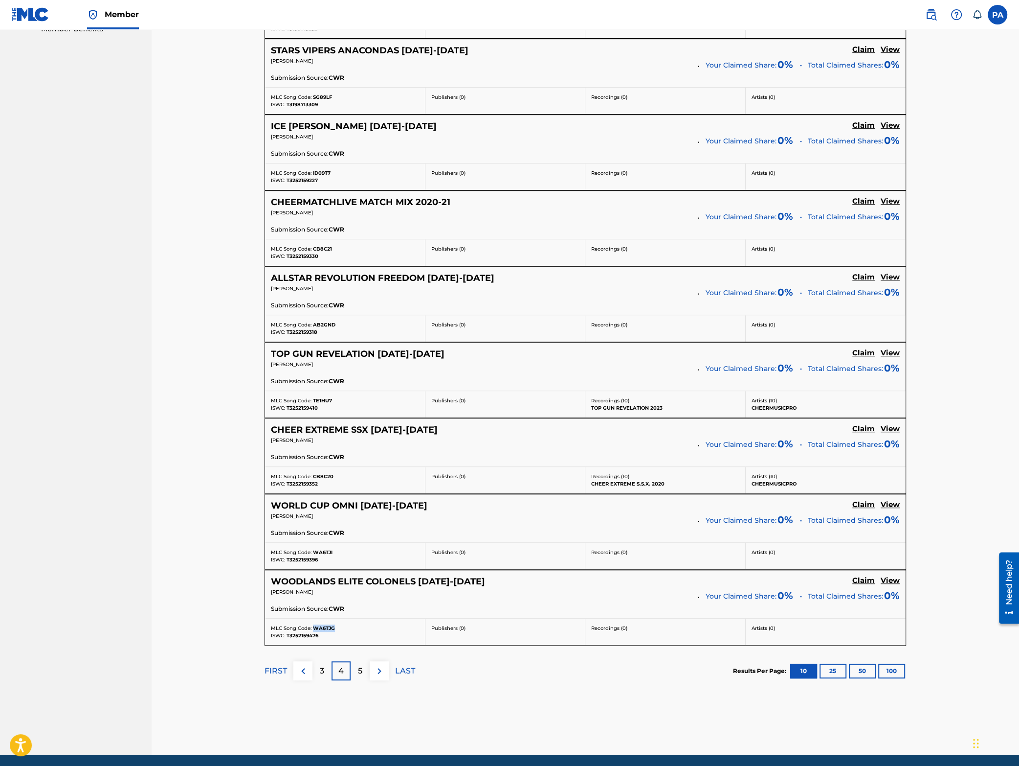
click at [323, 630] on span "WA6TJG" at bounding box center [324, 628] width 22 height 6
click at [380, 677] on img at bounding box center [380, 671] width 12 height 12
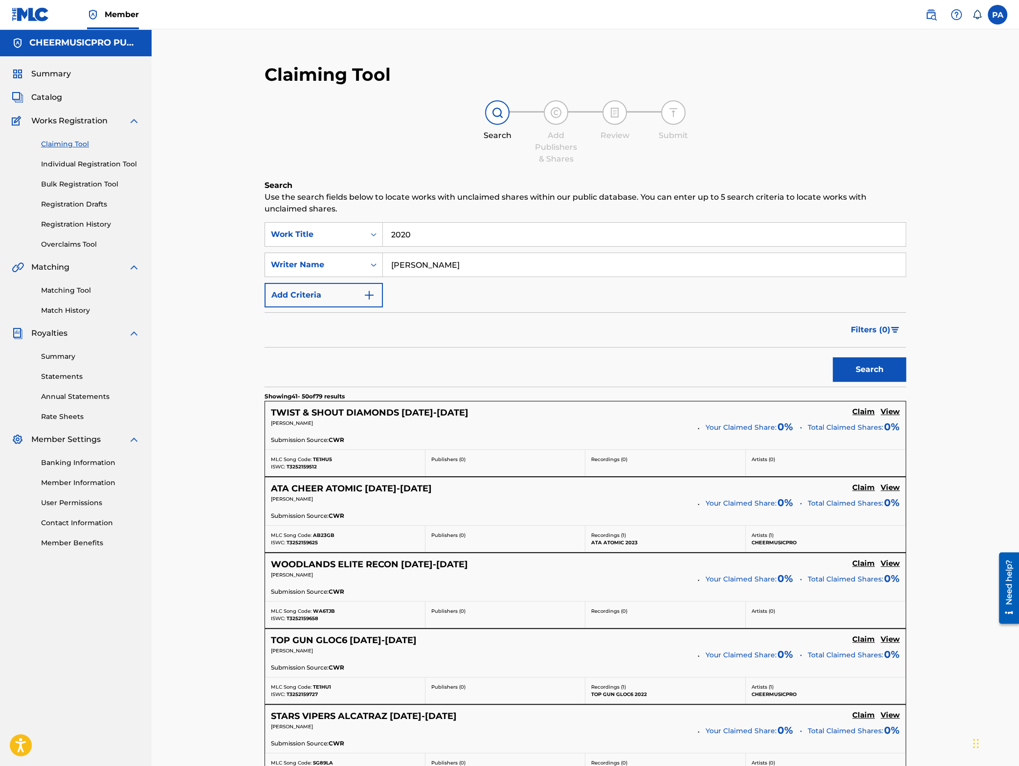
click at [327, 460] on span "TE1HU5" at bounding box center [322, 459] width 19 height 6
click at [321, 535] on span "AB23GB" at bounding box center [324, 535] width 22 height 6
click at [323, 611] on span "WA6TJB" at bounding box center [324, 611] width 22 height 6
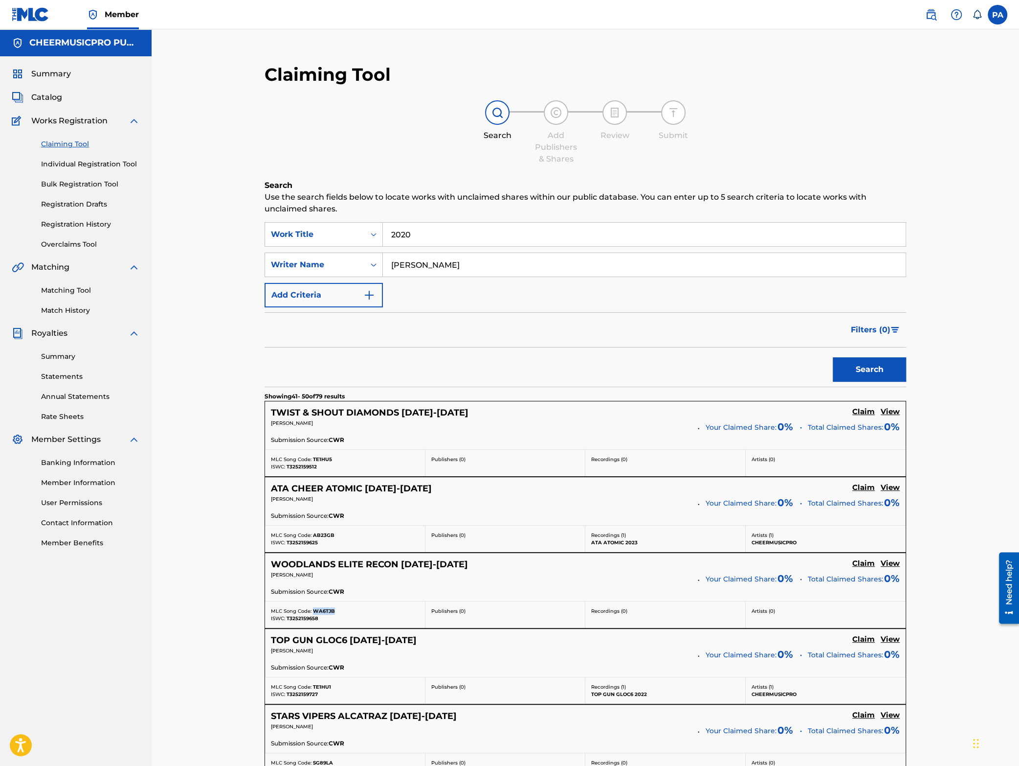
click at [323, 611] on span "WA6TJB" at bounding box center [324, 611] width 22 height 6
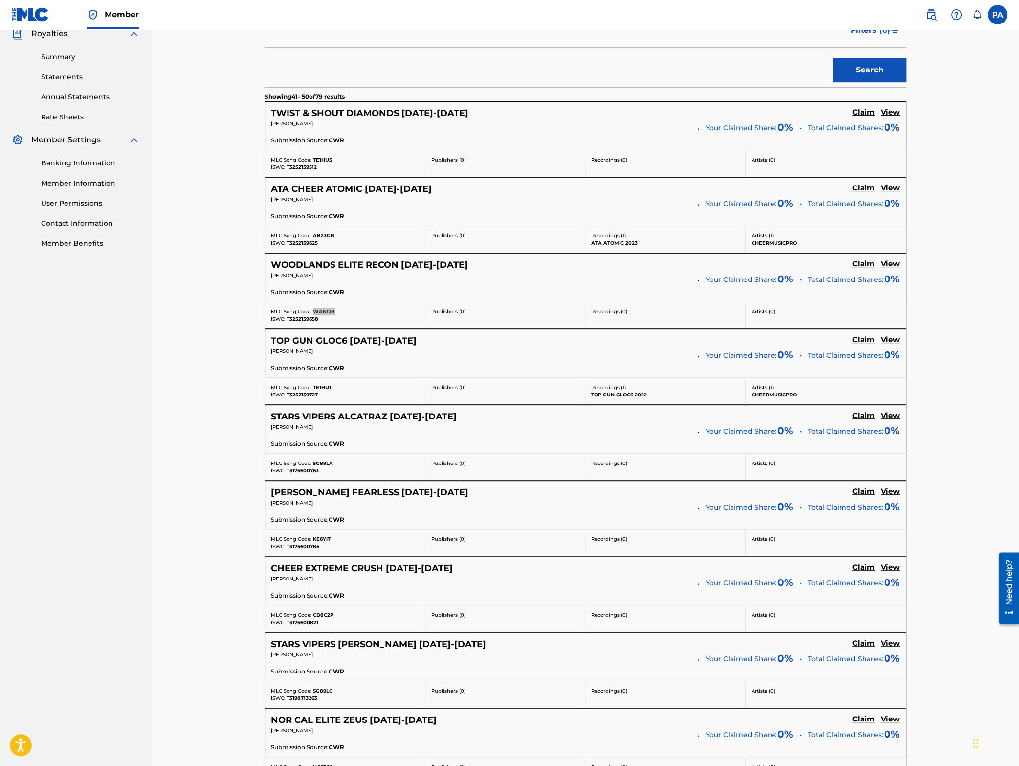
scroll to position [342, 0]
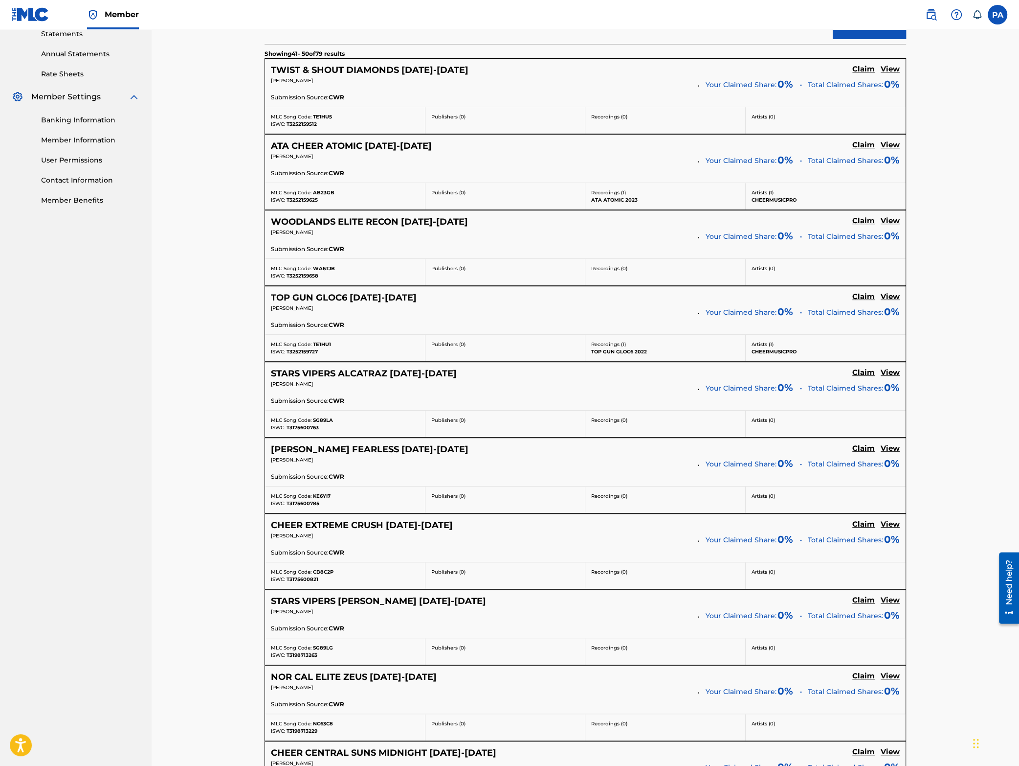
click at [322, 346] on span "TE1HU1" at bounding box center [322, 344] width 18 height 6
click at [322, 420] on span "SG89LA" at bounding box center [323, 420] width 20 height 6
click at [322, 496] on span "KE6YI7" at bounding box center [322, 496] width 18 height 6
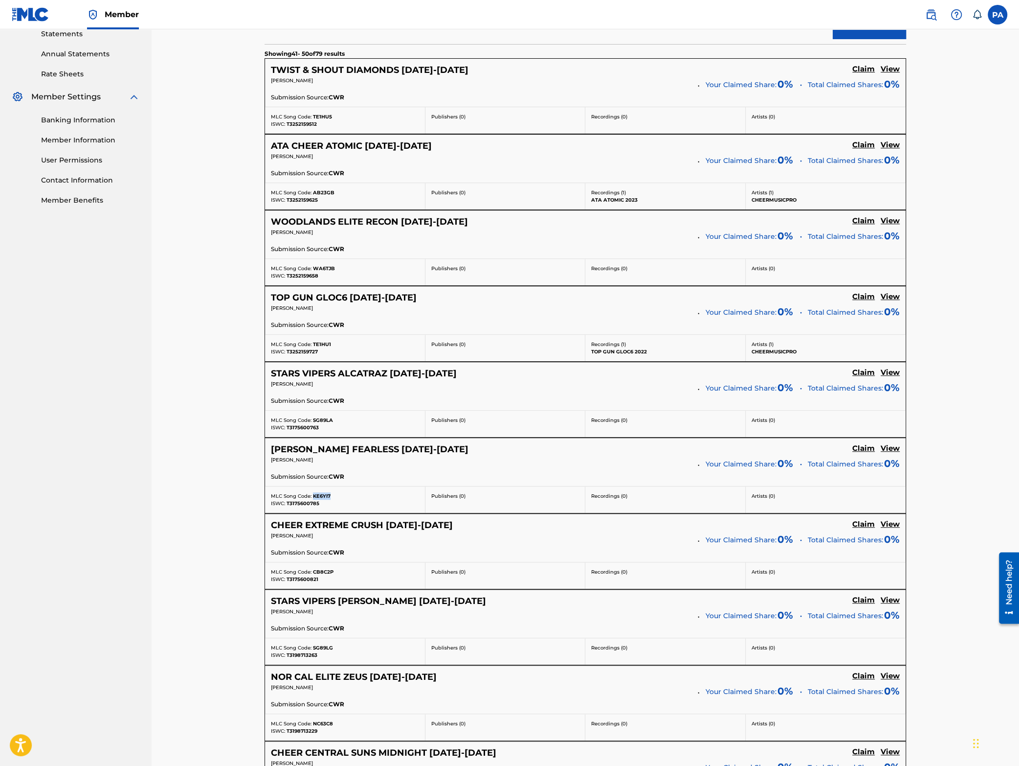
click at [322, 496] on span "KE6YI7" at bounding box center [322, 496] width 18 height 6
click at [326, 575] on span "CB8C2P" at bounding box center [323, 571] width 21 height 6
click at [325, 575] on span "CB8C2P" at bounding box center [323, 571] width 21 height 6
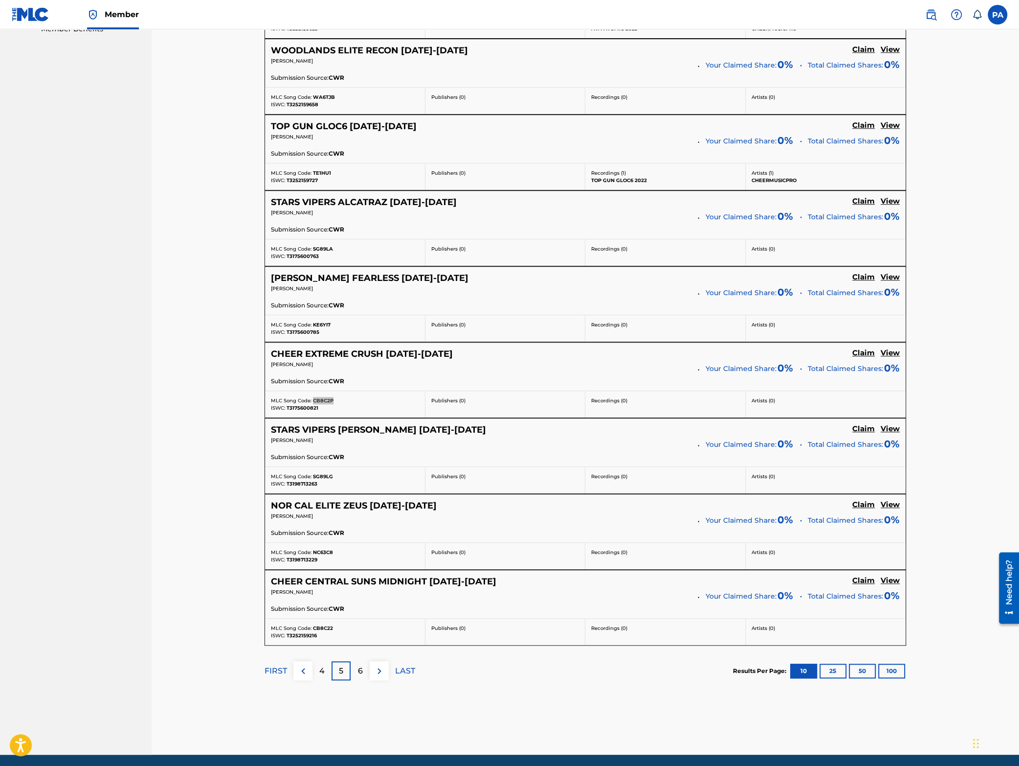
scroll to position [553, 0]
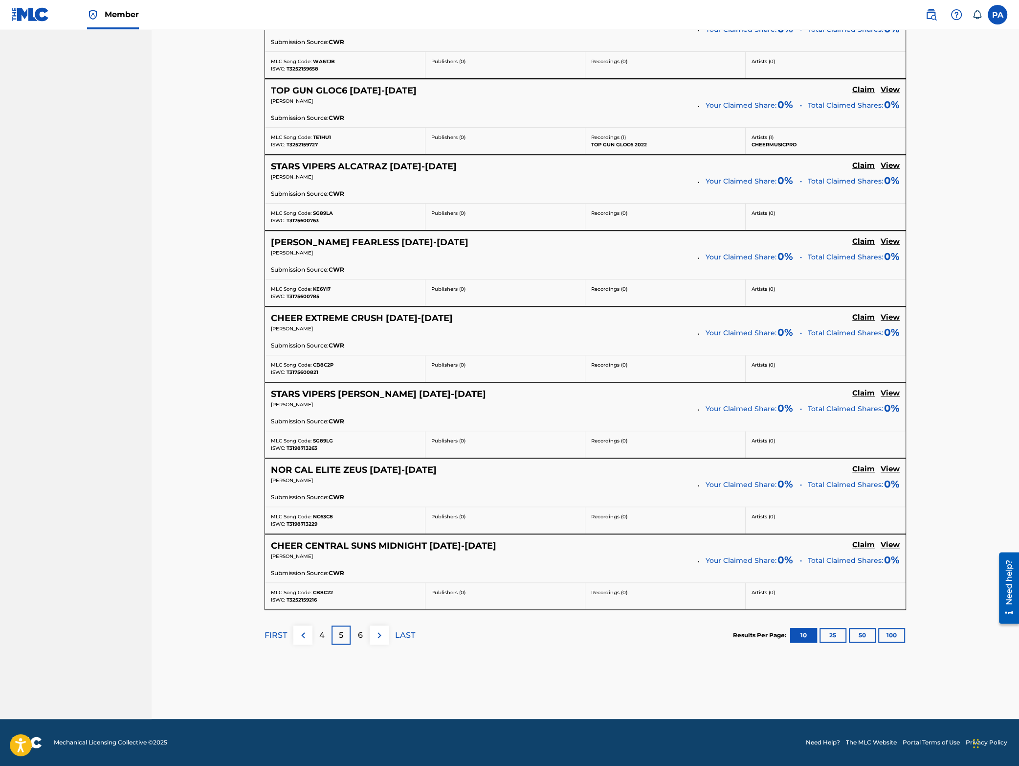
click at [327, 435] on div "MLC Song Code: SG89LG ISWC: T3198713263" at bounding box center [345, 444] width 160 height 26
click at [323, 440] on span "SG89LG" at bounding box center [323, 440] width 20 height 6
click at [329, 518] on span "NC63C8" at bounding box center [323, 516] width 20 height 6
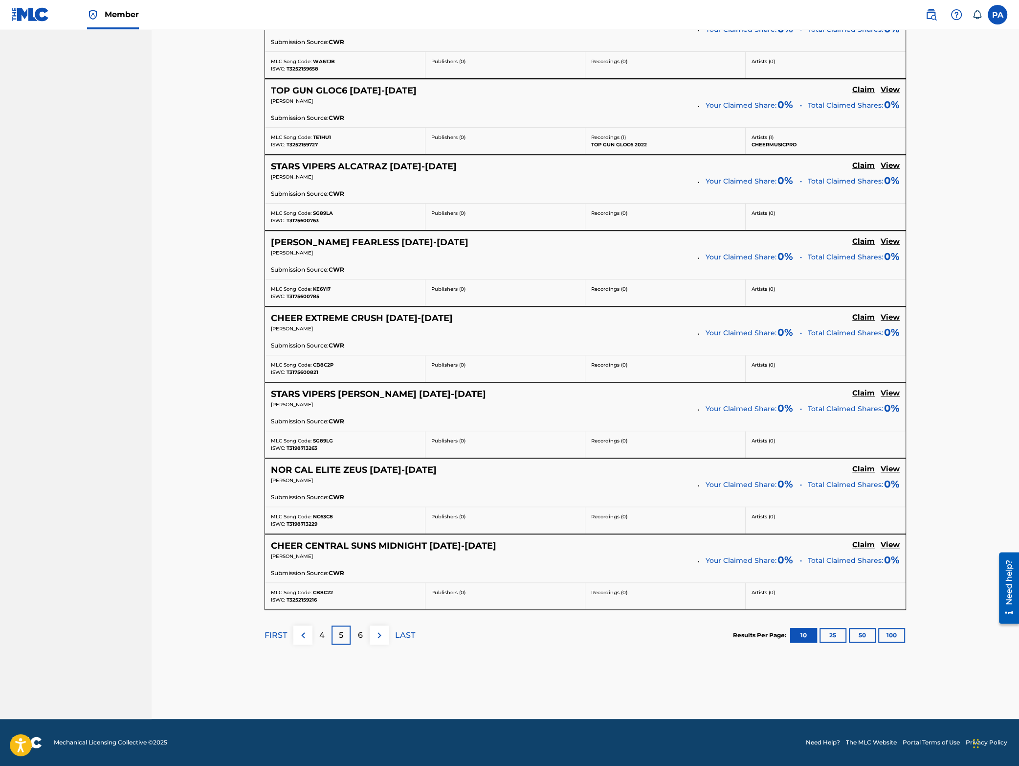
click at [326, 592] on span "CB8C22" at bounding box center [323, 592] width 20 height 6
click at [381, 631] on img at bounding box center [380, 635] width 12 height 12
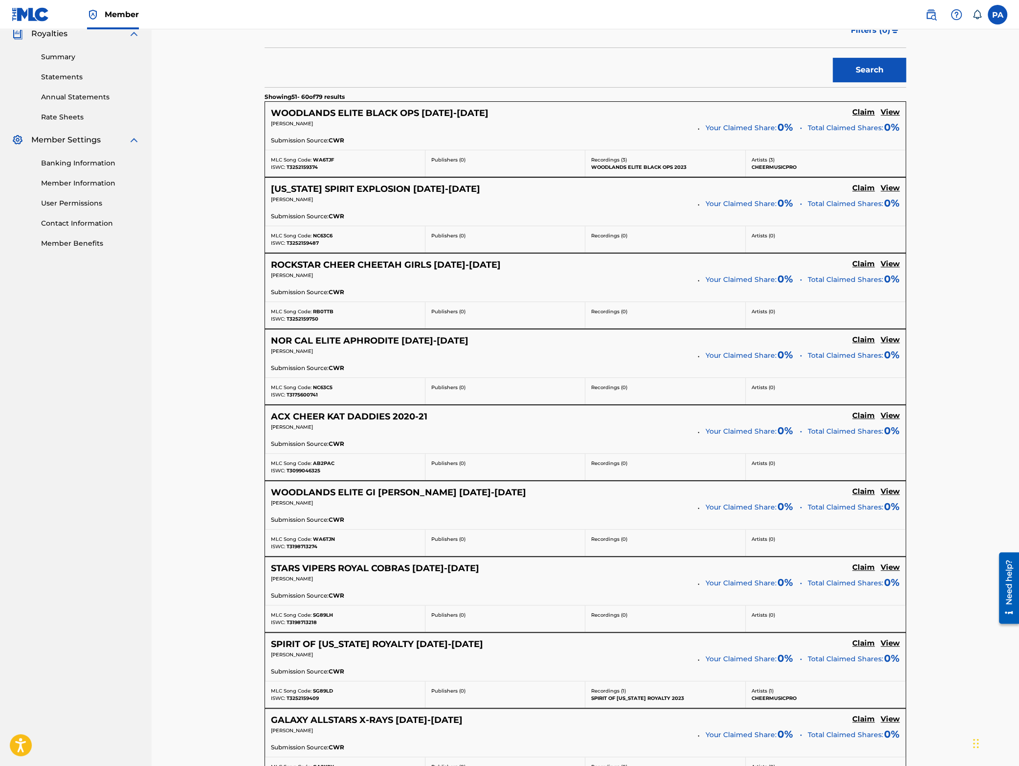
scroll to position [342, 0]
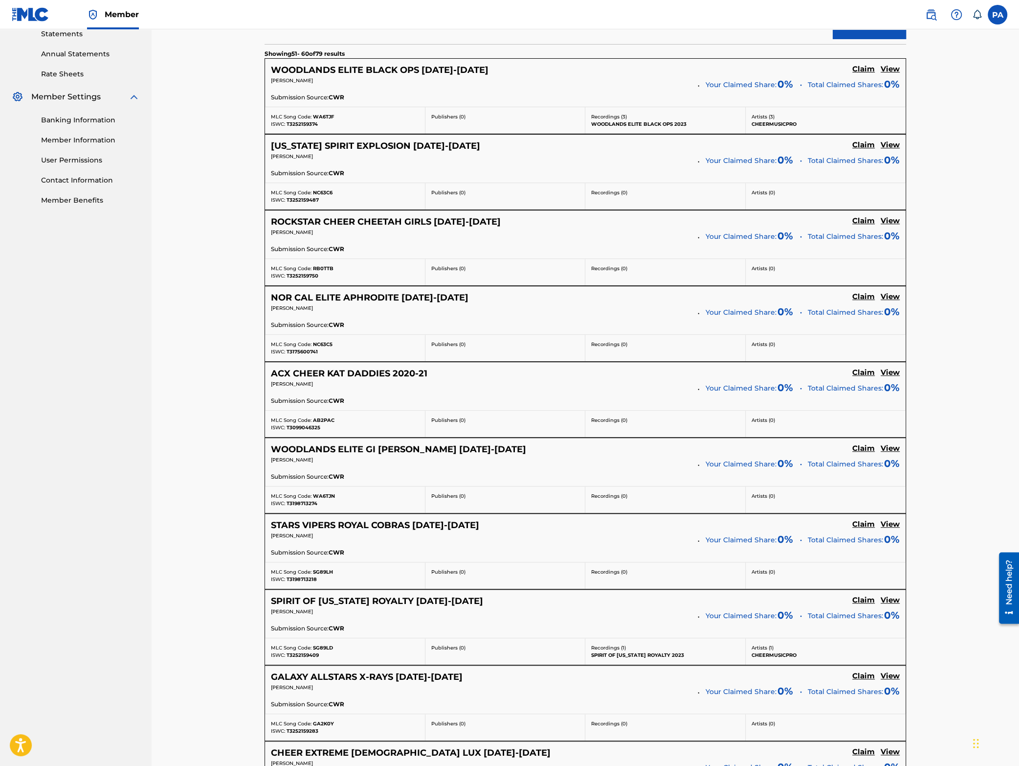
click at [324, 115] on span "WA6TJF" at bounding box center [323, 116] width 21 height 6
click at [322, 191] on span "NC63C6" at bounding box center [323, 192] width 20 height 6
click at [326, 269] on span "RB0TTB" at bounding box center [323, 268] width 21 height 6
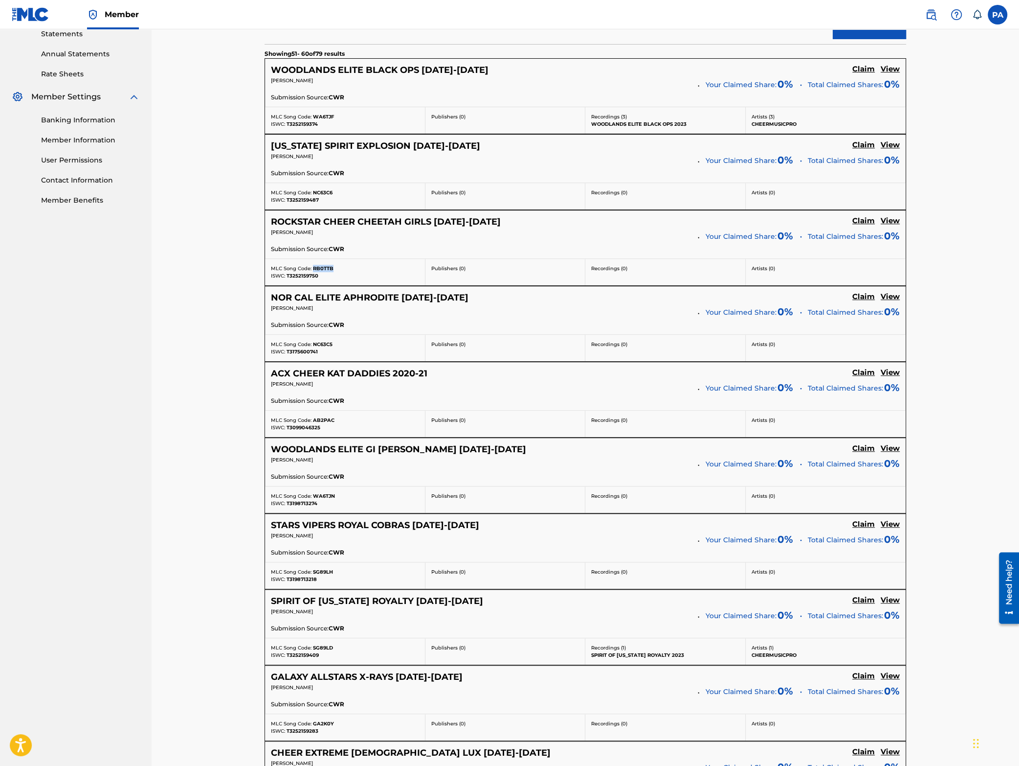
click at [326, 269] on span "RB0TTB" at bounding box center [323, 268] width 21 height 6
click at [326, 344] on span "NC63C5" at bounding box center [323, 344] width 20 height 6
click at [326, 345] on span "NC63C5" at bounding box center [323, 344] width 20 height 6
click at [327, 420] on span "AB2PAC" at bounding box center [324, 420] width 22 height 6
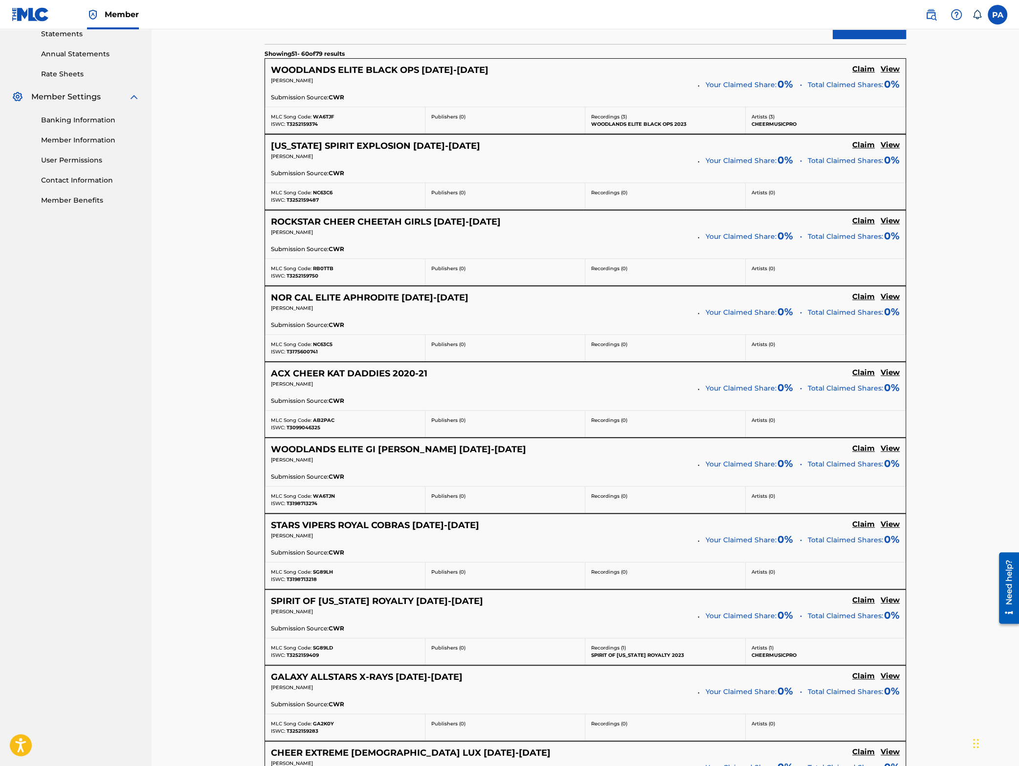
click at [323, 499] on span "WA6TJN" at bounding box center [324, 496] width 22 height 6
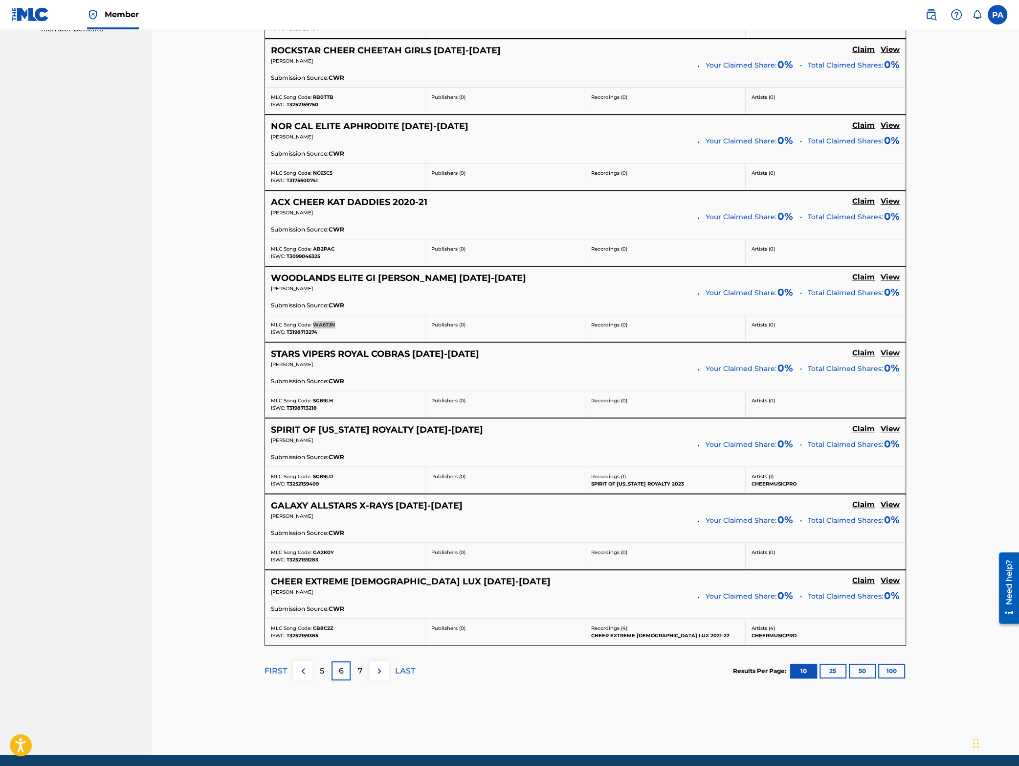
scroll to position [553, 0]
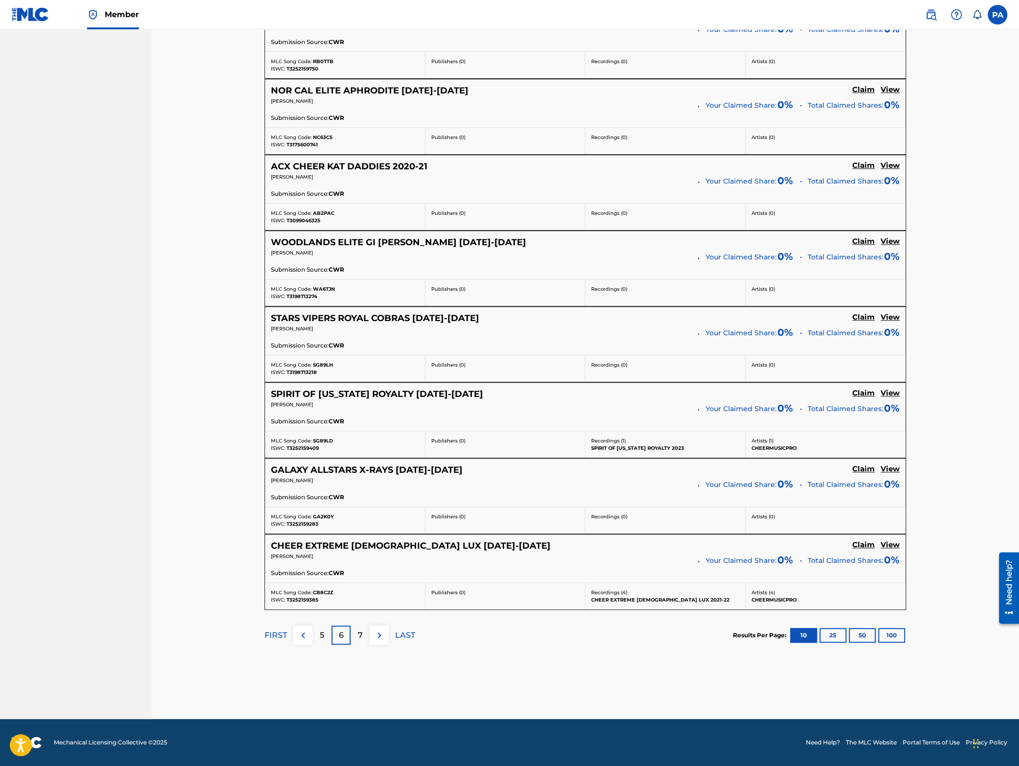
click at [323, 361] on span "SG89LH" at bounding box center [323, 364] width 20 height 6
click at [326, 438] on span "SG89LD" at bounding box center [323, 440] width 20 height 6
click at [319, 518] on span "GA2K0Y" at bounding box center [323, 516] width 21 height 6
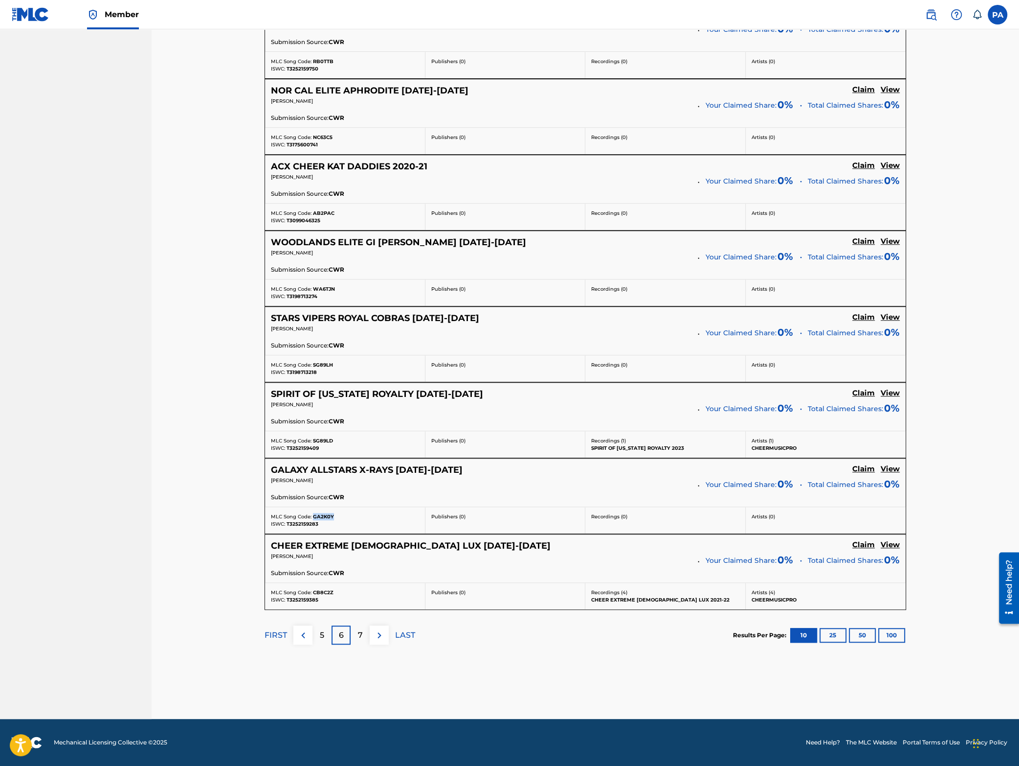
click at [319, 518] on span "GA2K0Y" at bounding box center [323, 516] width 21 height 6
click at [325, 591] on span "CB8C2Z" at bounding box center [323, 592] width 21 height 6
click at [380, 637] on img at bounding box center [380, 635] width 12 height 12
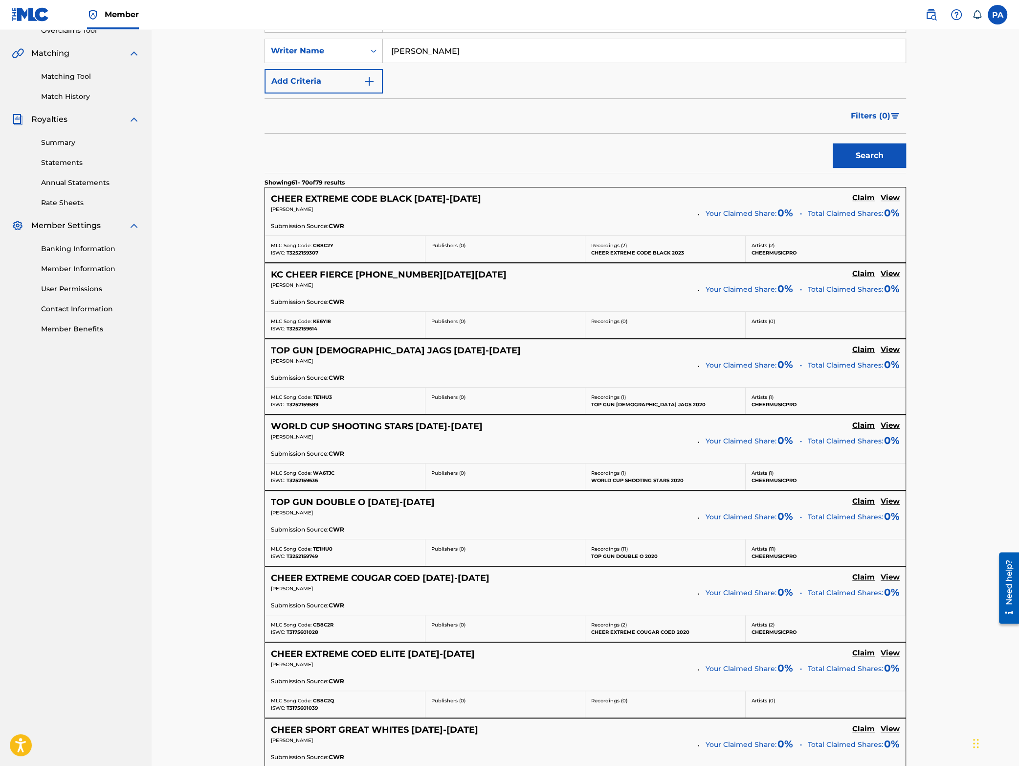
scroll to position [257, 0]
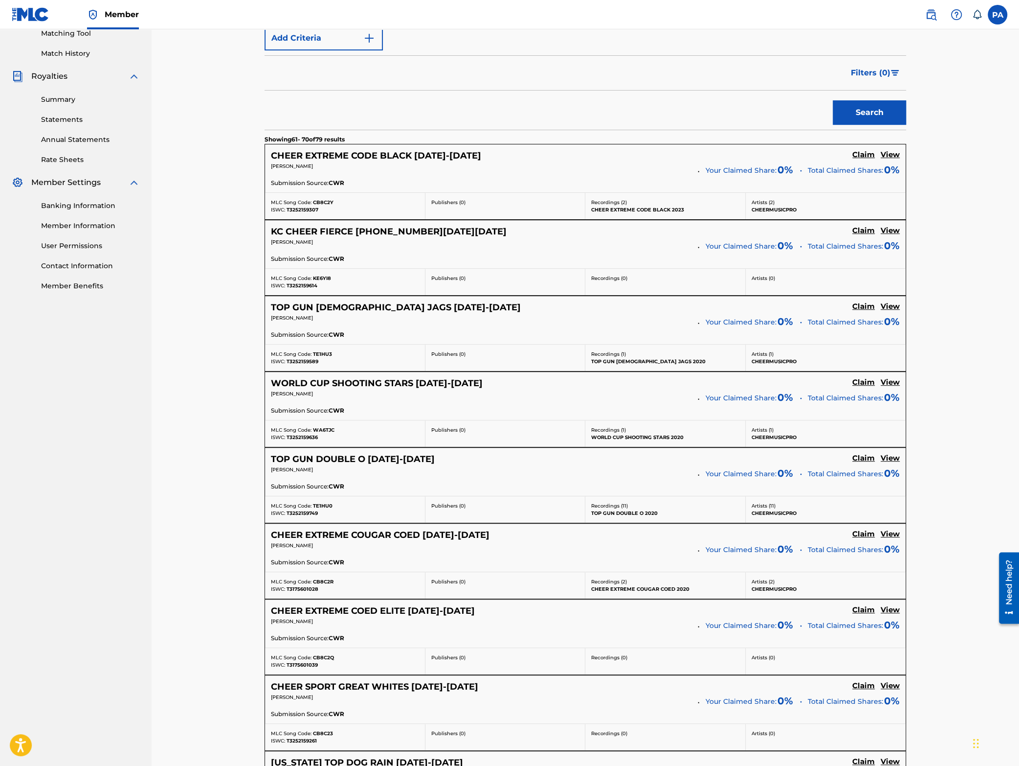
click at [323, 200] on span "CB8C2Y" at bounding box center [323, 202] width 21 height 6
click at [321, 278] on span "KE6YI8" at bounding box center [322, 278] width 18 height 6
click at [322, 278] on span "KE6YI8" at bounding box center [322, 278] width 18 height 6
click at [327, 356] on span "TE1HU3" at bounding box center [322, 354] width 19 height 6
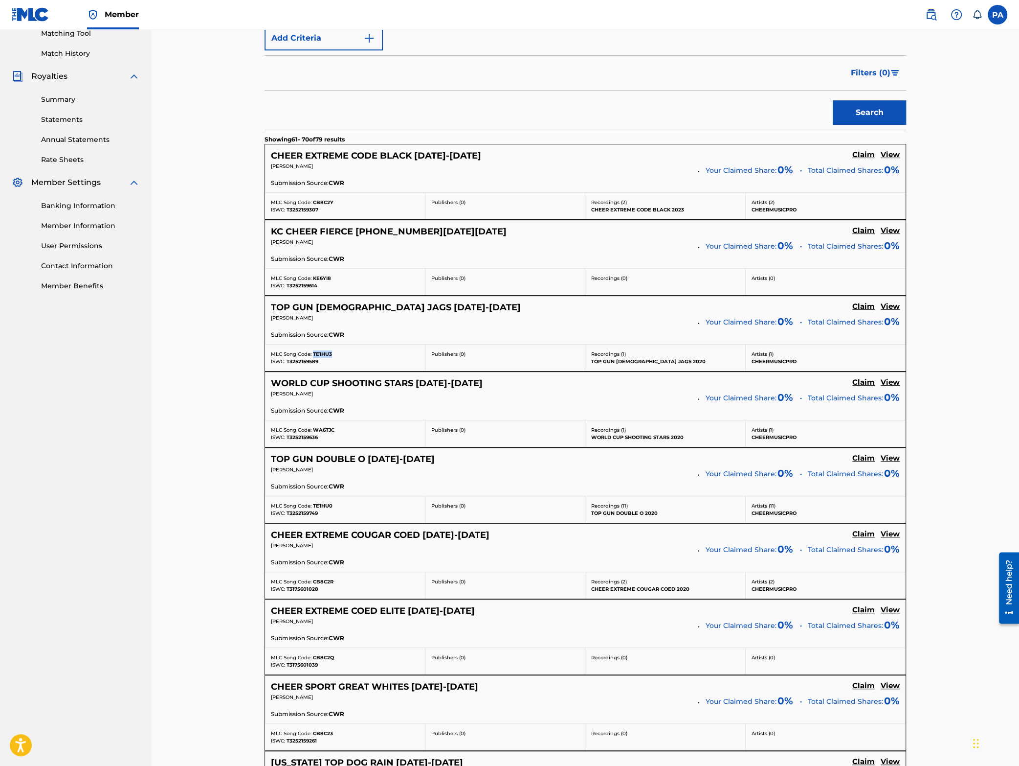
click at [327, 356] on span "TE1HU3" at bounding box center [322, 354] width 19 height 6
click at [326, 432] on span "WA6TJC" at bounding box center [324, 430] width 22 height 6
click at [326, 504] on div "MLC Song Code: TE1HU0" at bounding box center [345, 505] width 148 height 7
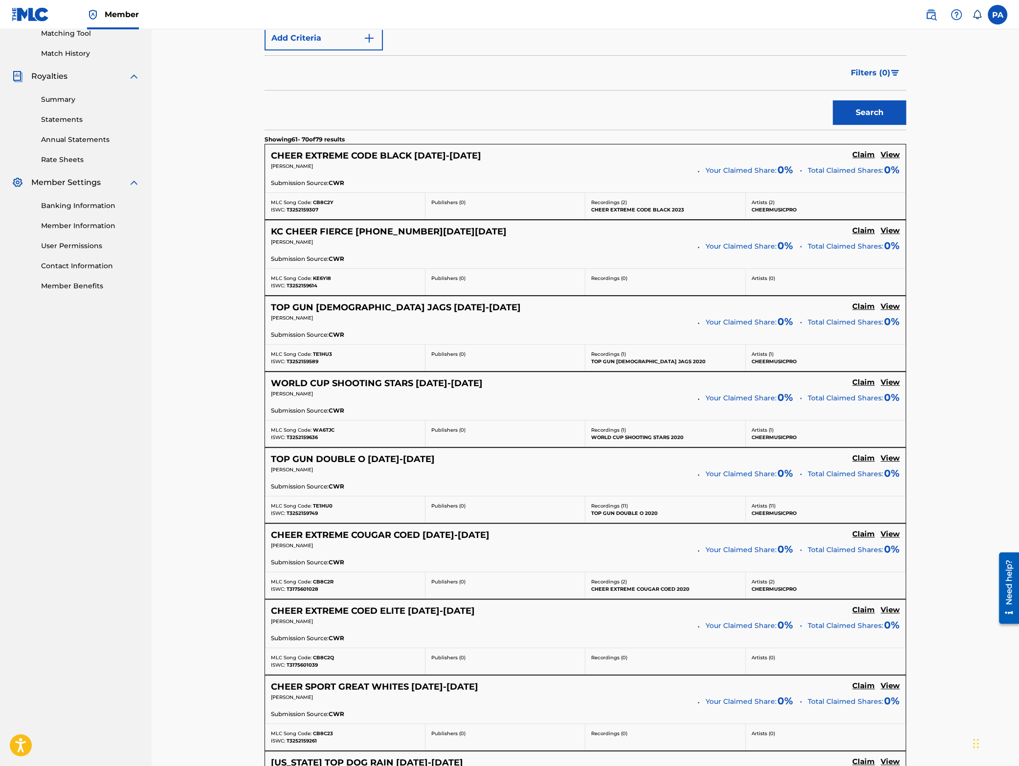
click at [325, 582] on span "CB8C2R" at bounding box center [323, 581] width 21 height 6
click at [328, 659] on span "CB8C2Q" at bounding box center [323, 657] width 21 height 6
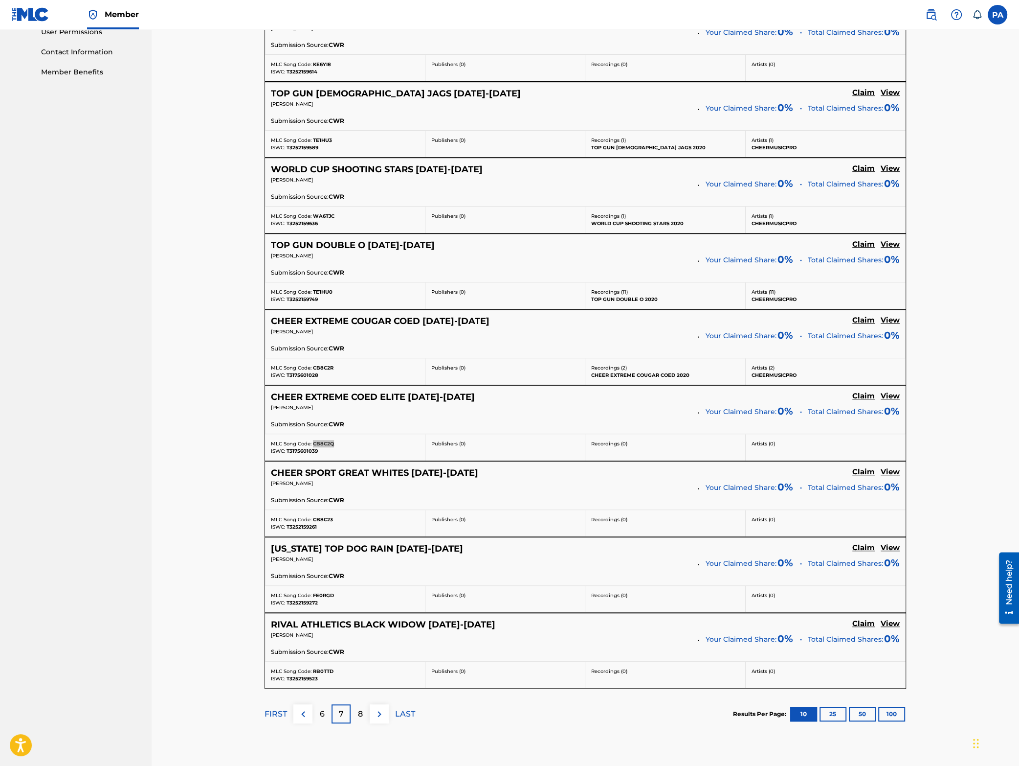
scroll to position [514, 0]
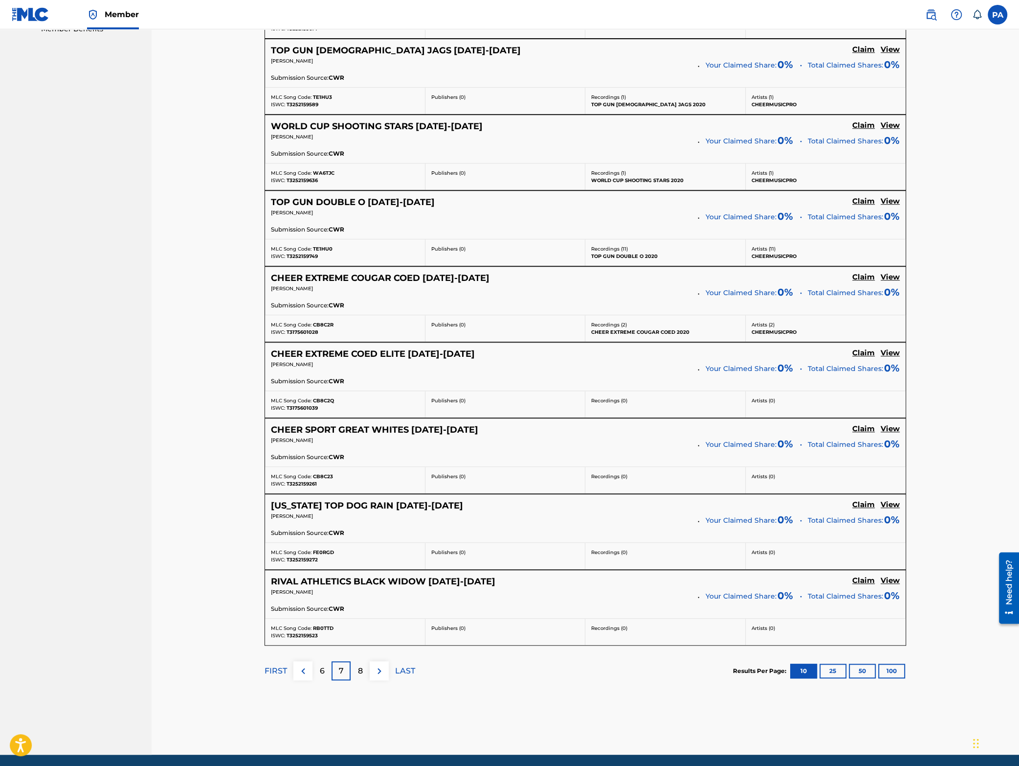
click at [321, 477] on span "CB8C23" at bounding box center [323, 476] width 20 height 6
click at [329, 555] on span "FE0RGD" at bounding box center [323, 552] width 21 height 6
click at [327, 626] on div "MLC Song Code: RB0TTD ISWC: T3252159523" at bounding box center [345, 631] width 160 height 26
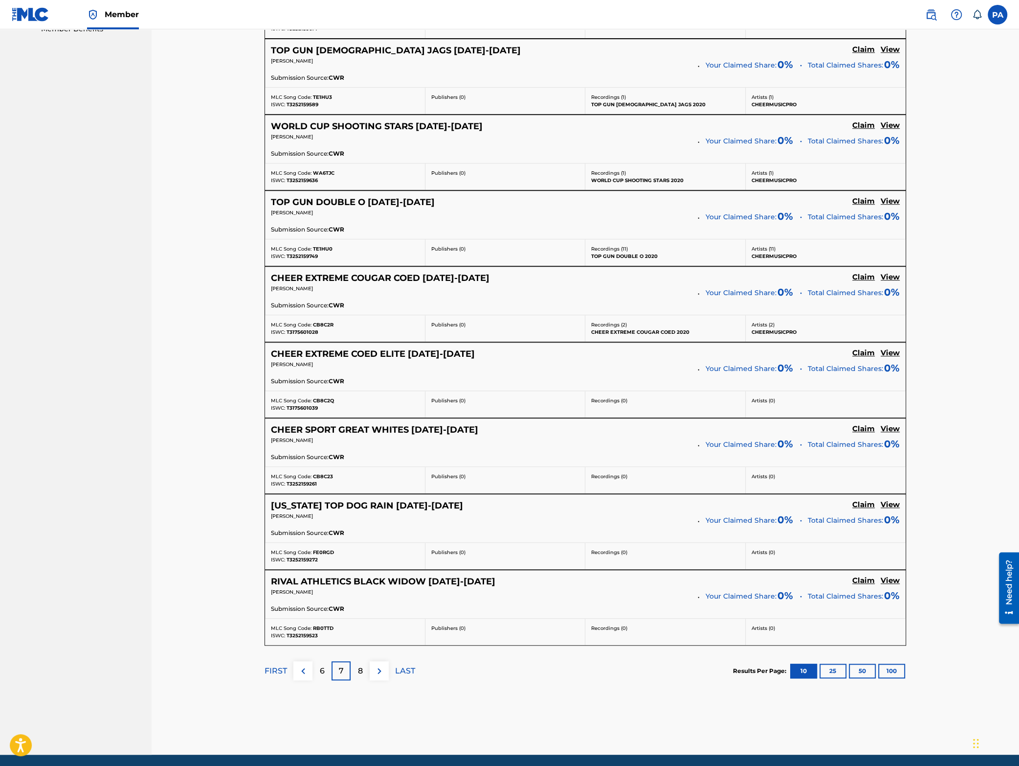
click at [323, 631] on span "RB0TTD" at bounding box center [323, 628] width 21 height 6
click at [381, 674] on img at bounding box center [380, 671] width 12 height 12
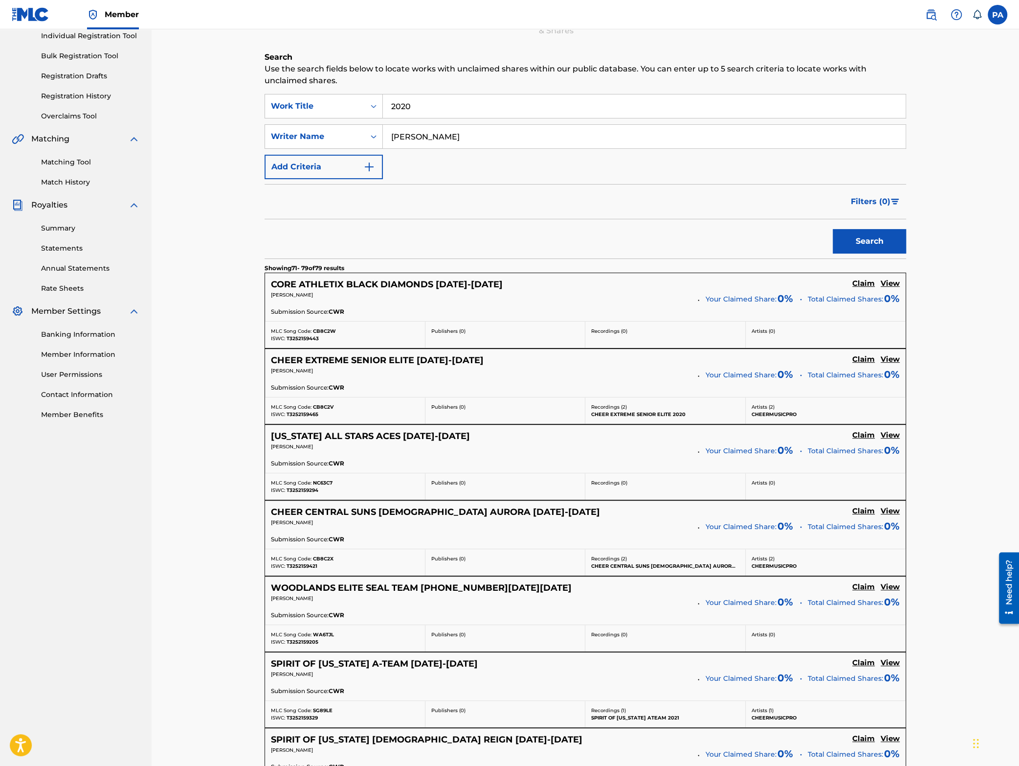
scroll to position [171, 0]
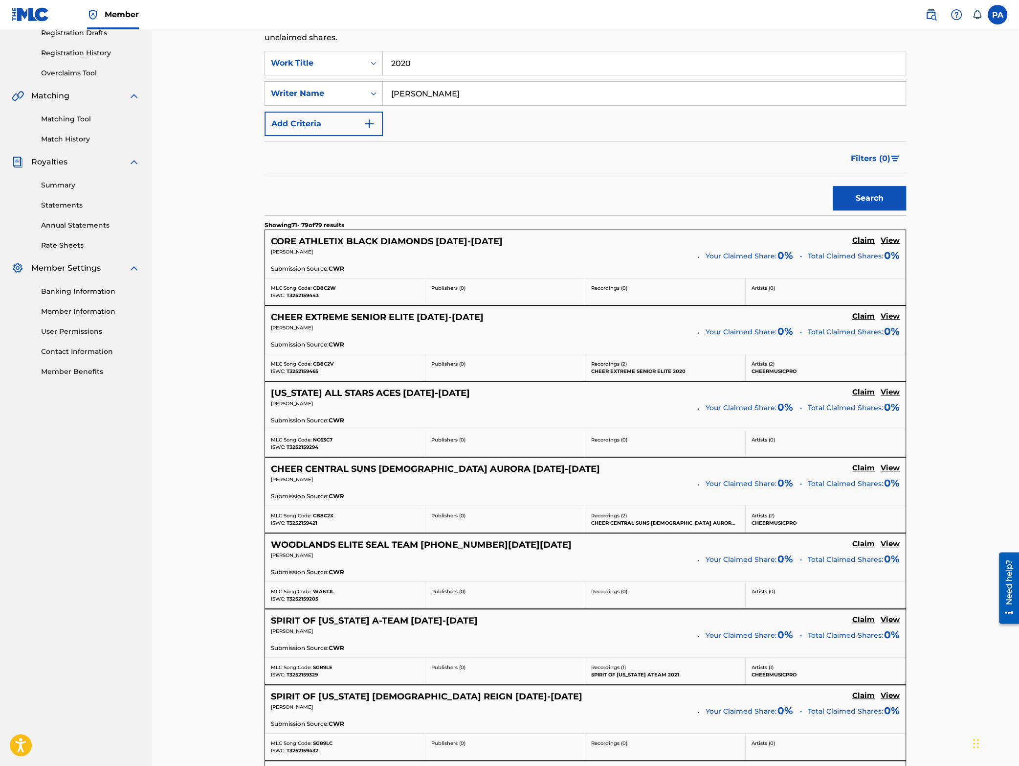
click at [328, 288] on span "CB8C2W" at bounding box center [324, 288] width 23 height 6
click at [323, 364] on span "CB8C2V" at bounding box center [323, 364] width 21 height 6
click at [328, 441] on span "NC63C7" at bounding box center [323, 439] width 20 height 6
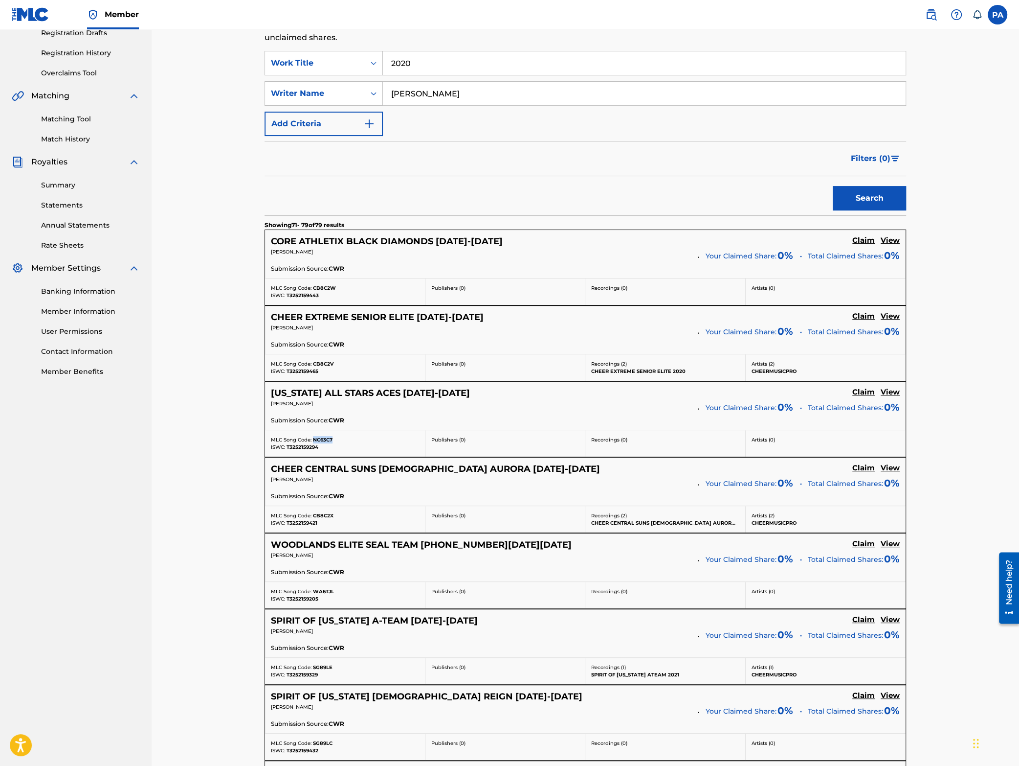
click at [328, 441] on span "NC63C7" at bounding box center [323, 439] width 20 height 6
click at [324, 516] on span "CB8C2X" at bounding box center [323, 515] width 21 height 6
click at [325, 594] on span "WA6TJL" at bounding box center [323, 591] width 21 height 6
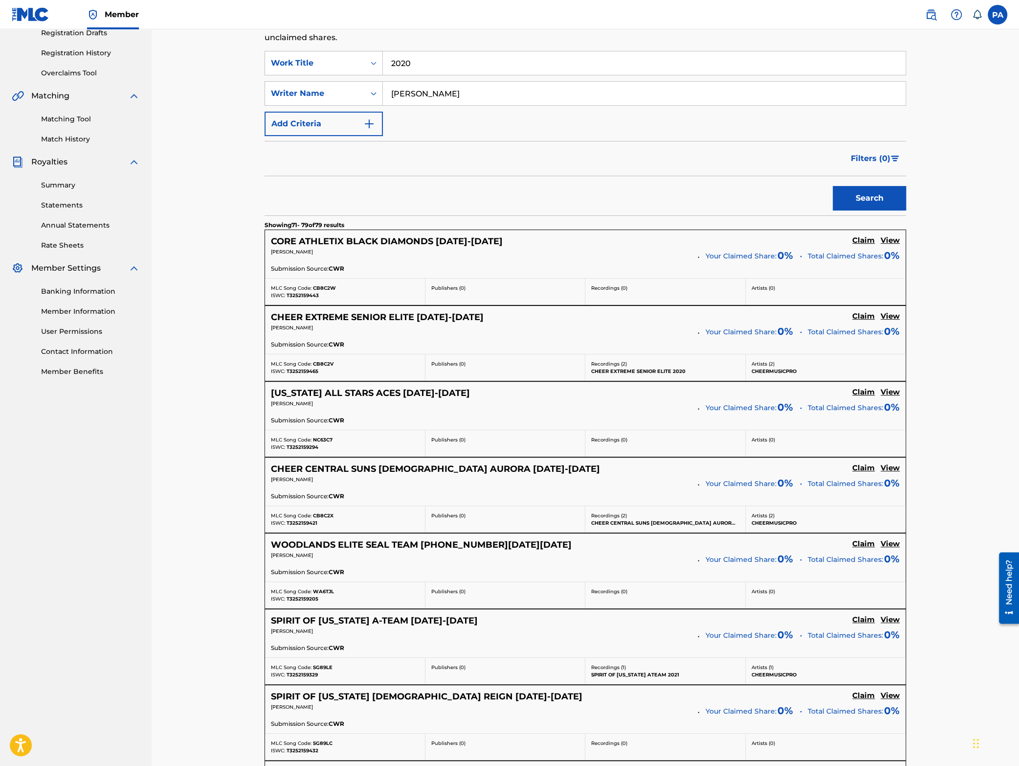
click at [327, 670] on span "SG89LE" at bounding box center [323, 667] width 20 height 6
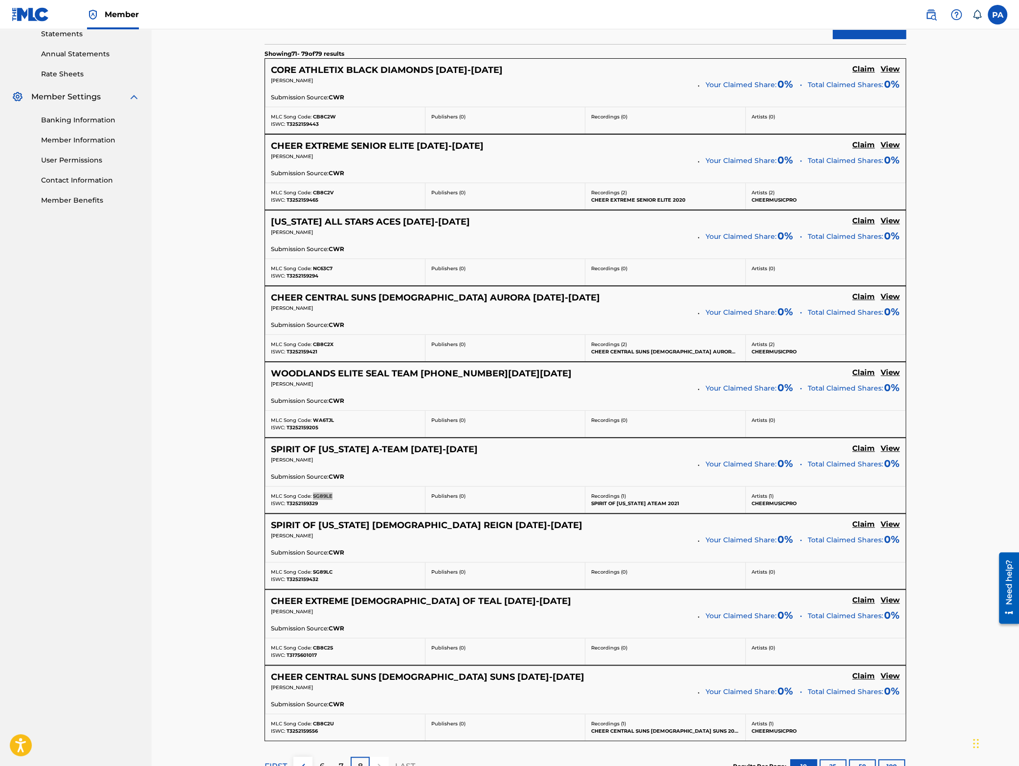
scroll to position [385, 0]
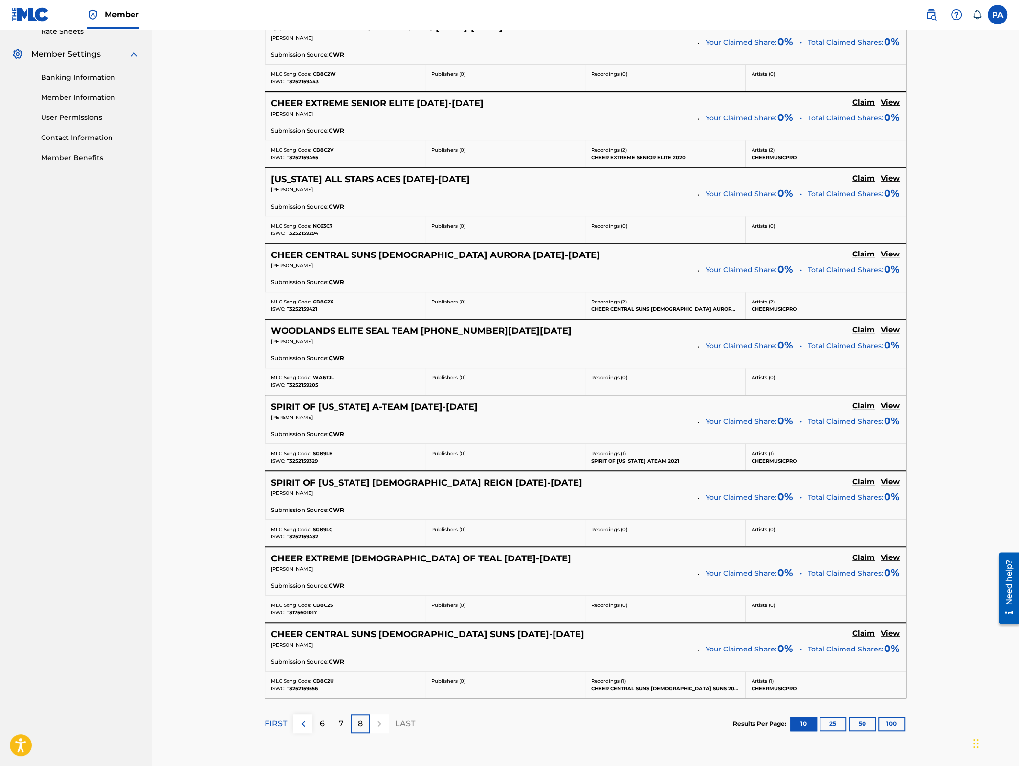
click at [325, 531] on span "SG89LC" at bounding box center [323, 529] width 20 height 6
click at [327, 608] on span "CB8C2S" at bounding box center [323, 605] width 20 height 6
click at [332, 682] on span "CB8C2U" at bounding box center [323, 680] width 21 height 6
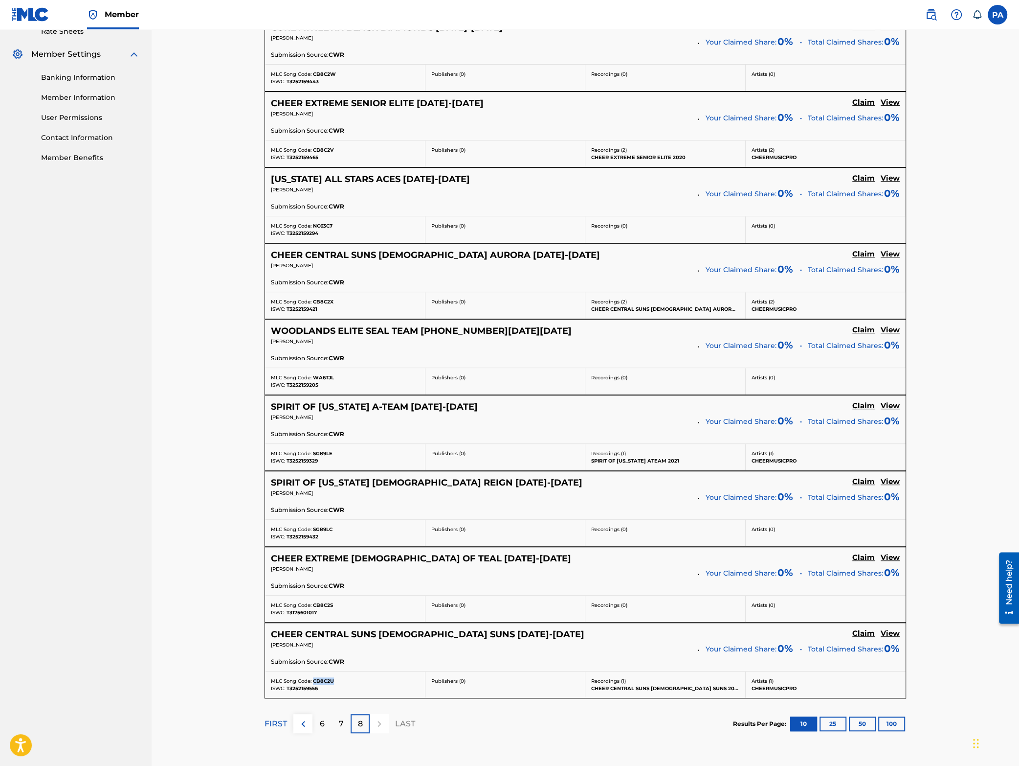
click at [332, 682] on span "CB8C2U" at bounding box center [323, 680] width 21 height 6
click at [379, 728] on div at bounding box center [379, 723] width 19 height 19
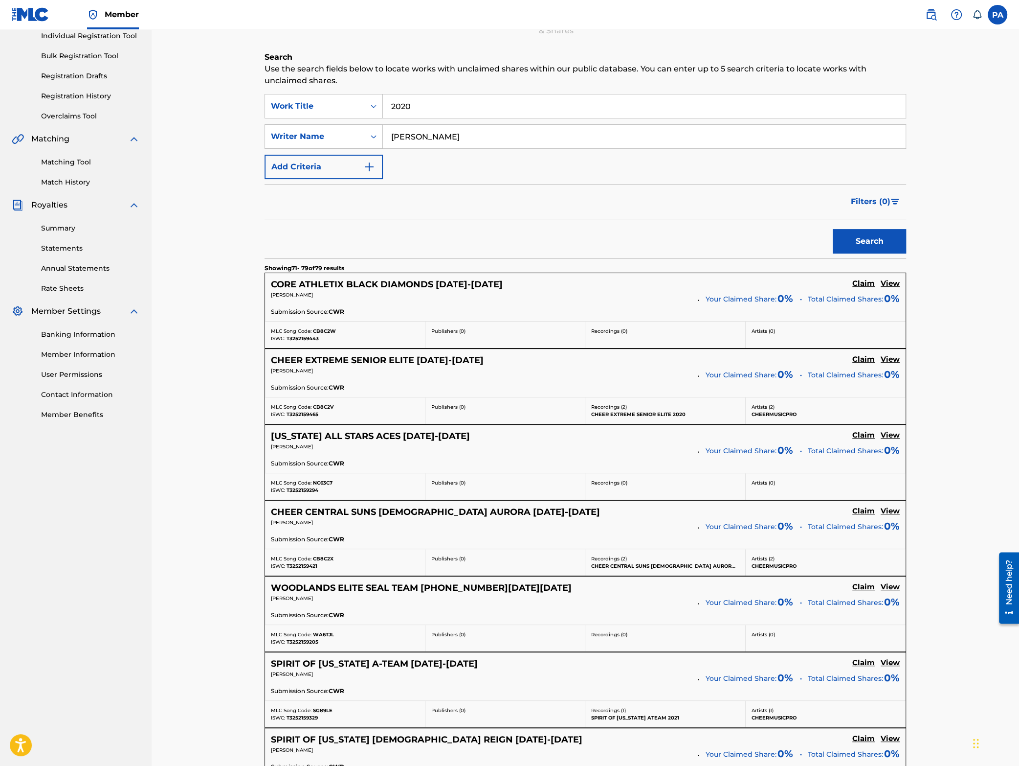
scroll to position [86, 0]
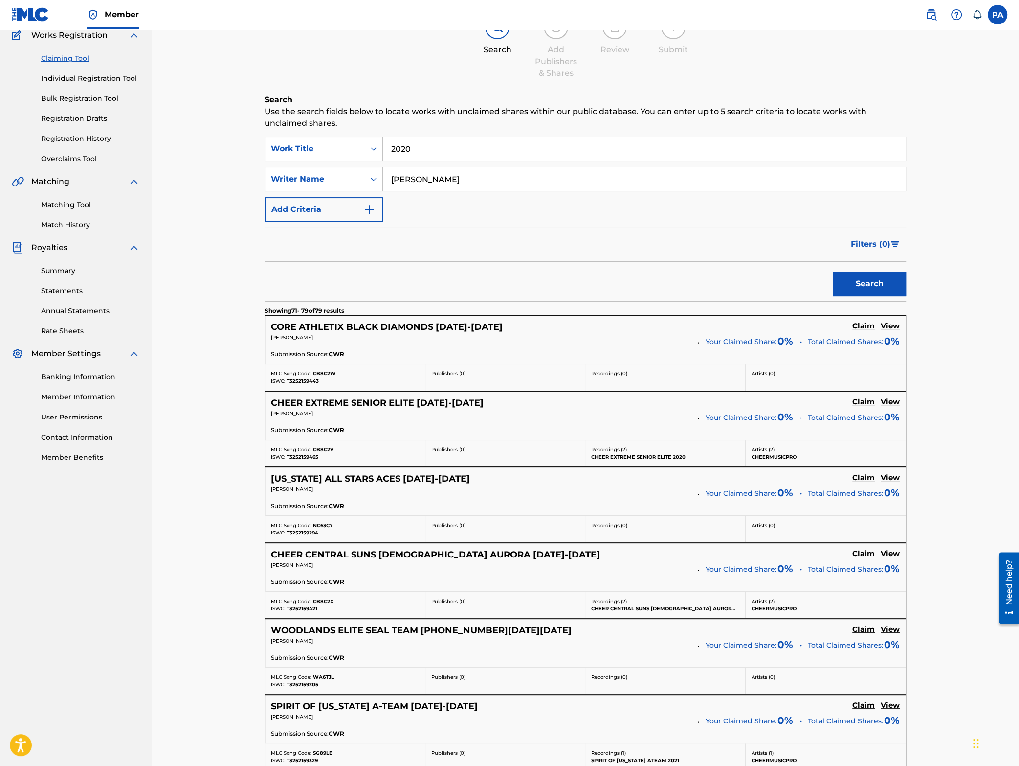
drag, startPoint x: 417, startPoint y: 149, endPoint x: 234, endPoint y: 161, distance: 183.8
click at [383, 160] on input "2020" at bounding box center [644, 148] width 523 height 23
type input "freedom 2020"
click at [858, 288] on button "Search" at bounding box center [869, 283] width 73 height 24
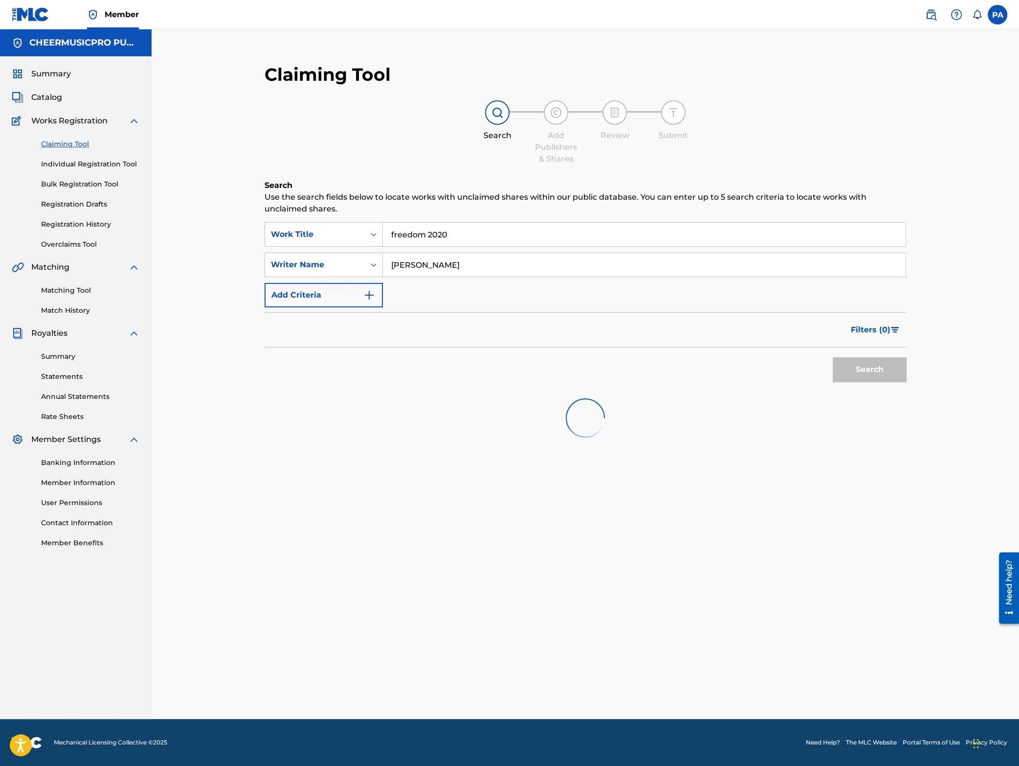
scroll to position [0, 0]
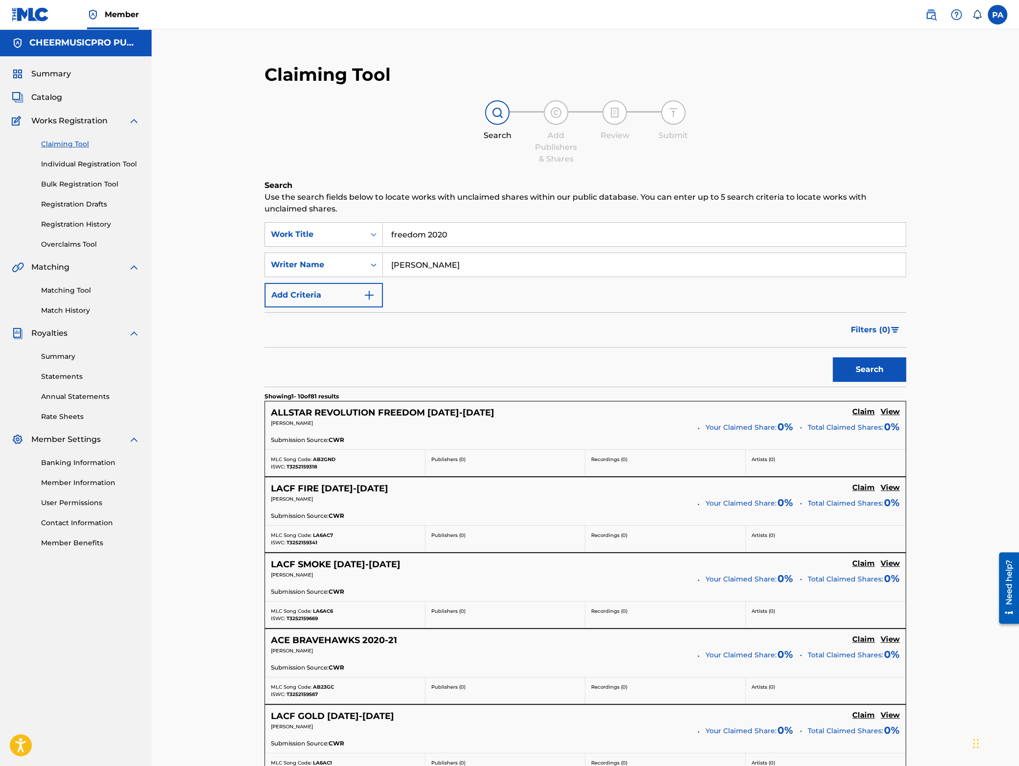
click at [327, 459] on span "AB2GND" at bounding box center [324, 459] width 23 height 6
click at [68, 181] on link "Bulk Registration Tool" at bounding box center [90, 184] width 99 height 10
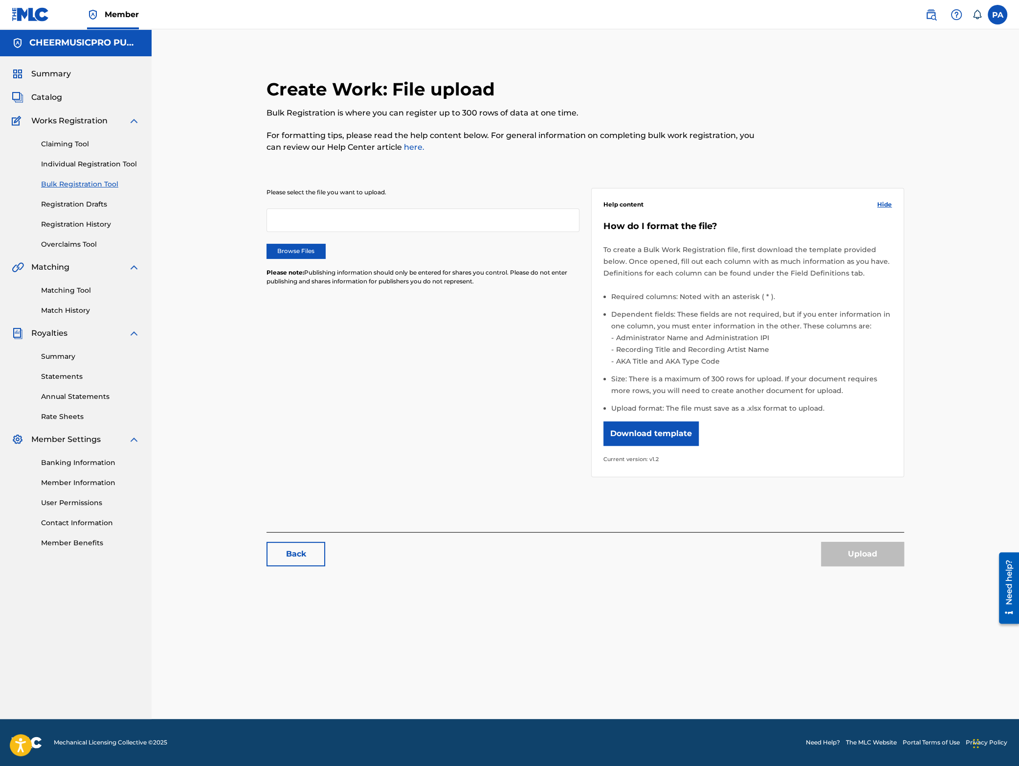
click at [308, 254] on label "Browse Files" at bounding box center [296, 251] width 59 height 15
click at [0, 0] on input "Browse Files" at bounding box center [0, 0] width 0 height 0
click at [865, 562] on button "Upload" at bounding box center [862, 553] width 83 height 24
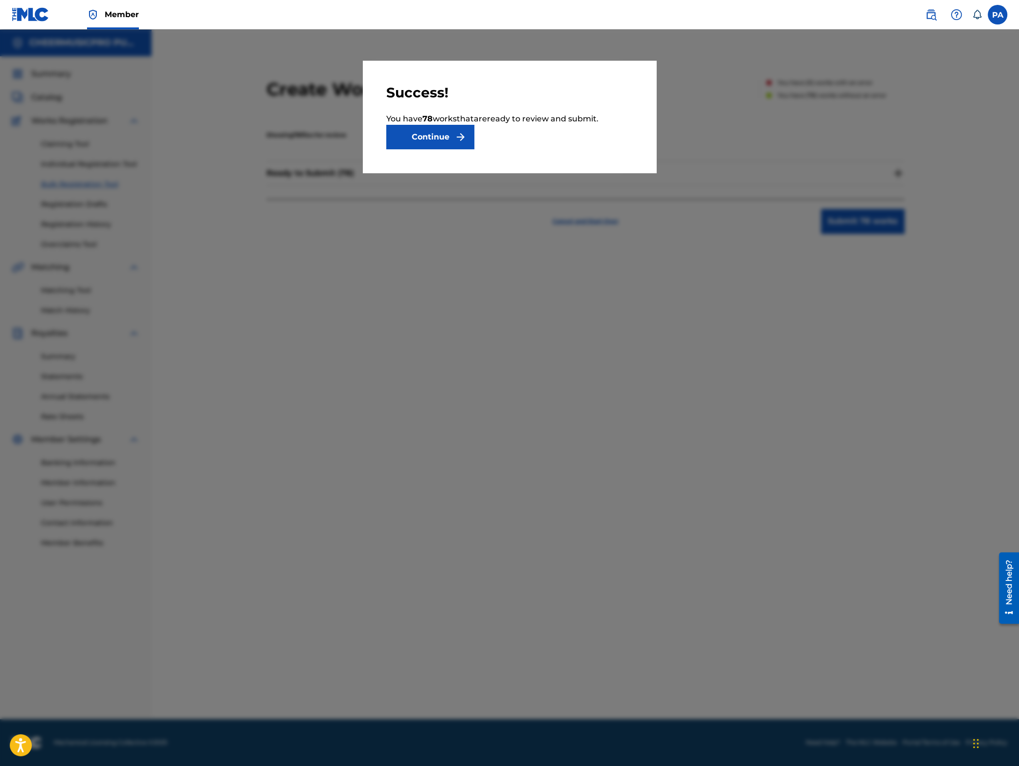
click at [434, 141] on button "Continue" at bounding box center [430, 137] width 88 height 24
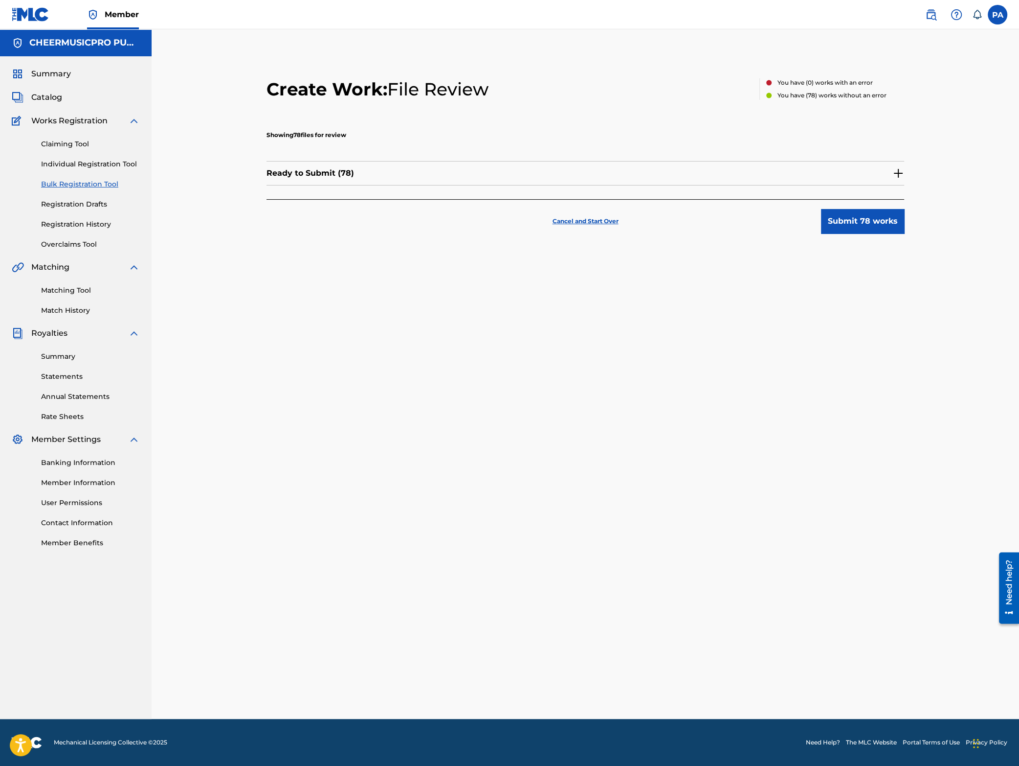
click at [856, 225] on button "Submit 78 works" at bounding box center [862, 221] width 83 height 24
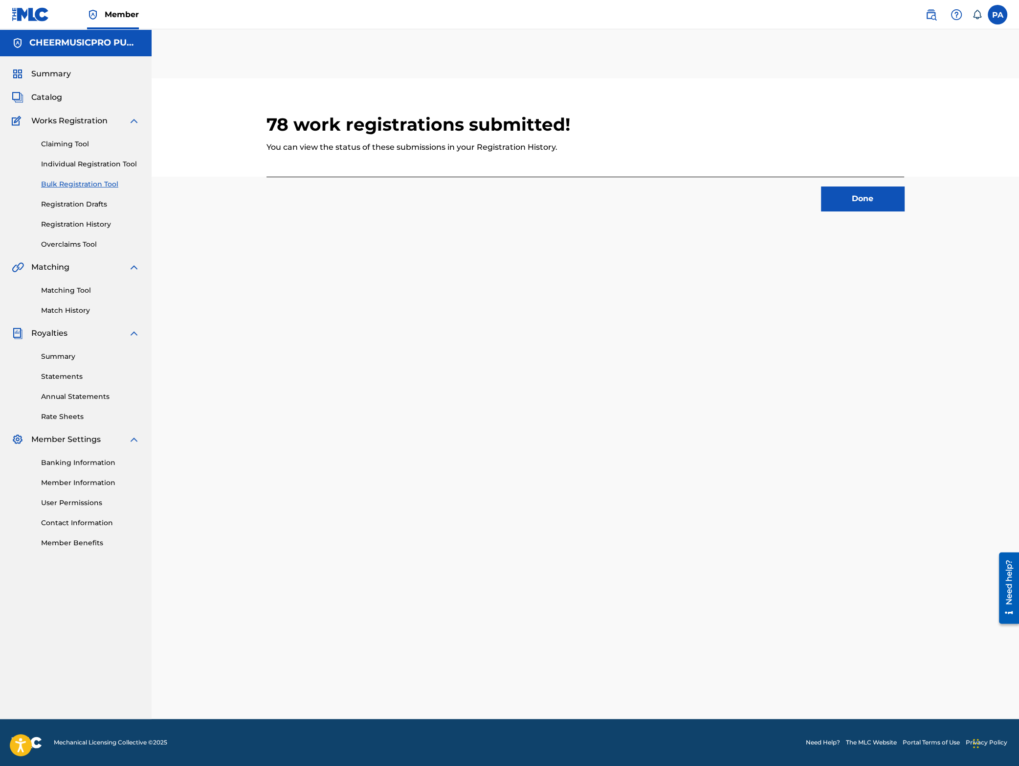
click at [71, 221] on link "Registration History" at bounding box center [90, 224] width 99 height 10
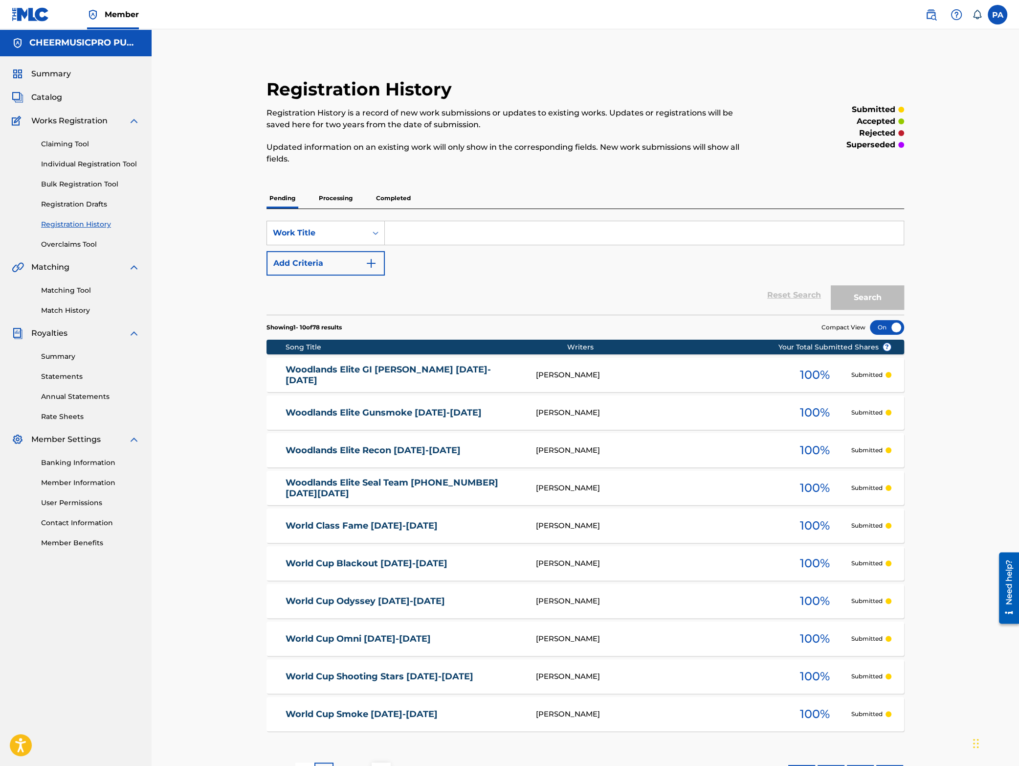
click at [328, 196] on p "Processing" at bounding box center [336, 198] width 40 height 21
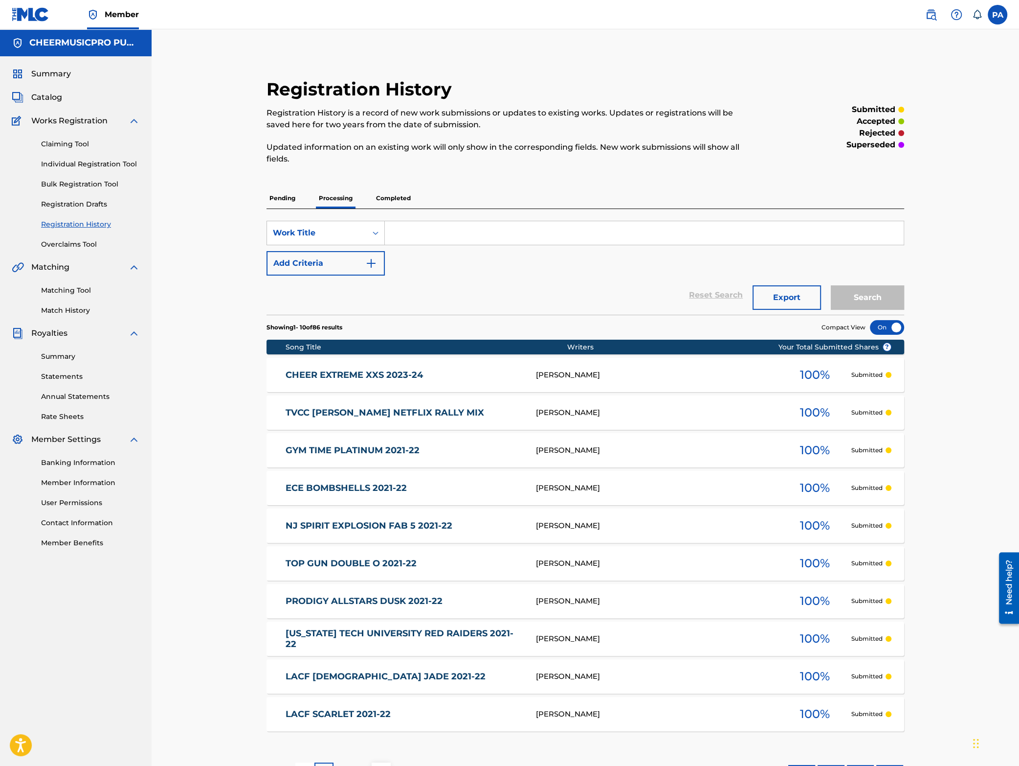
click at [284, 201] on p "Pending" at bounding box center [283, 198] width 32 height 21
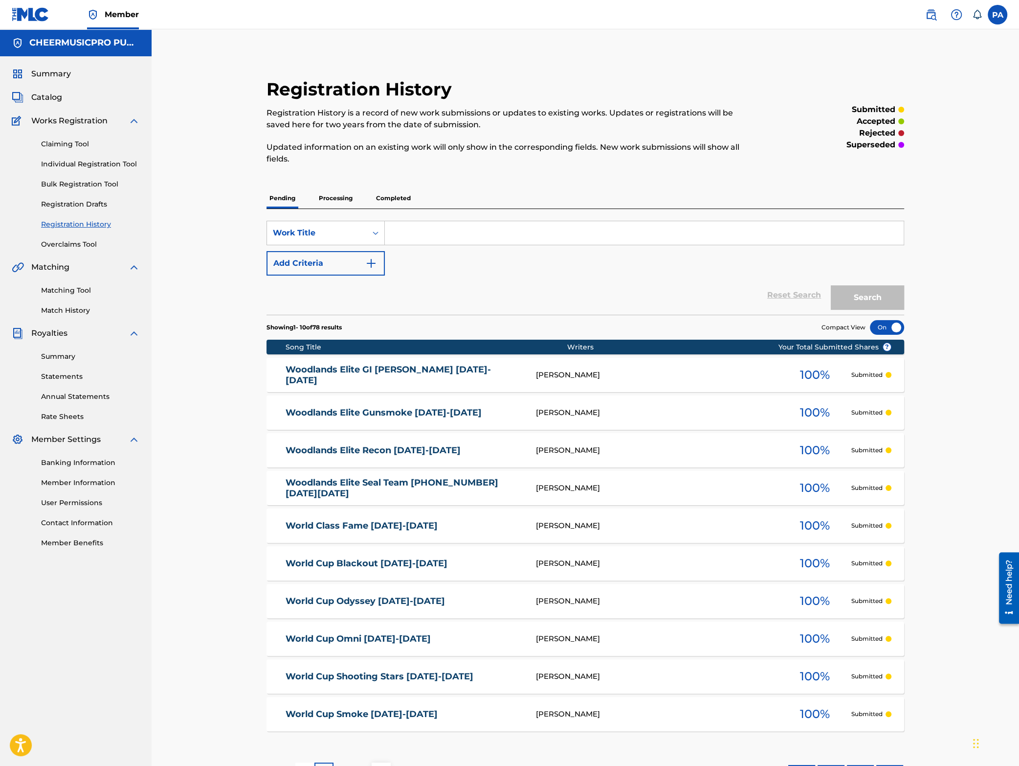
click at [340, 199] on p "Processing" at bounding box center [336, 198] width 40 height 21
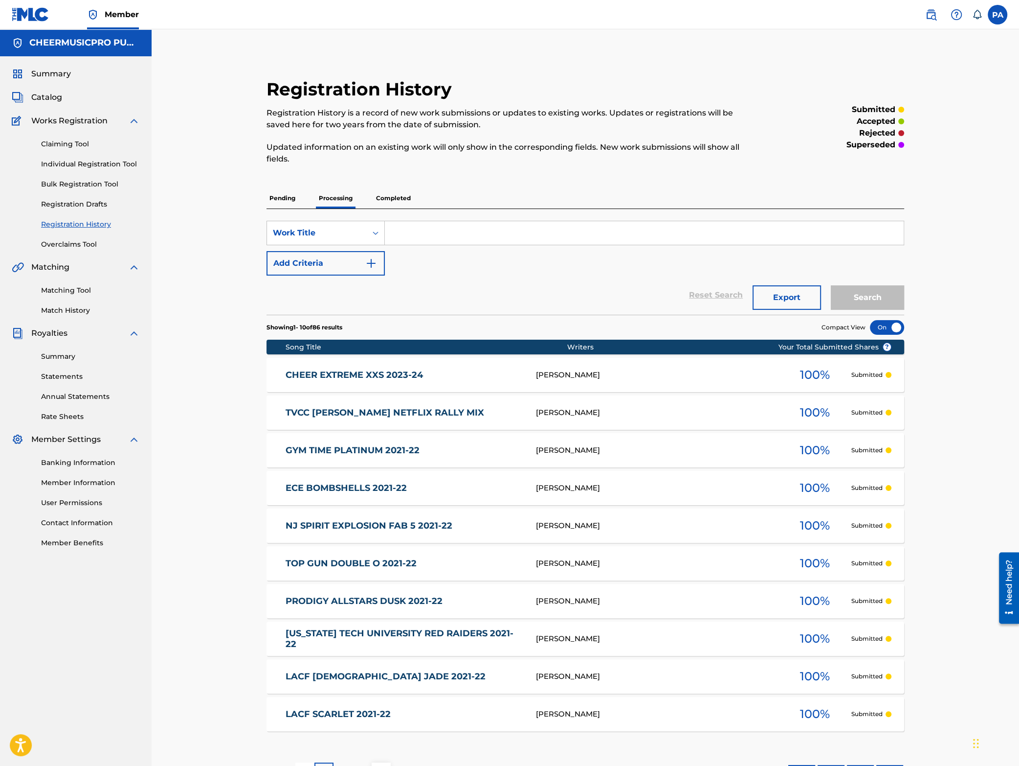
click at [287, 199] on p "Pending" at bounding box center [283, 198] width 32 height 21
